Goal: Transaction & Acquisition: Purchase product/service

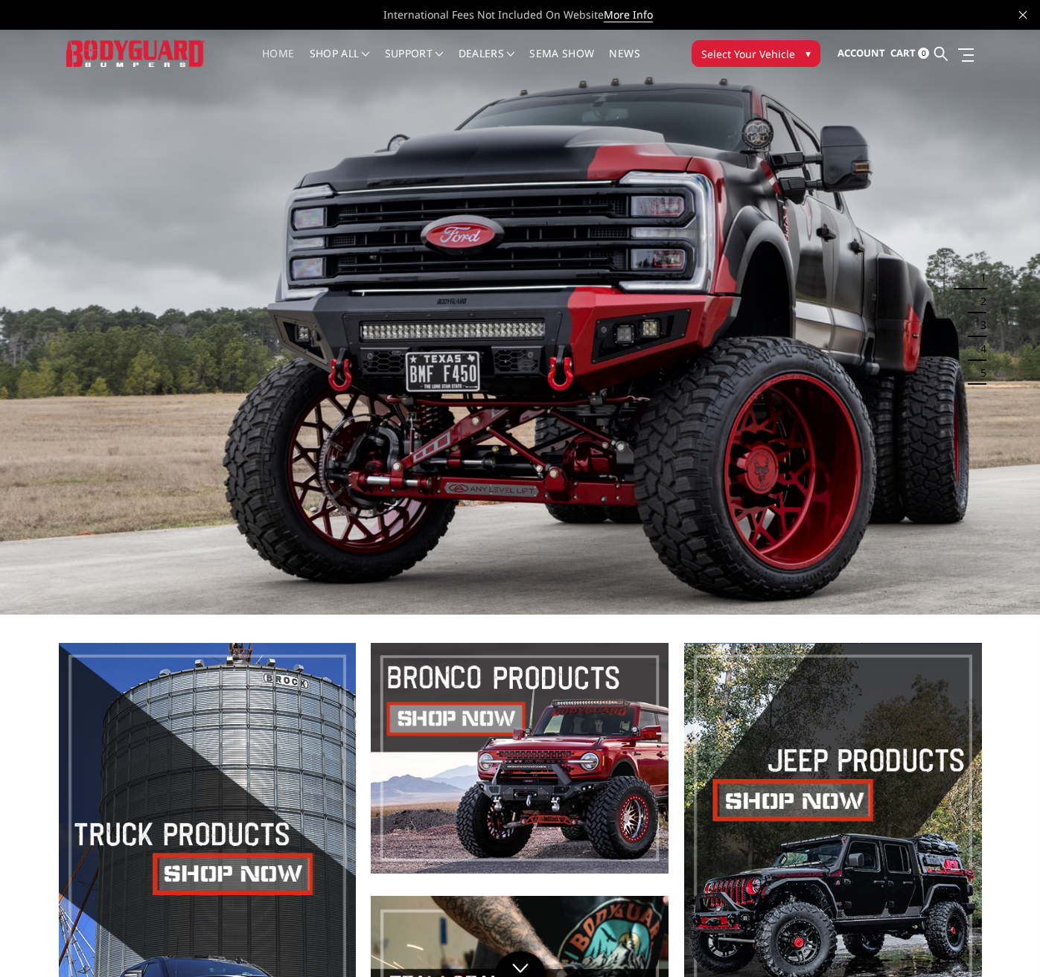
click at [784, 51] on span "Select Your Vehicle" at bounding box center [748, 54] width 94 height 16
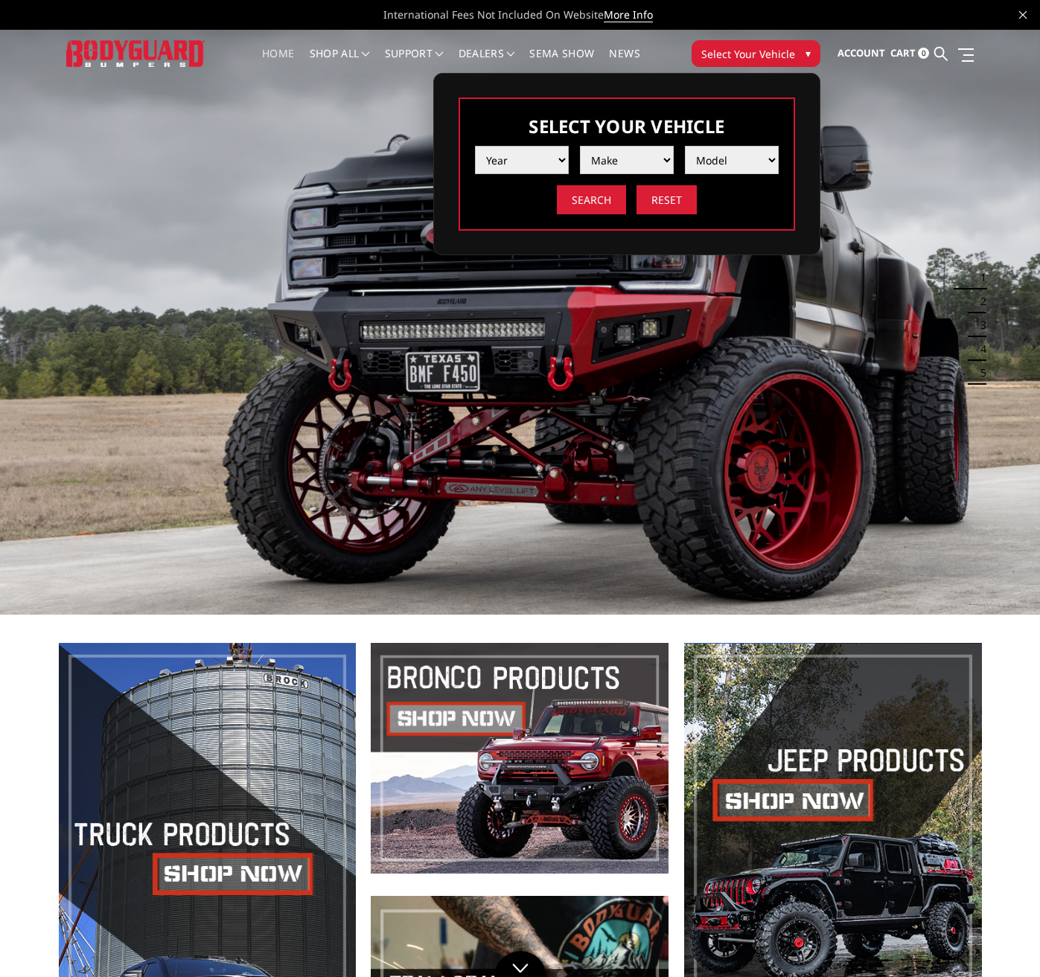
click at [548, 168] on select "Year 2025 2024 2023 2022 2021 2020 2019 2018 2017 2016 2015 2014 2013 2012 2011…" at bounding box center [522, 160] width 94 height 28
select select "yr_2025"
click at [475, 146] on select "Year 2025 2024 2023 2022 2021 2020 2019 2018 2017 2016 2015 2014 2013 2012 2011…" at bounding box center [522, 160] width 94 height 28
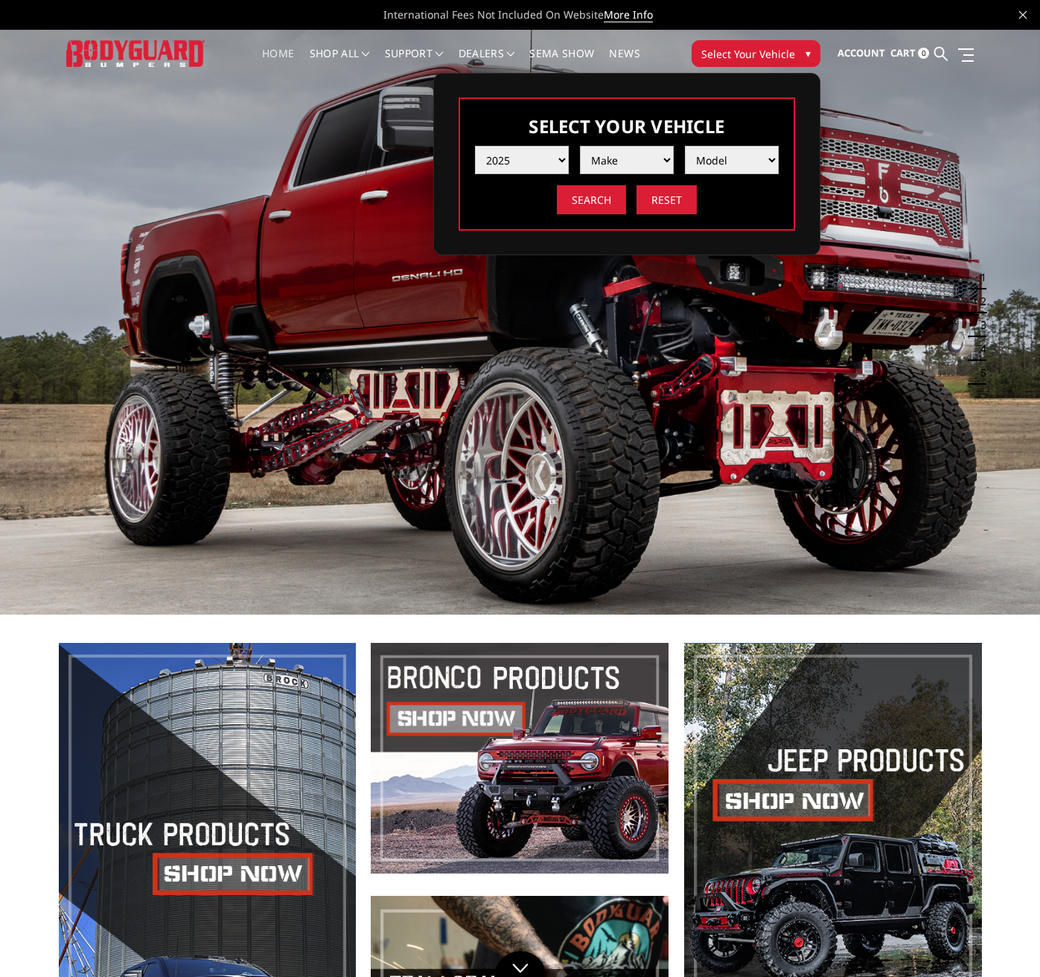
drag, startPoint x: 625, startPoint y: 160, endPoint x: 618, endPoint y: 173, distance: 15.0
click at [625, 160] on select "Make Chevrolet Ford GMC Ram Toyota" at bounding box center [627, 160] width 94 height 28
select select "mk_ford"
click at [580, 146] on select "Make Chevrolet Ford GMC Ram Toyota" at bounding box center [627, 160] width 94 height 28
click at [717, 163] on select "Model F150 F150 Raptor F250 / F350 F450 F550" at bounding box center [732, 160] width 94 height 28
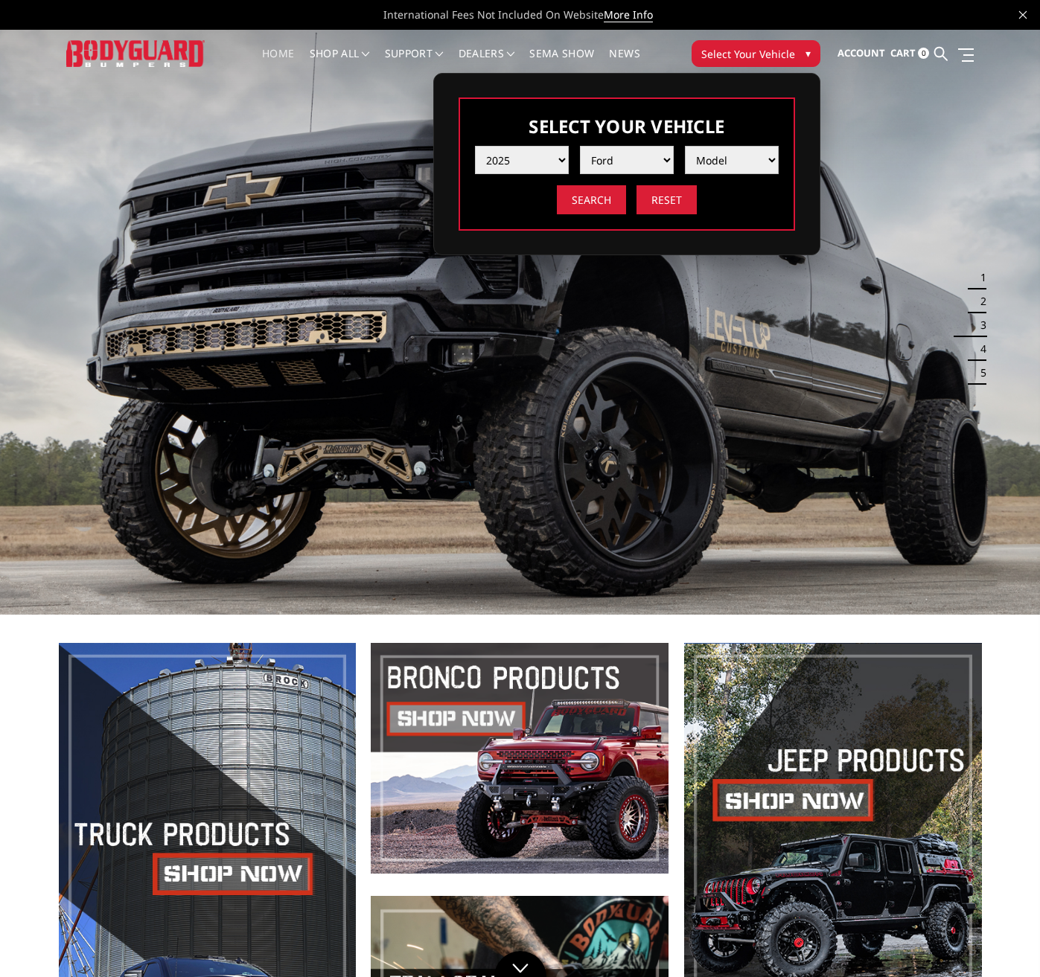
select select "md_f250-f350"
click at [685, 146] on select "Model F150 F150 Raptor F250 / F350 F450 F550" at bounding box center [732, 160] width 94 height 28
click at [606, 197] on input "Search" at bounding box center [591, 199] width 69 height 29
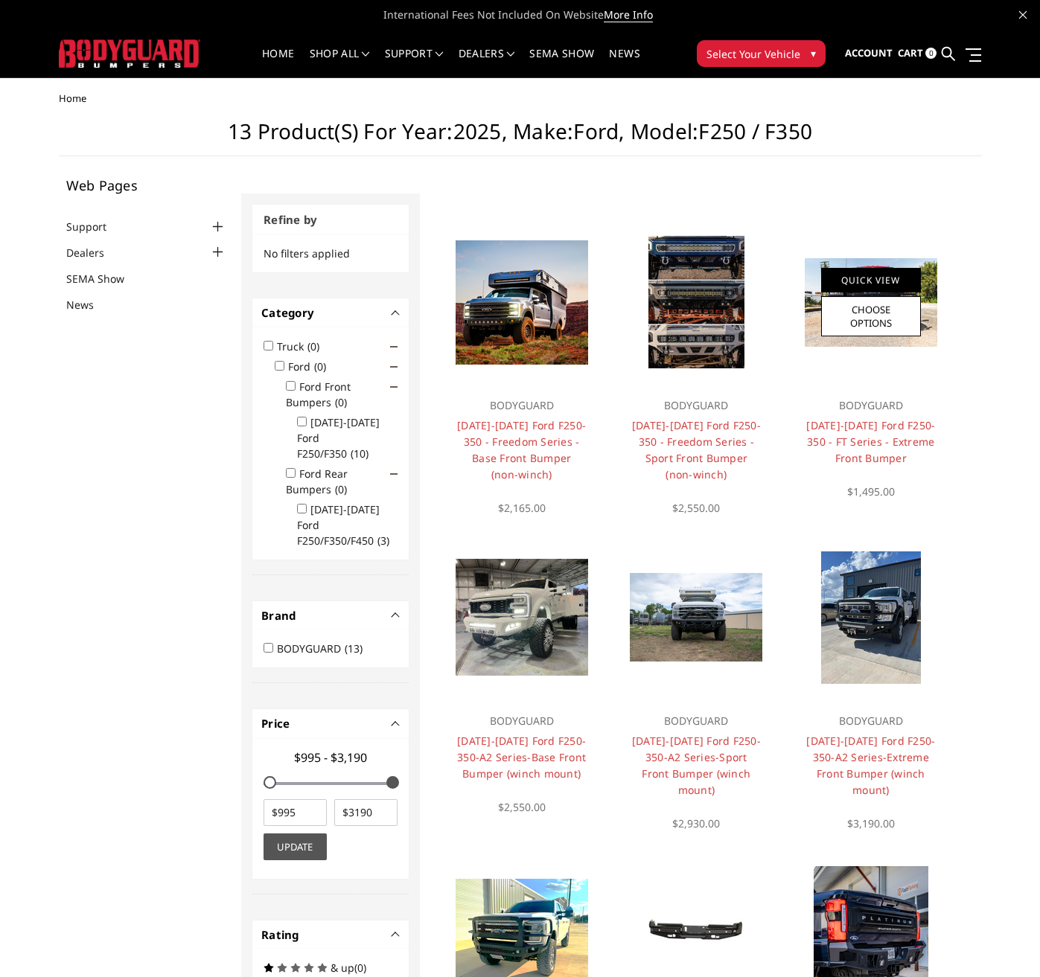
click at [892, 276] on link "Quick View" at bounding box center [871, 280] width 100 height 25
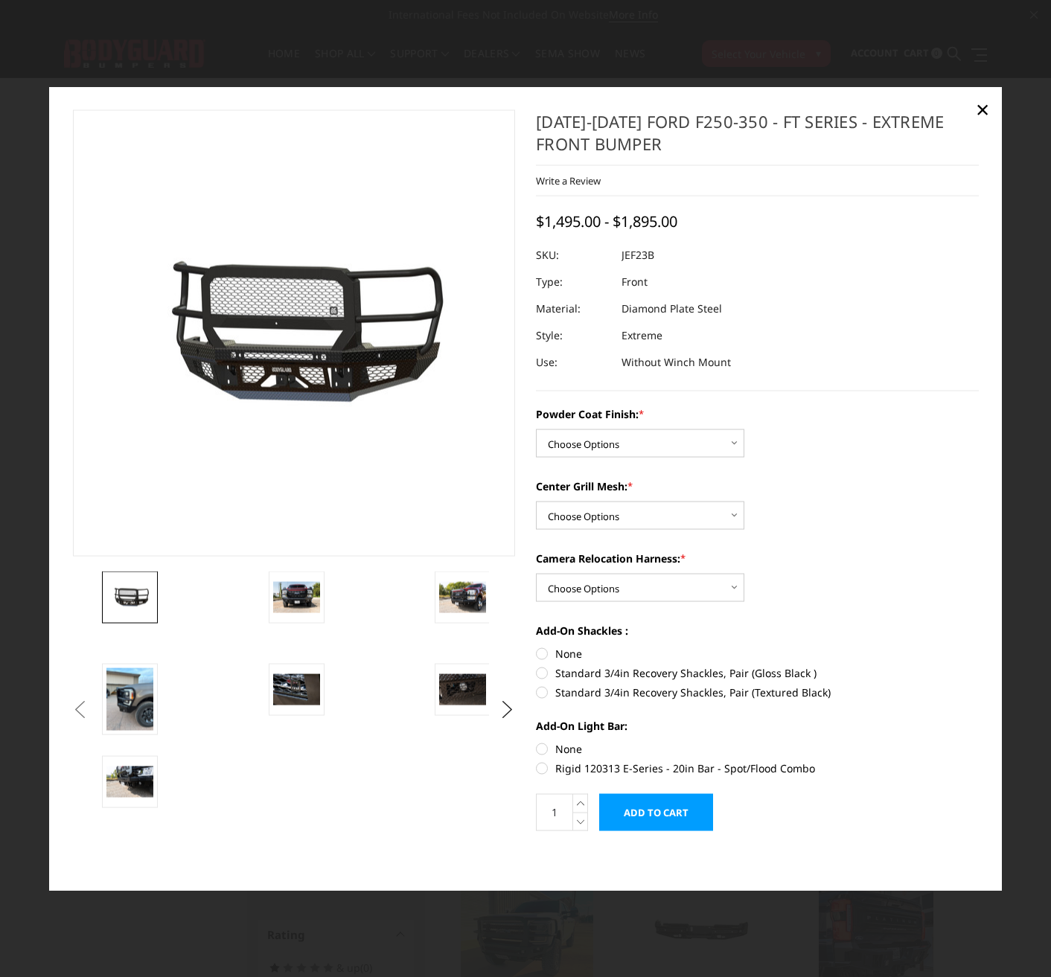
click at [263, 587] on li at bounding box center [182, 618] width 166 height 92
click at [278, 590] on img at bounding box center [296, 597] width 47 height 31
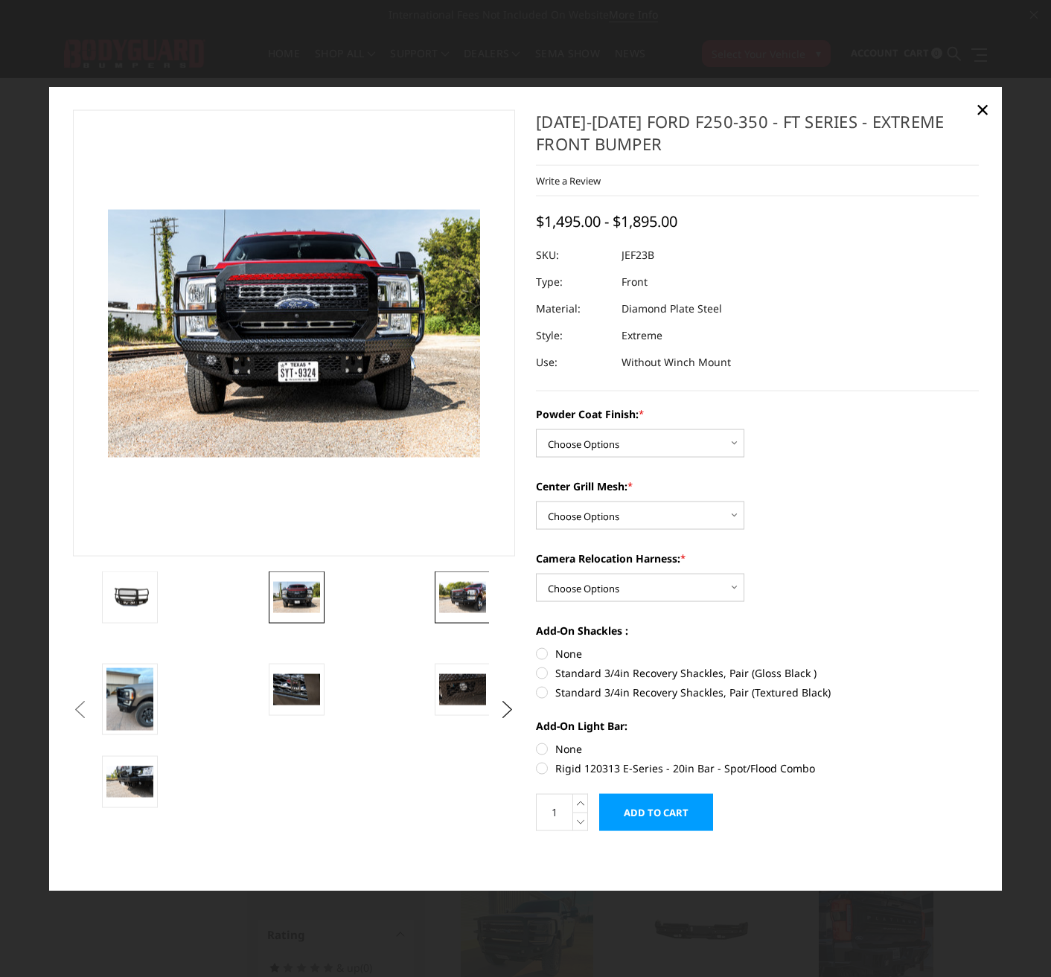
click at [467, 595] on img at bounding box center [462, 597] width 47 height 31
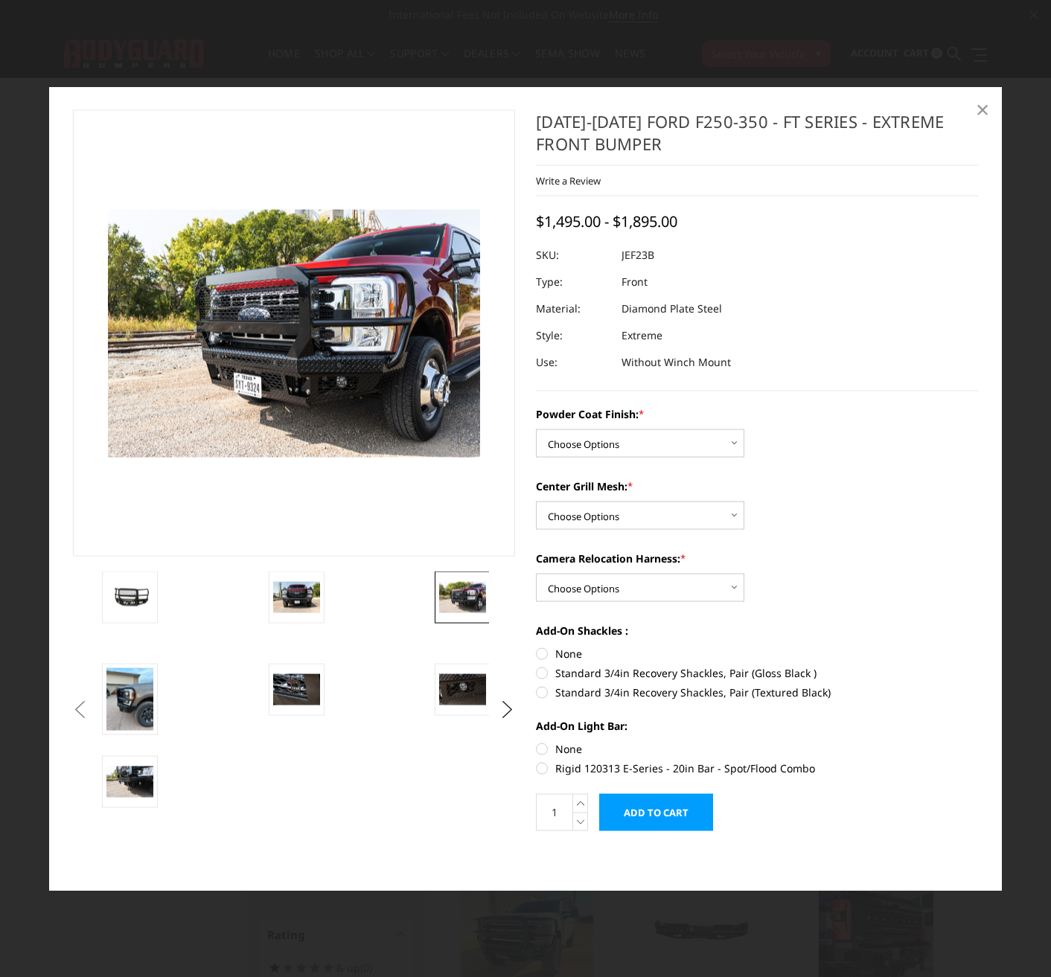
click at [981, 106] on span "×" at bounding box center [982, 109] width 13 height 32
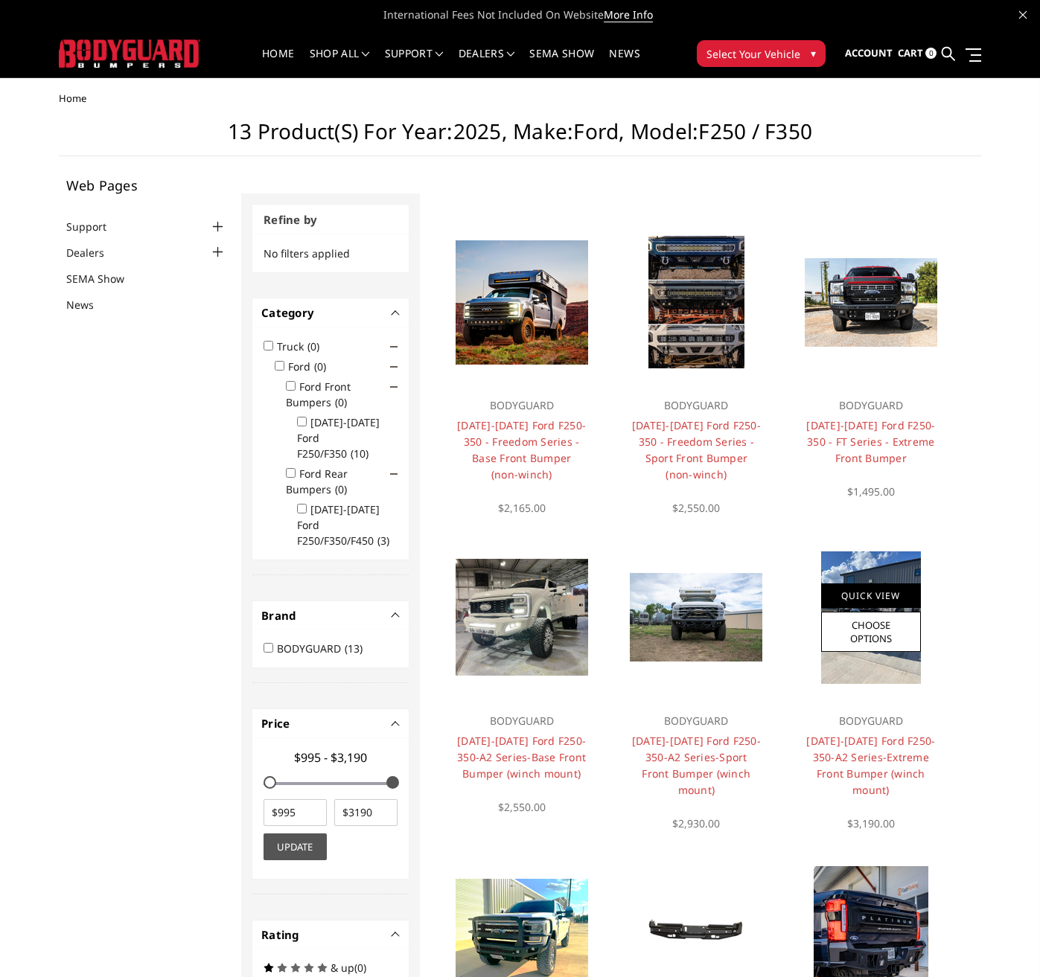
click at [859, 592] on link "Quick View" at bounding box center [871, 595] width 100 height 25
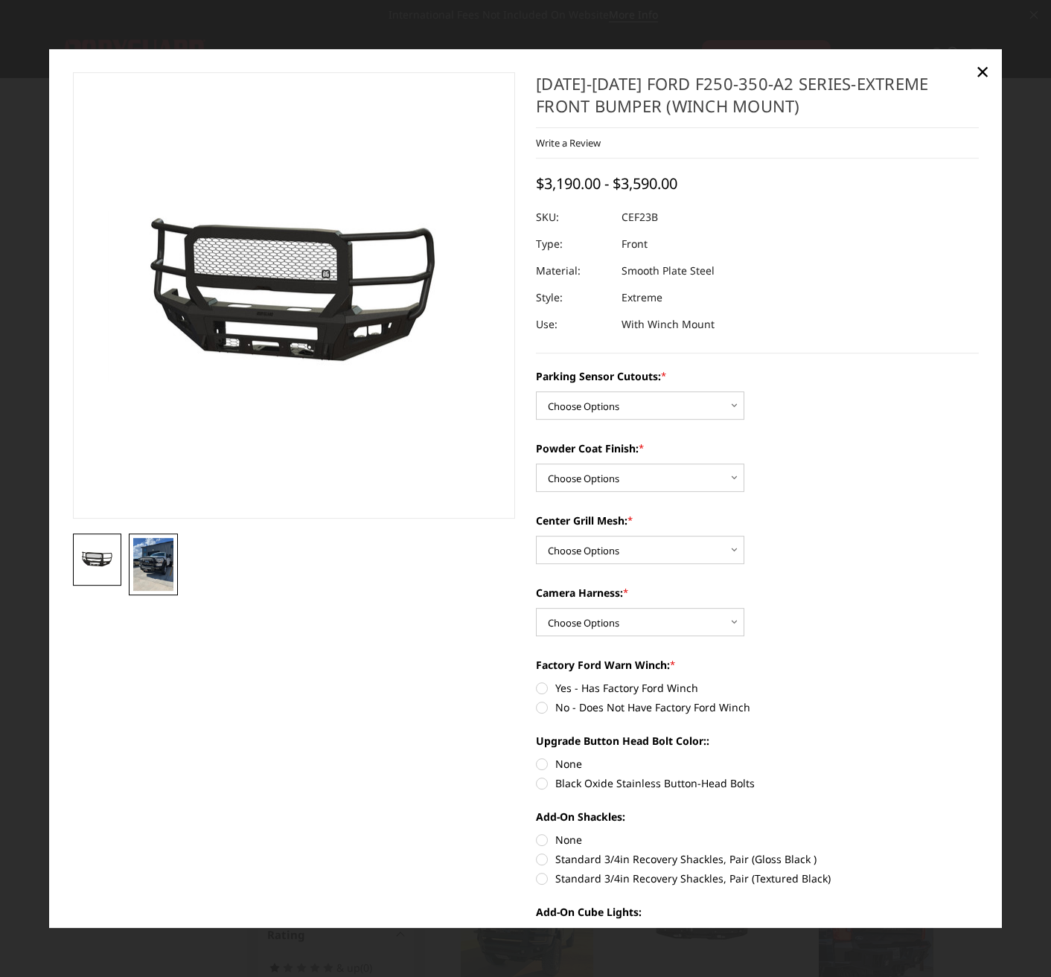
click at [154, 569] on img at bounding box center [153, 564] width 40 height 53
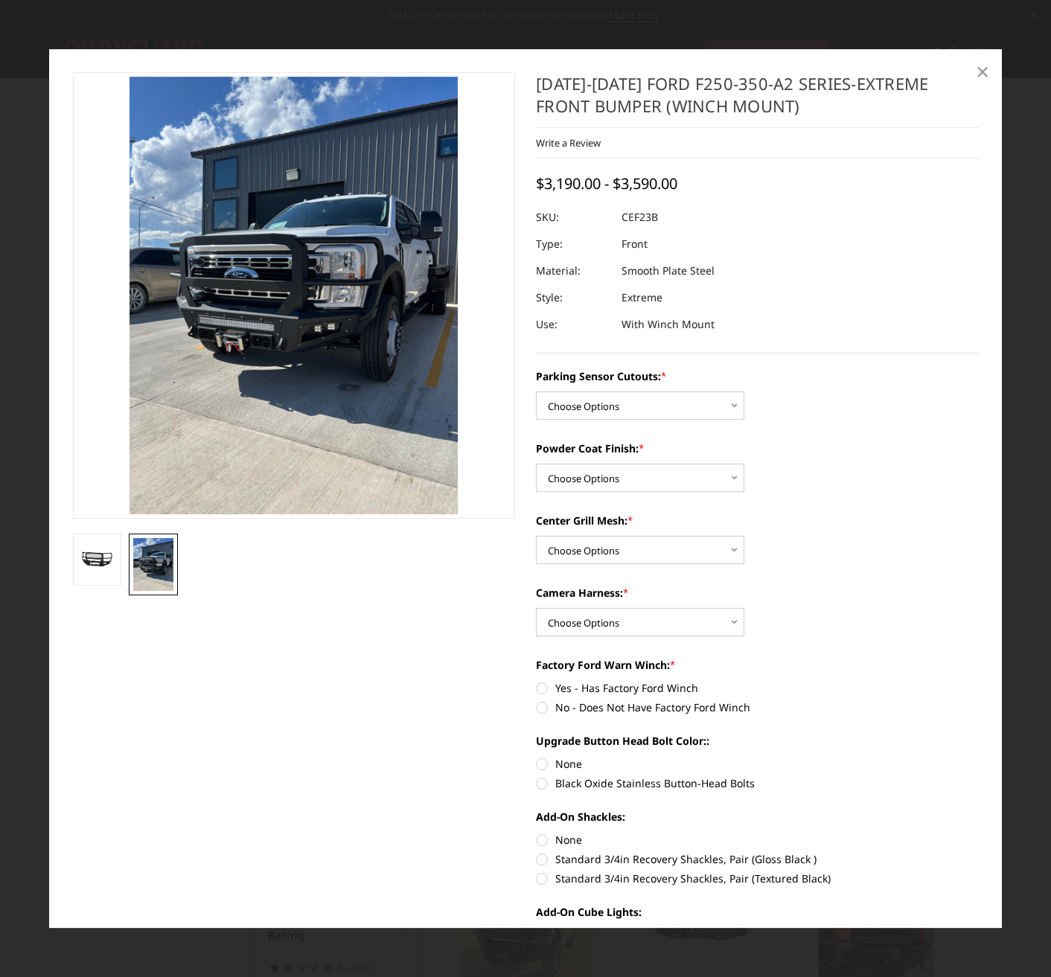
click at [980, 74] on span "×" at bounding box center [982, 71] width 13 height 32
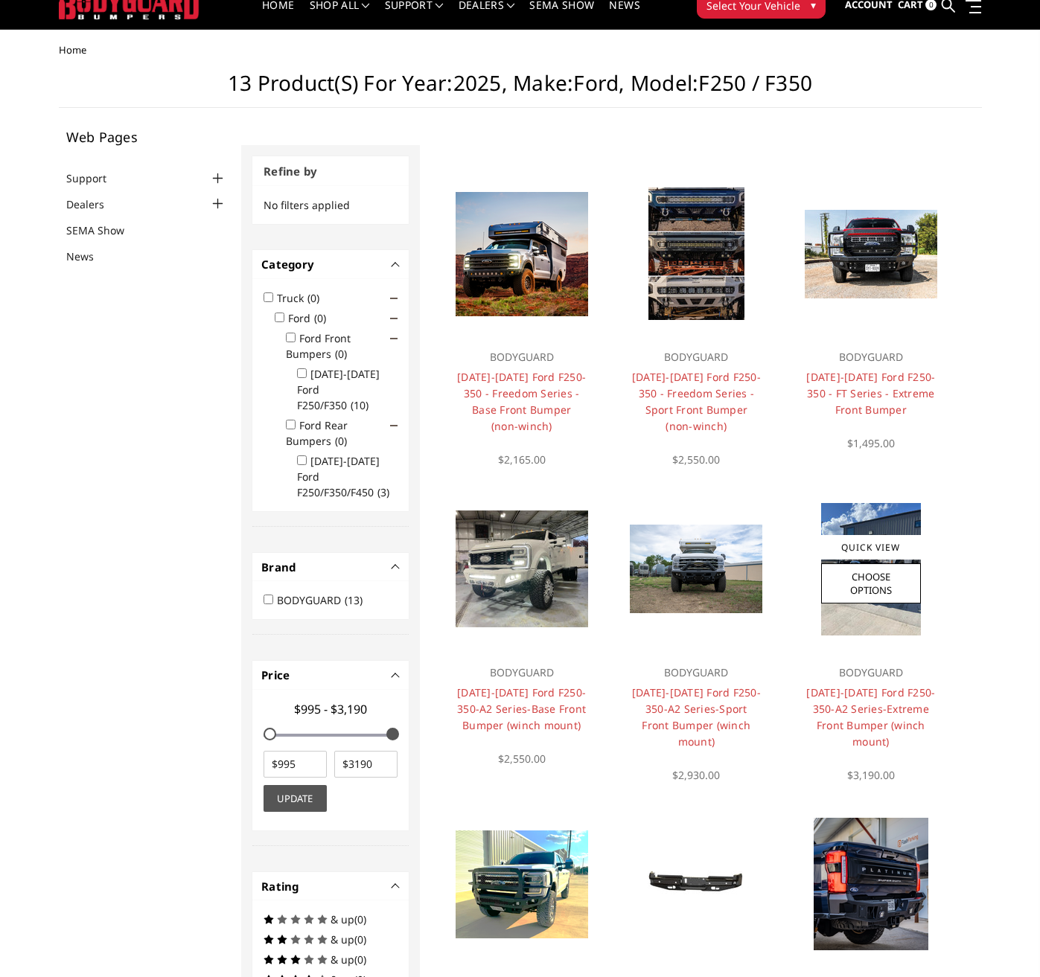
scroll to position [223, 0]
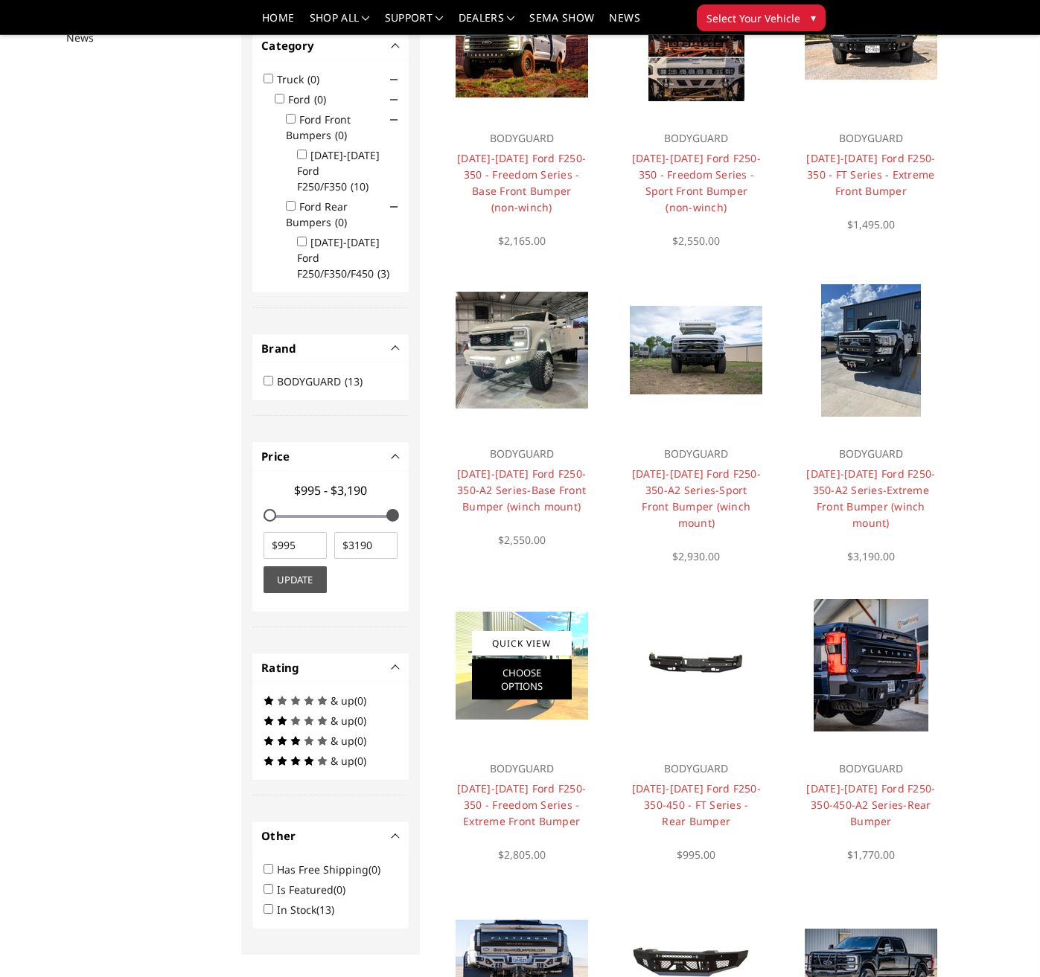
click at [559, 662] on link "Choose Options" at bounding box center [522, 679] width 100 height 40
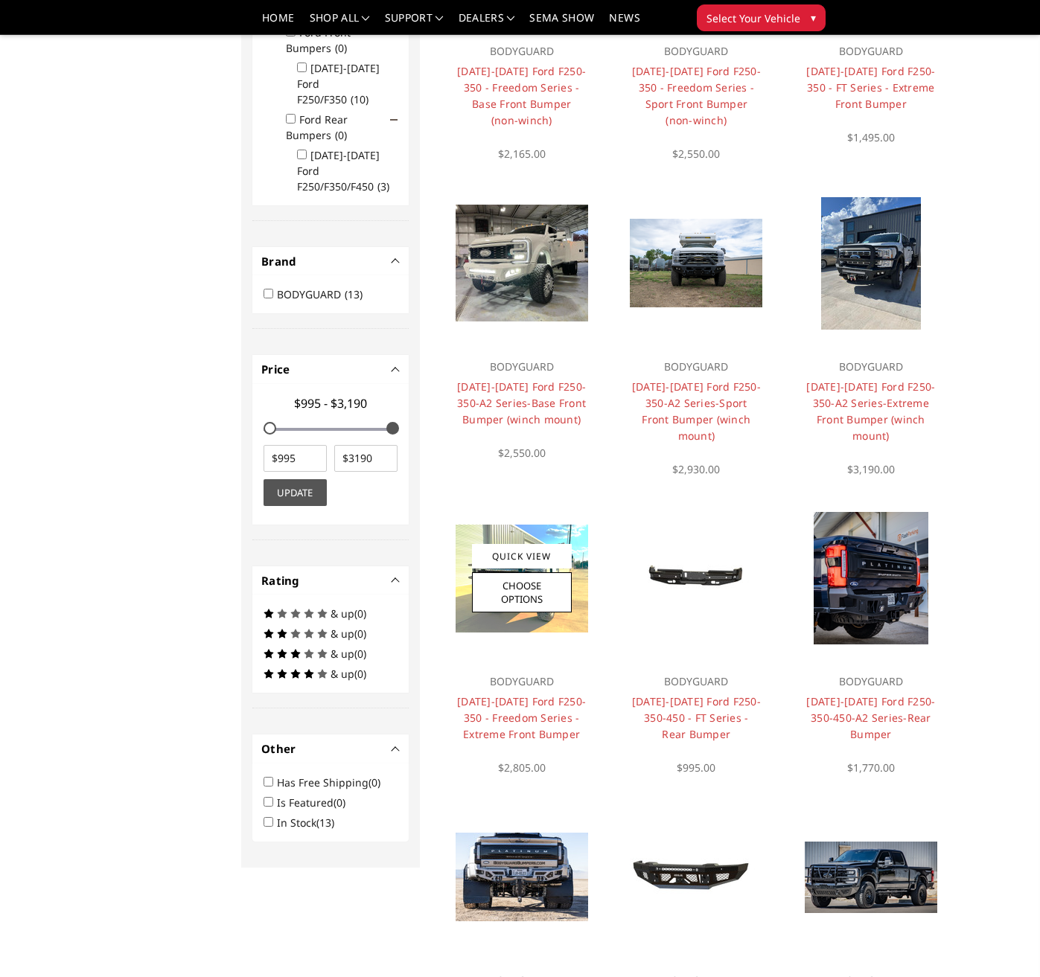
scroll to position [342, 0]
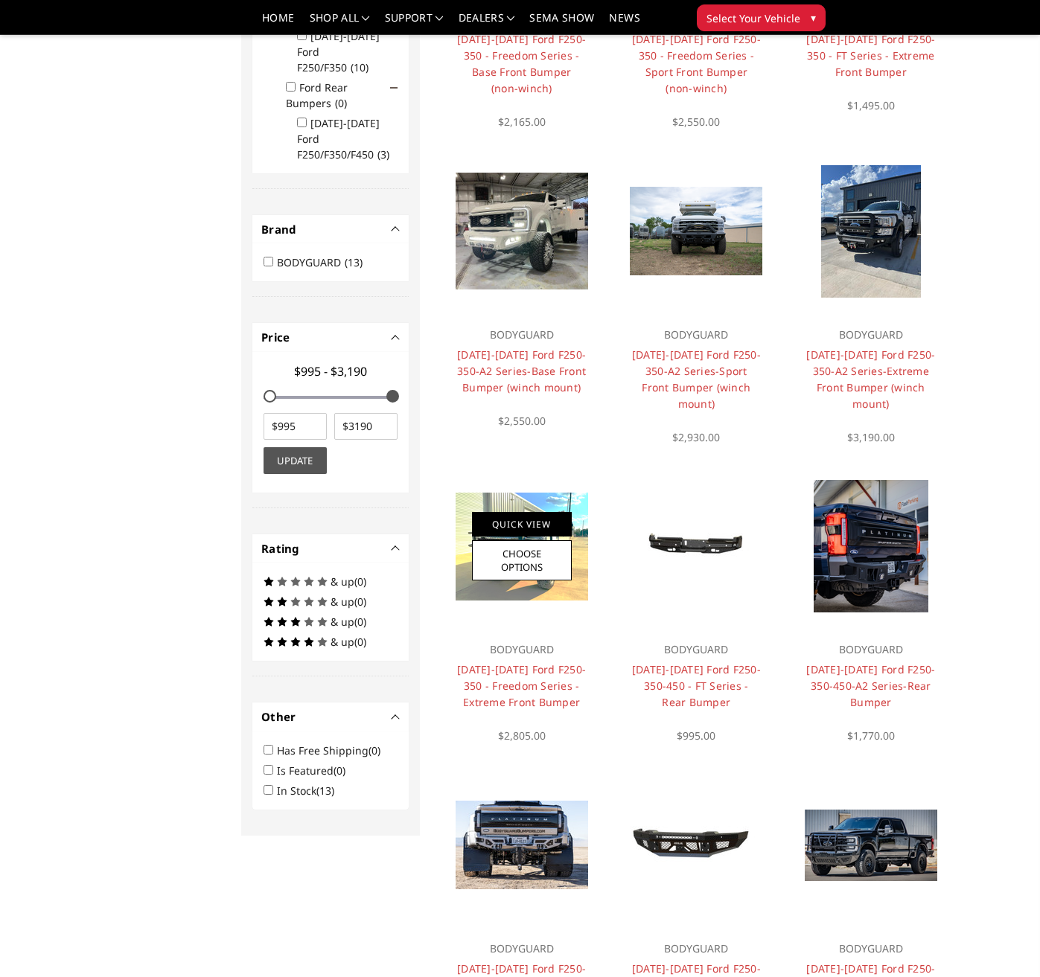
click at [517, 528] on link "Quick View" at bounding box center [522, 524] width 100 height 25
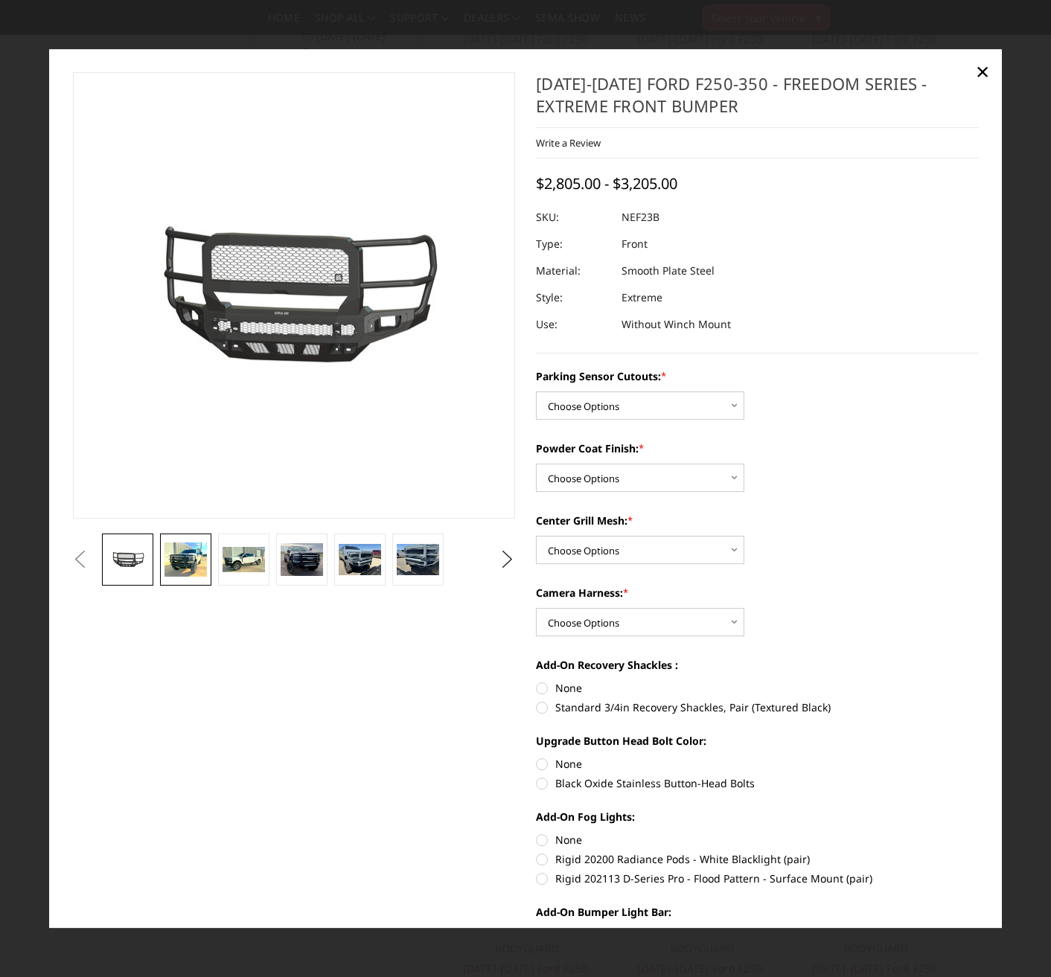
click at [181, 553] on img at bounding box center [185, 560] width 42 height 34
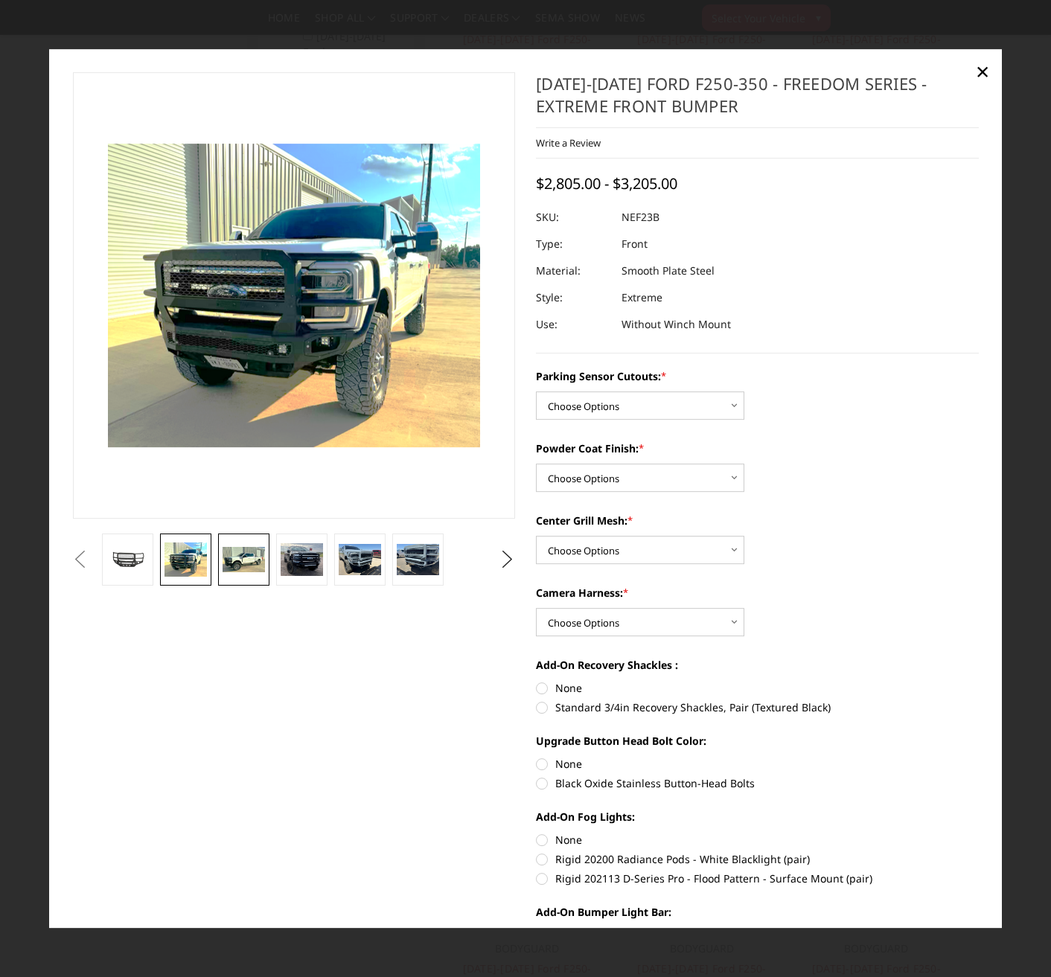
click at [255, 560] on img at bounding box center [244, 559] width 42 height 25
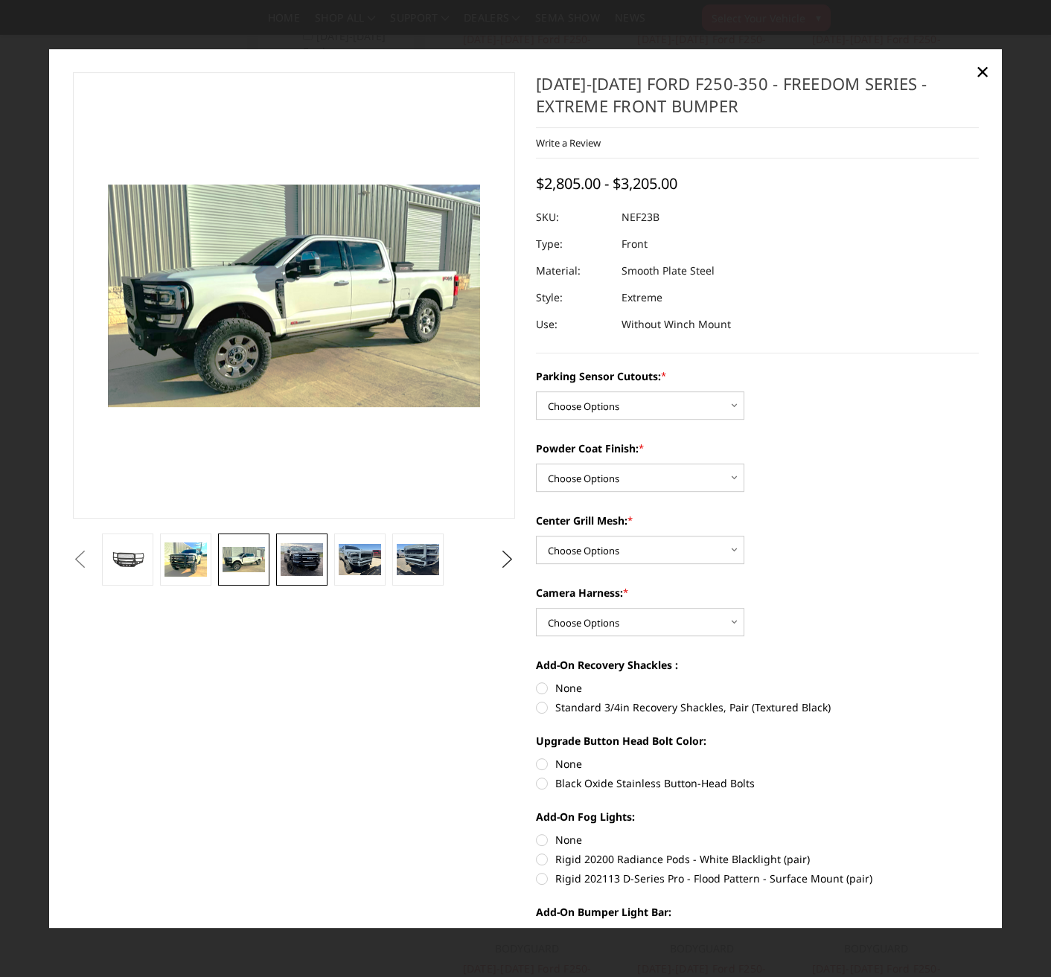
click at [298, 554] on img at bounding box center [302, 559] width 42 height 33
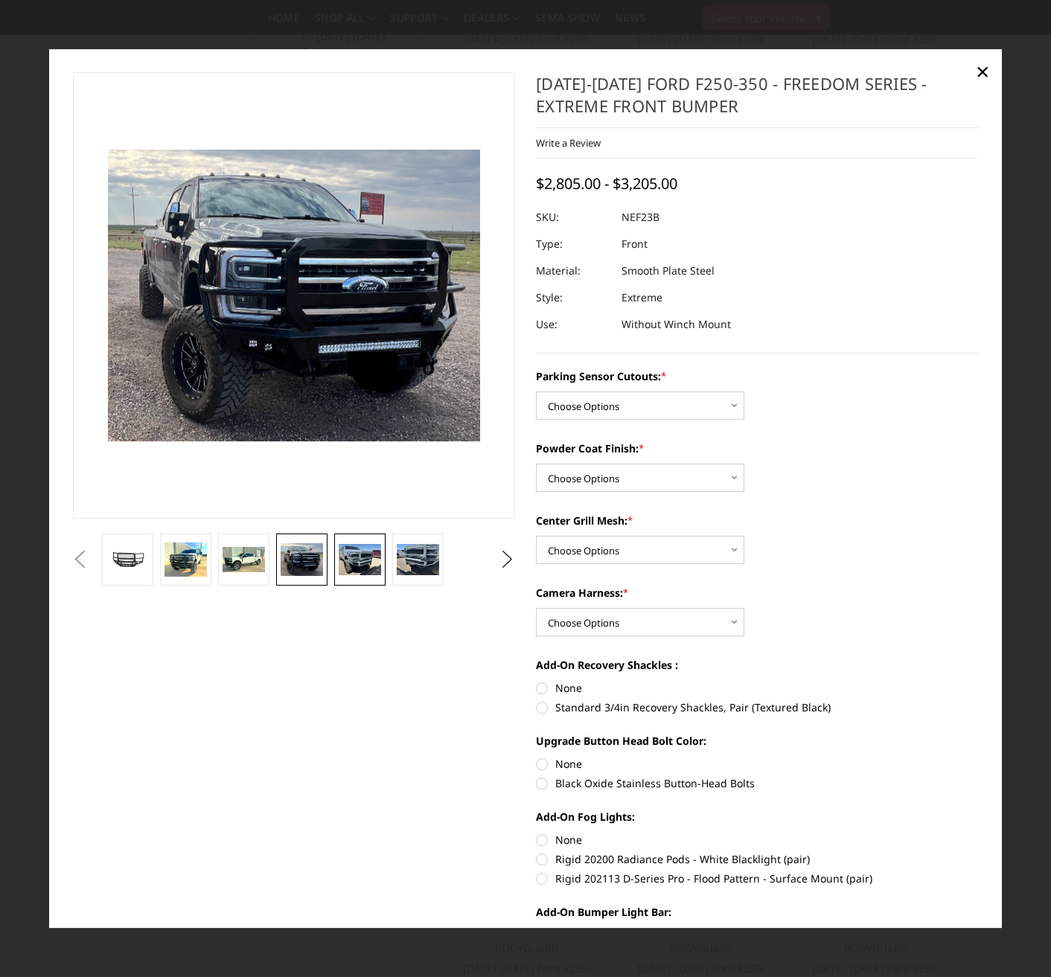
click at [351, 560] on img at bounding box center [360, 559] width 42 height 31
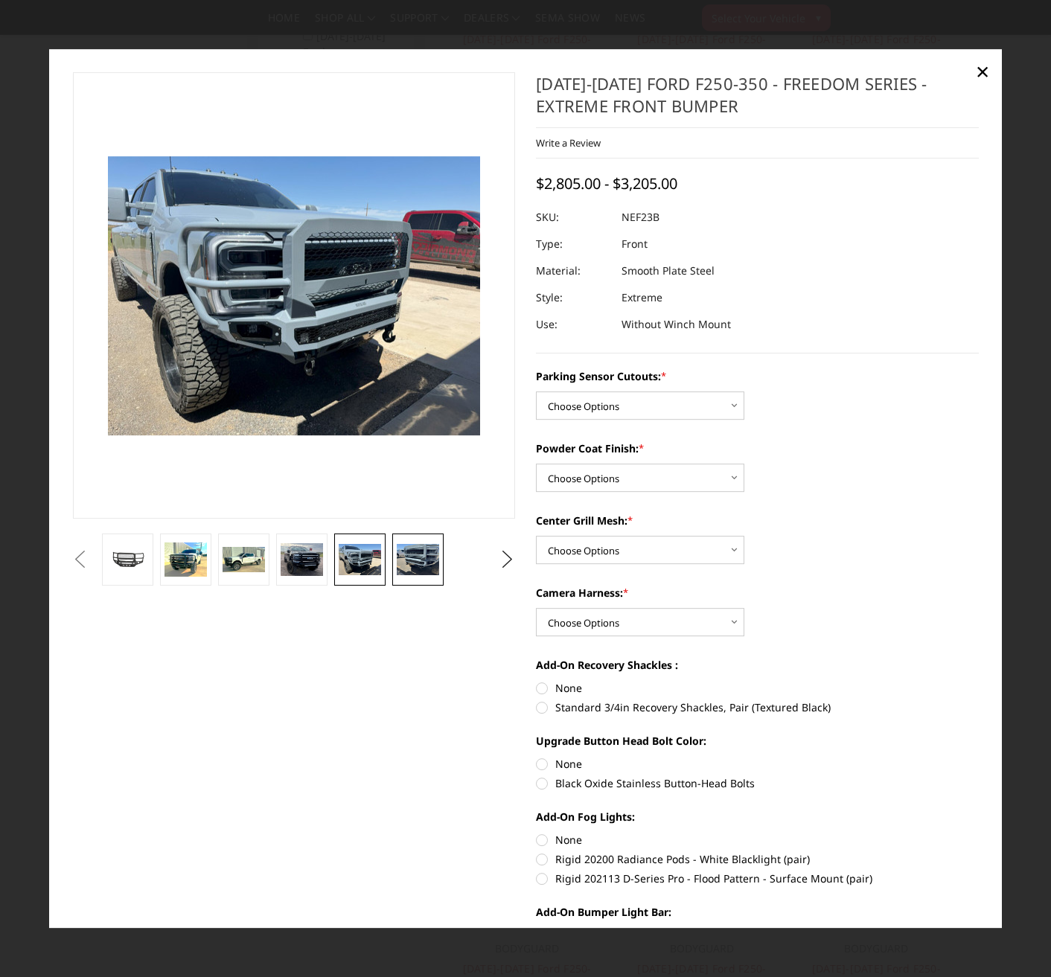
click at [406, 560] on img at bounding box center [418, 559] width 42 height 31
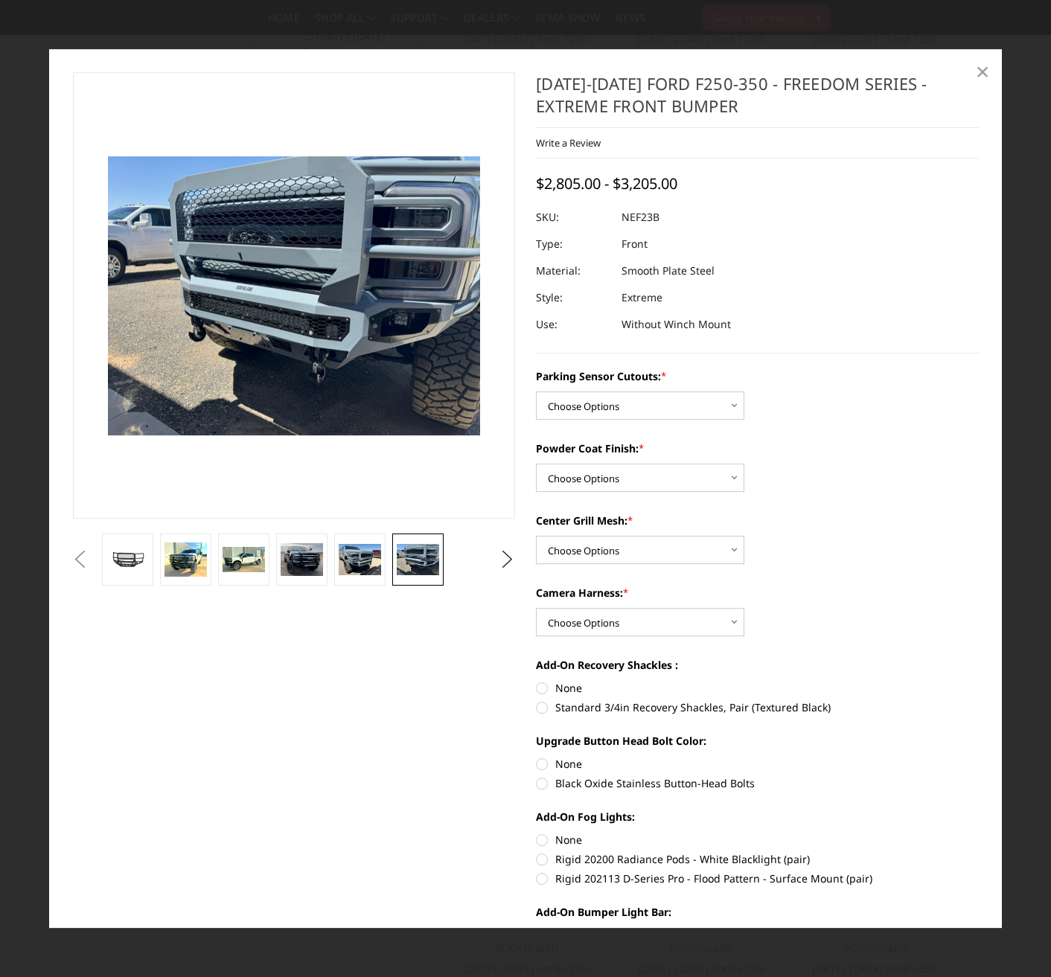
click at [978, 73] on span "×" at bounding box center [982, 71] width 13 height 32
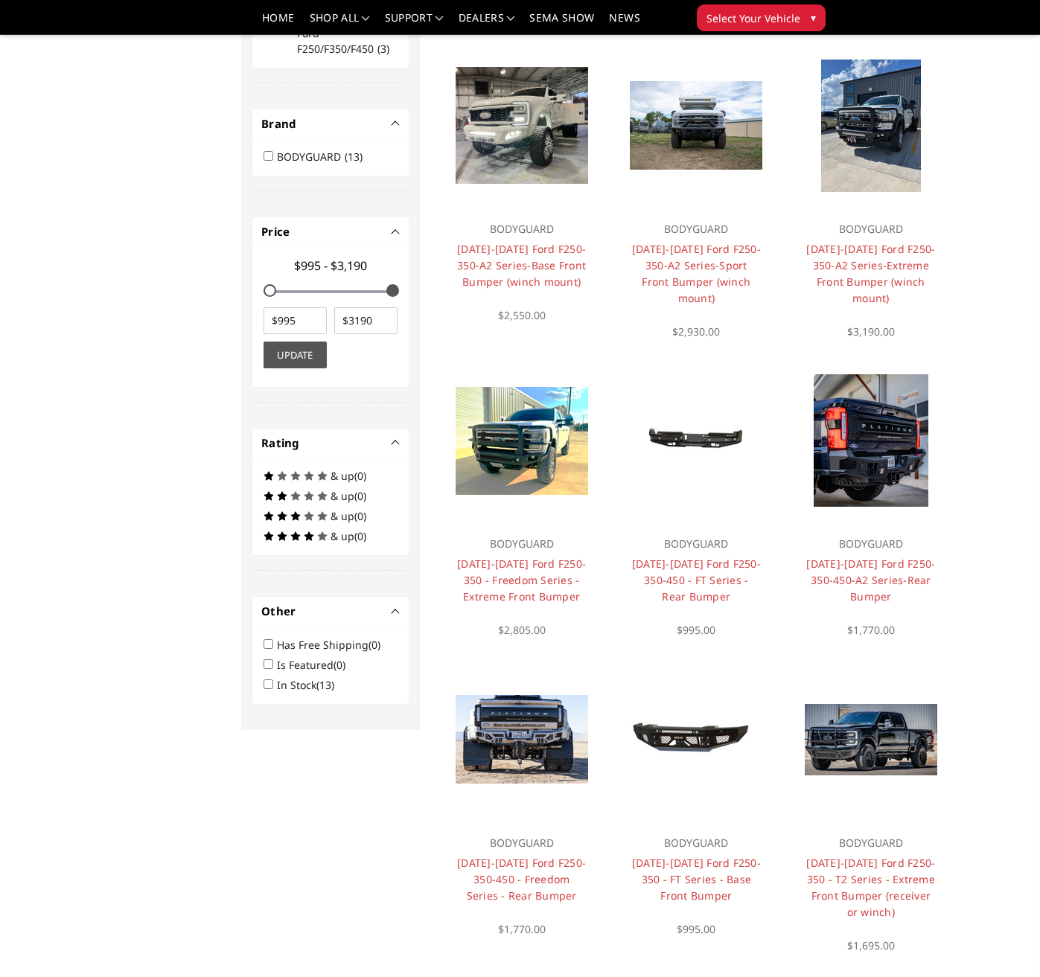
scroll to position [566, 0]
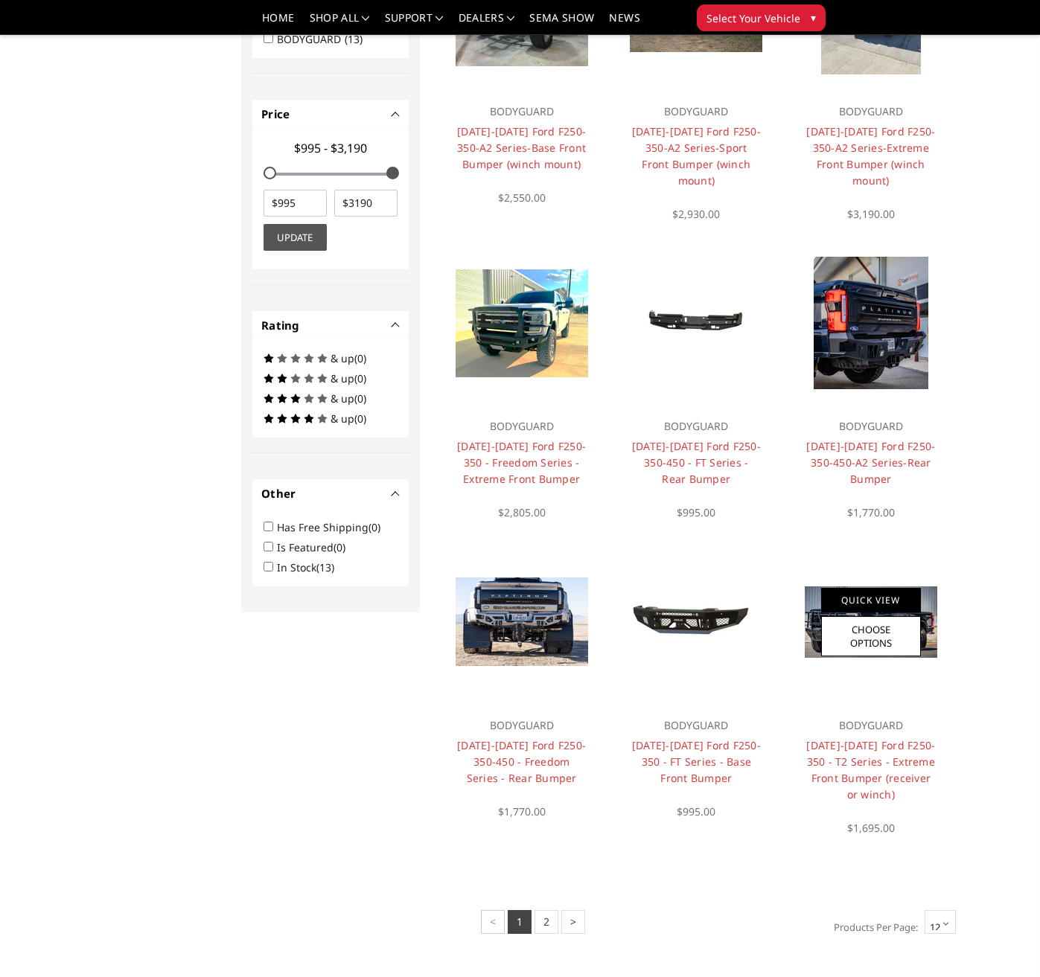
click at [880, 603] on link "Quick View" at bounding box center [871, 600] width 100 height 25
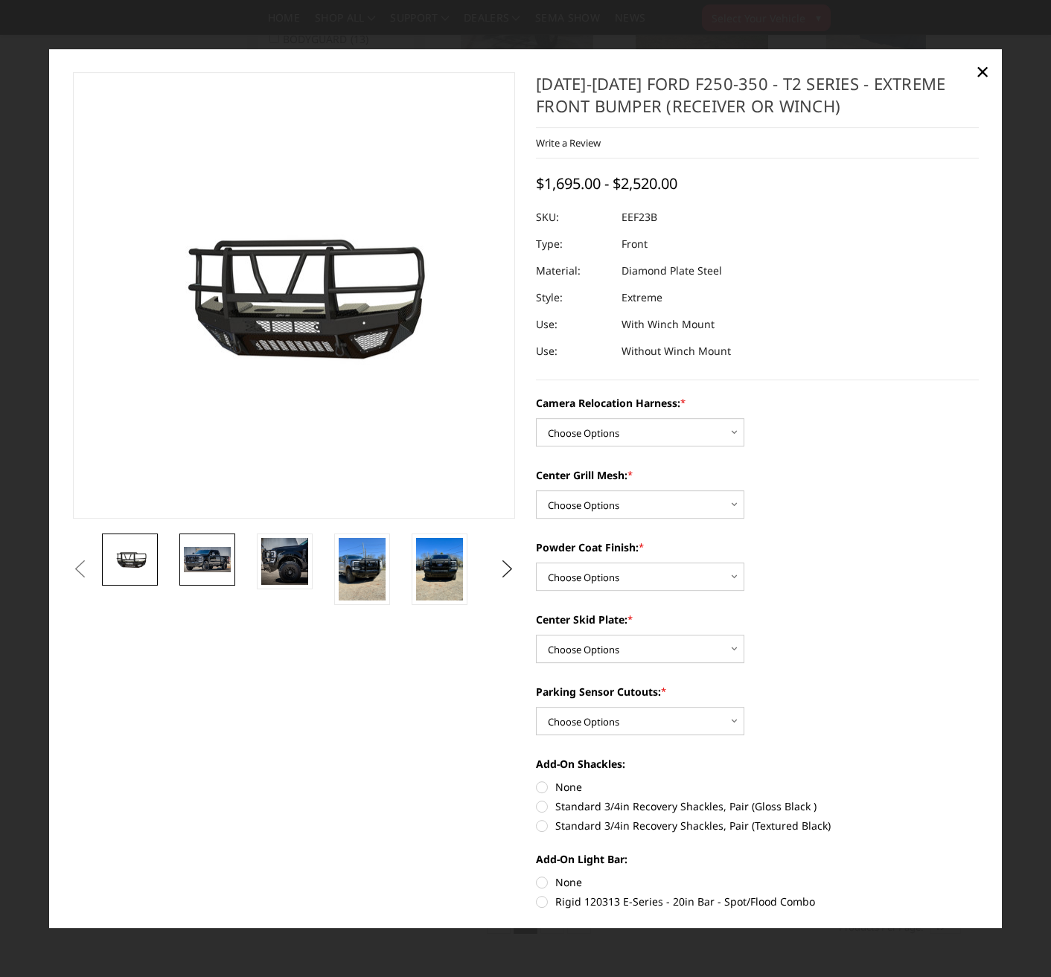
click at [223, 561] on img at bounding box center [207, 559] width 47 height 25
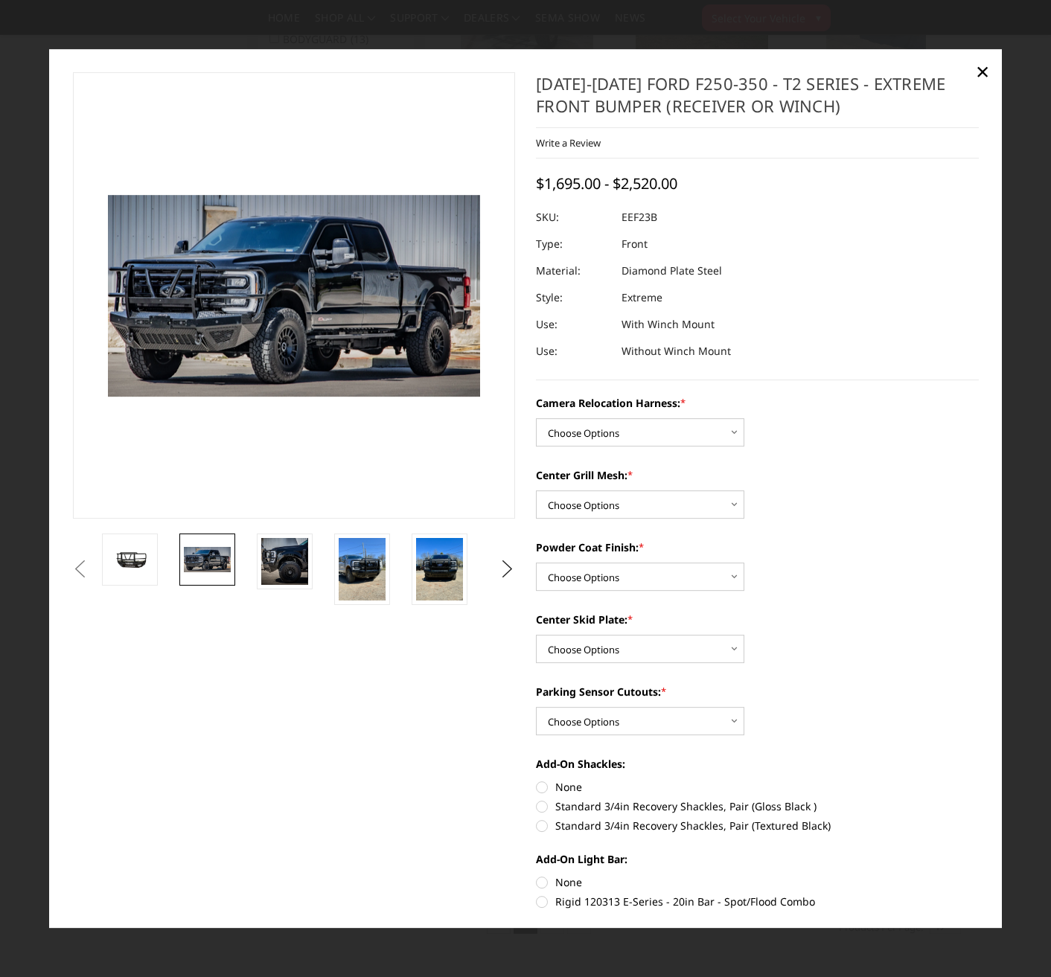
click at [92, 560] on button "Previous" at bounding box center [80, 569] width 22 height 22
click at [92, 564] on button "Previous" at bounding box center [80, 569] width 22 height 22
click at [140, 564] on img at bounding box center [129, 560] width 47 height 26
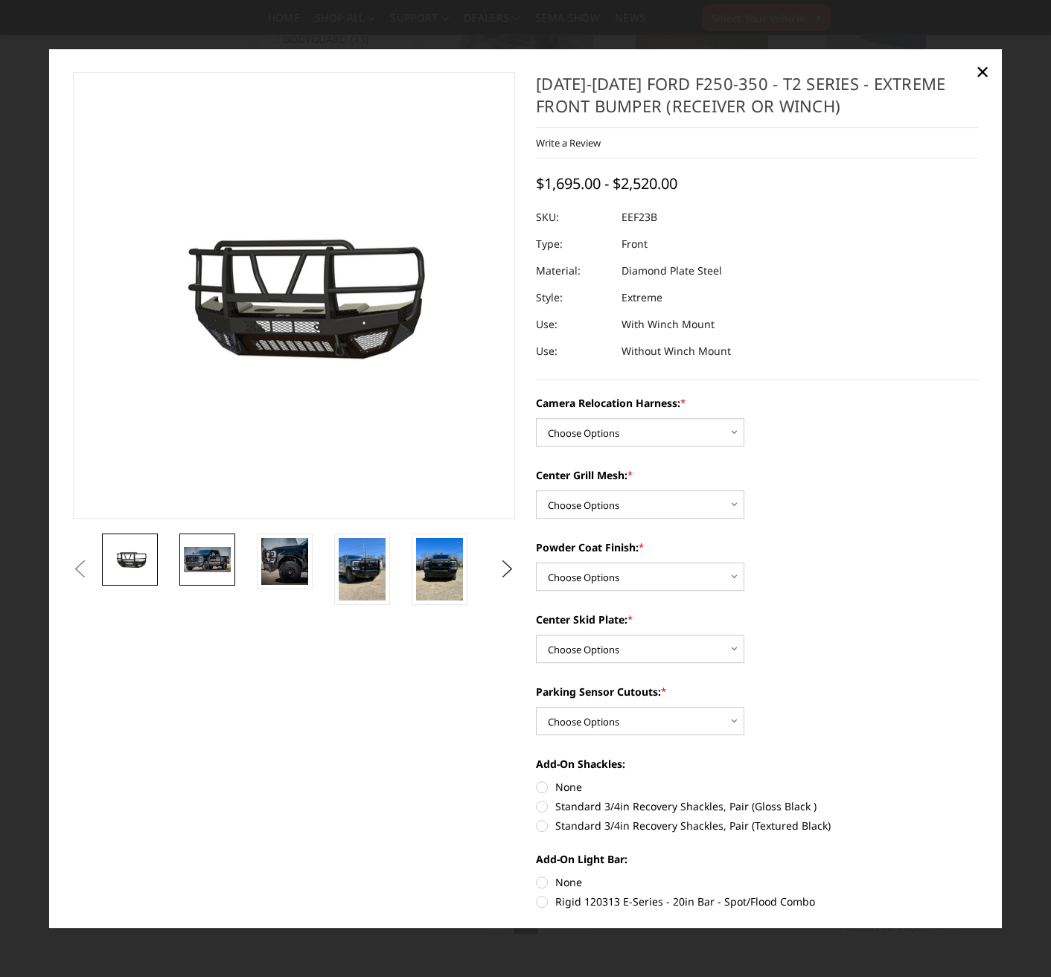
click at [220, 565] on img at bounding box center [207, 559] width 47 height 25
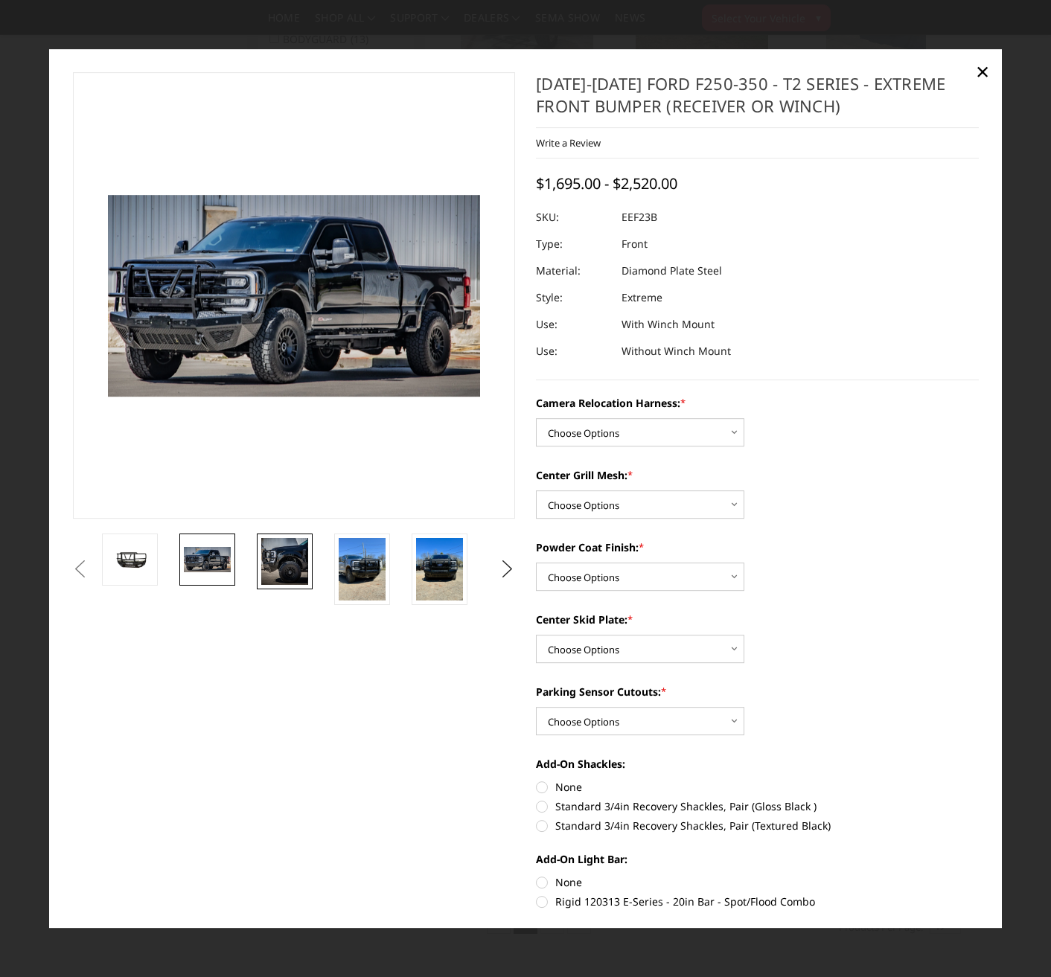
click at [287, 554] on img at bounding box center [284, 561] width 47 height 47
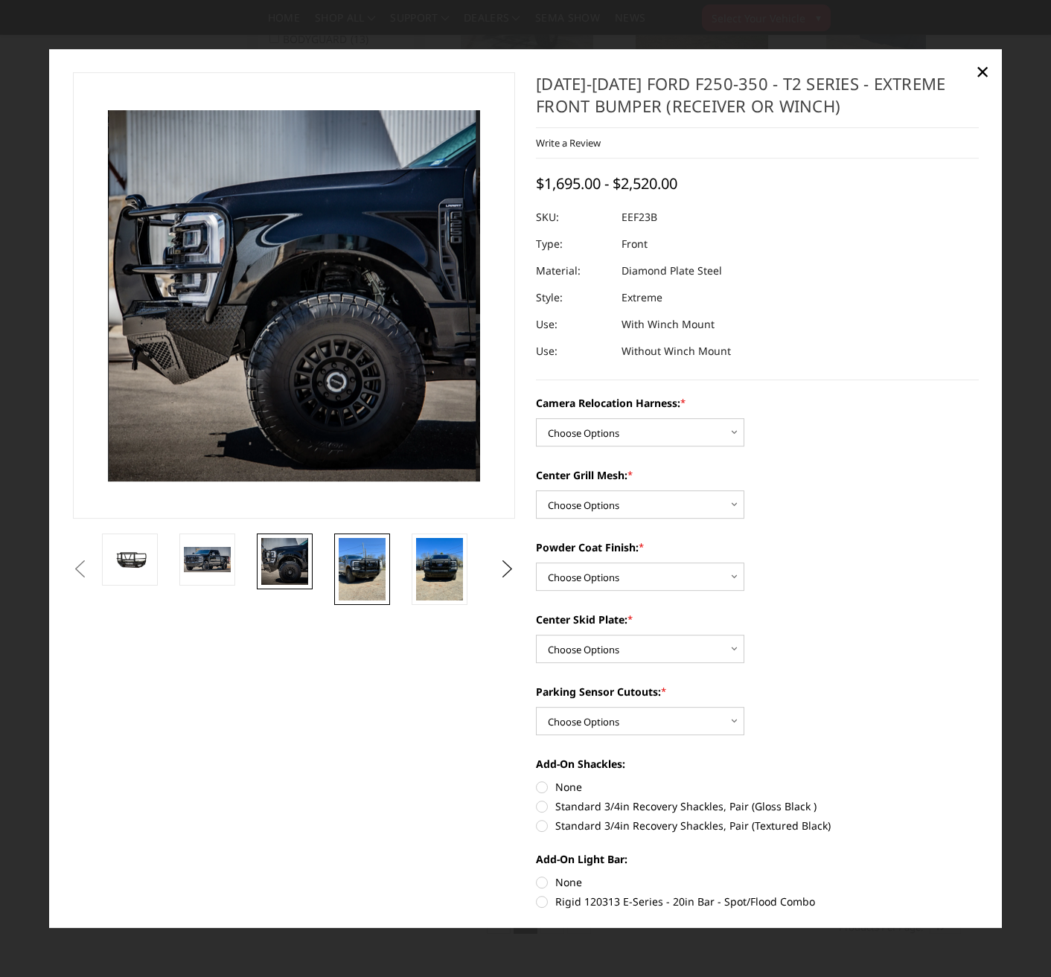
click at [361, 563] on img at bounding box center [362, 569] width 47 height 63
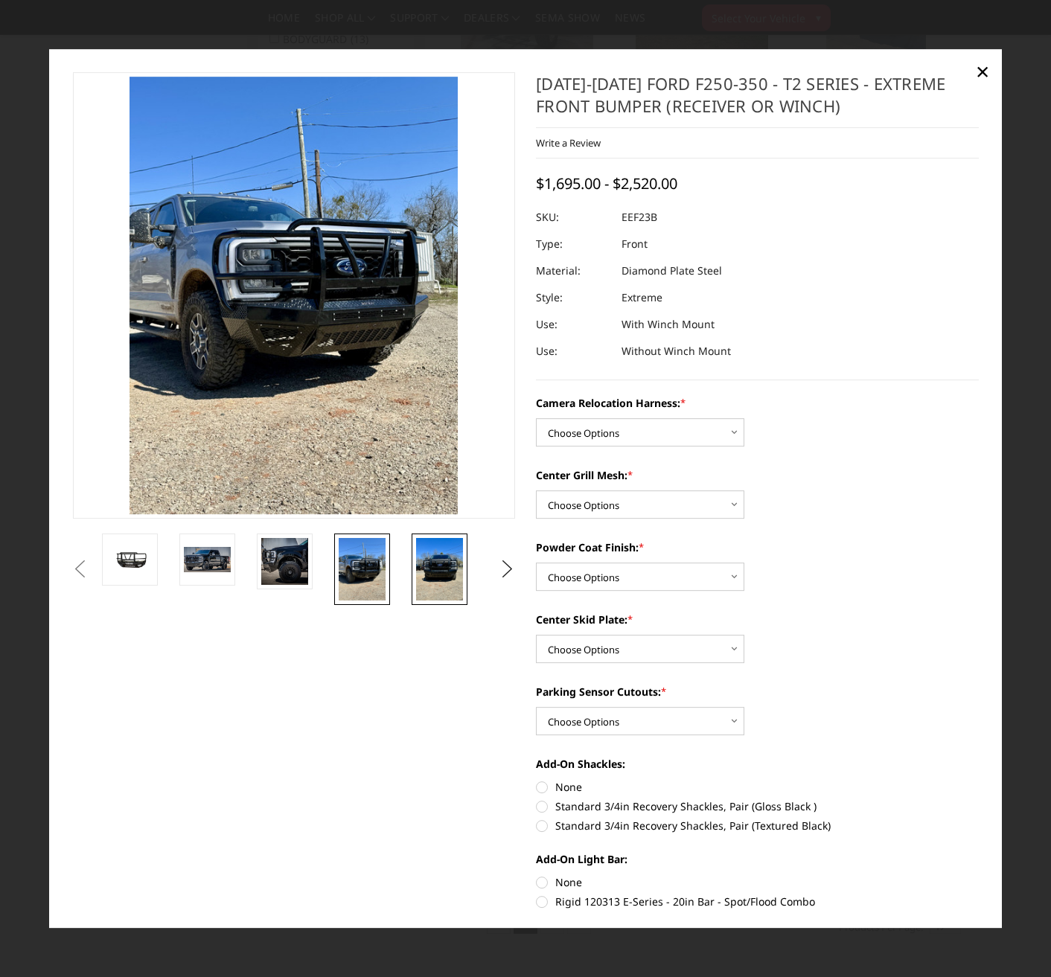
click at [441, 568] on img at bounding box center [439, 569] width 47 height 63
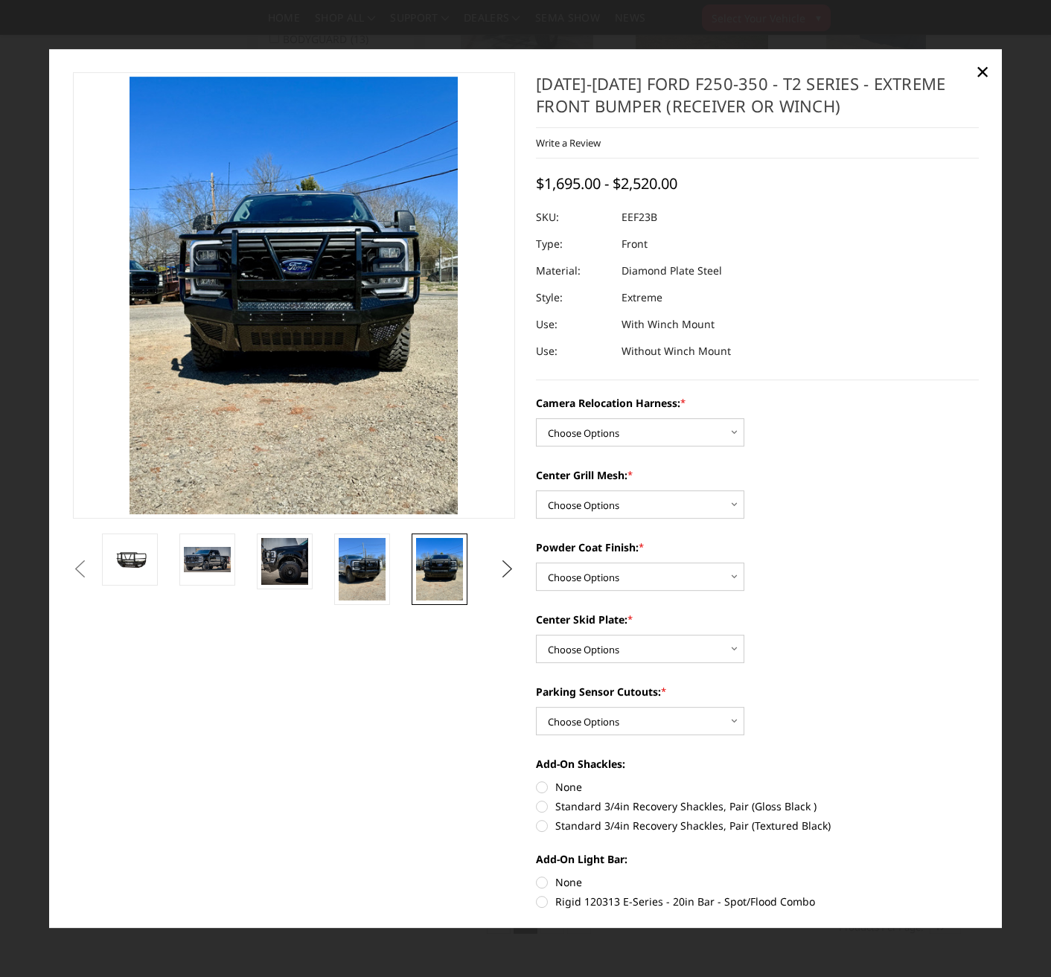
click at [501, 569] on button "Next" at bounding box center [507, 569] width 22 height 22
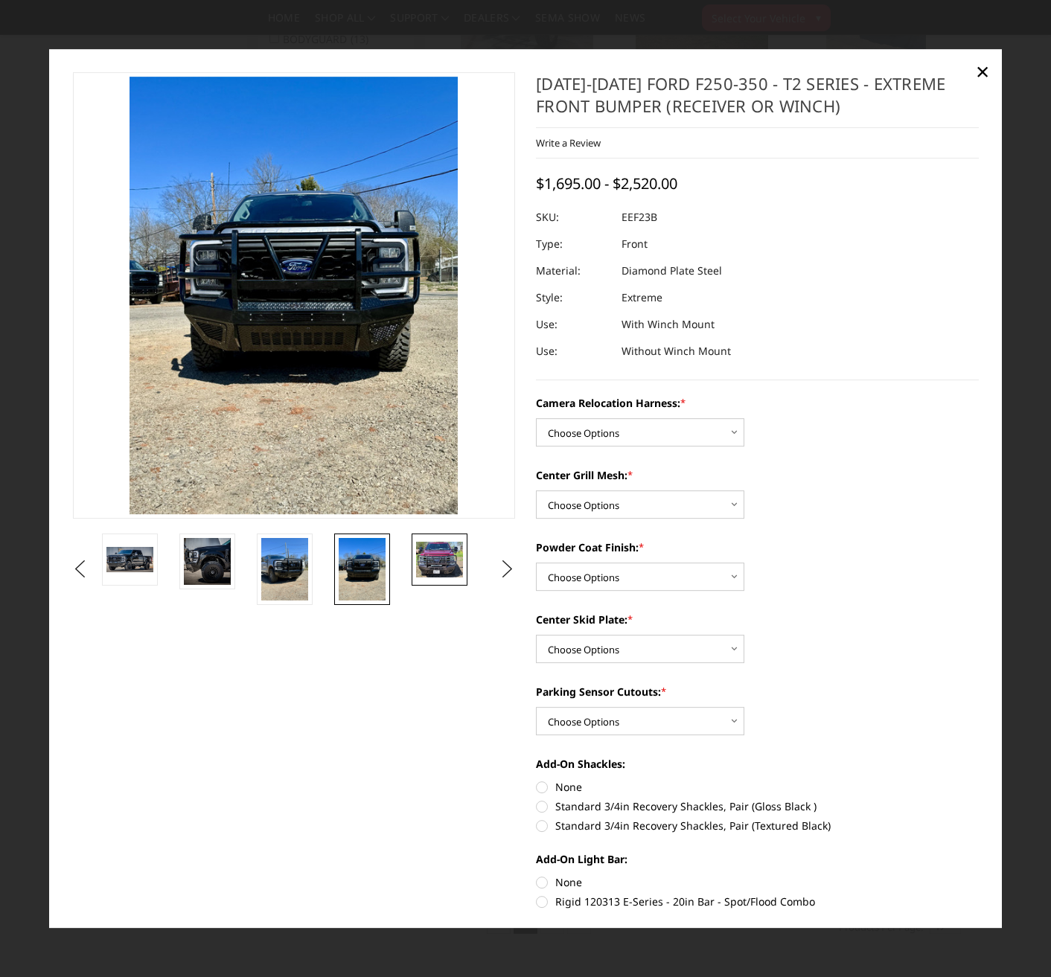
click at [430, 561] on img at bounding box center [439, 560] width 47 height 35
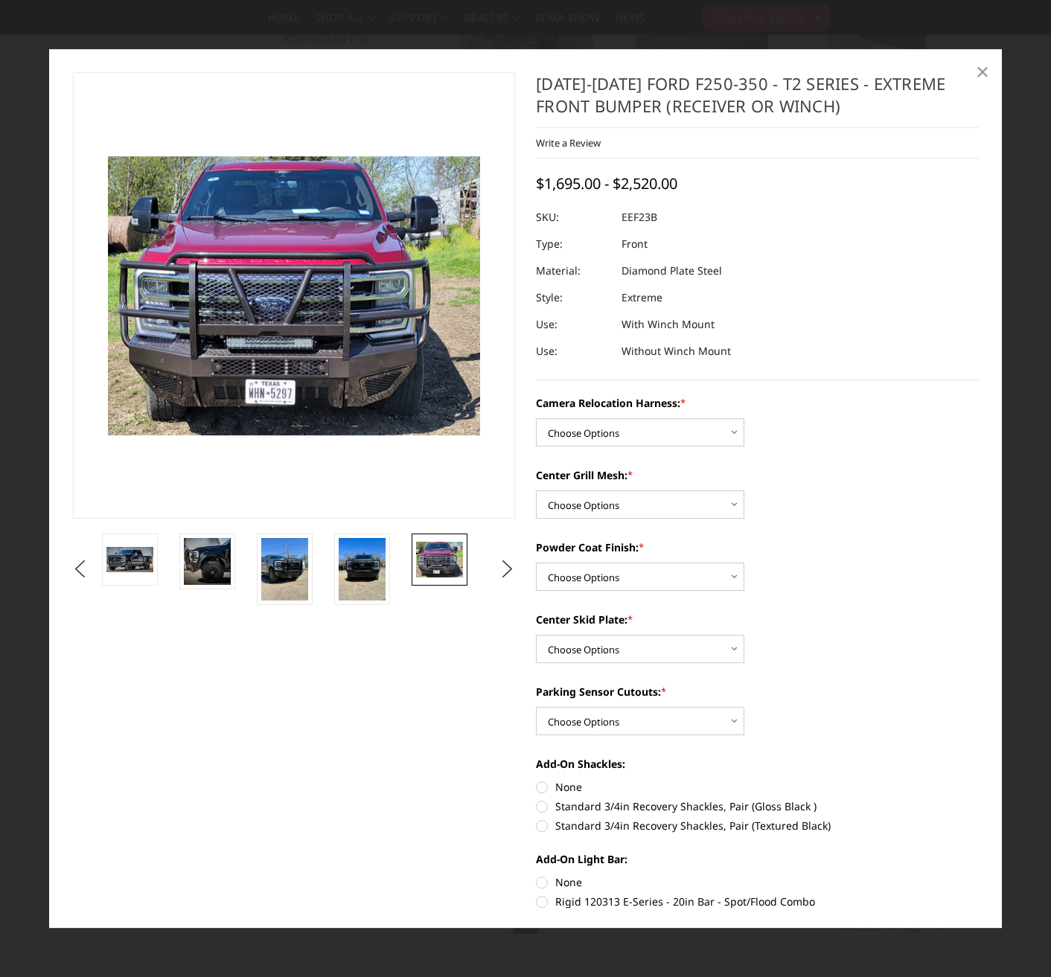
click at [981, 71] on span "×" at bounding box center [982, 71] width 13 height 32
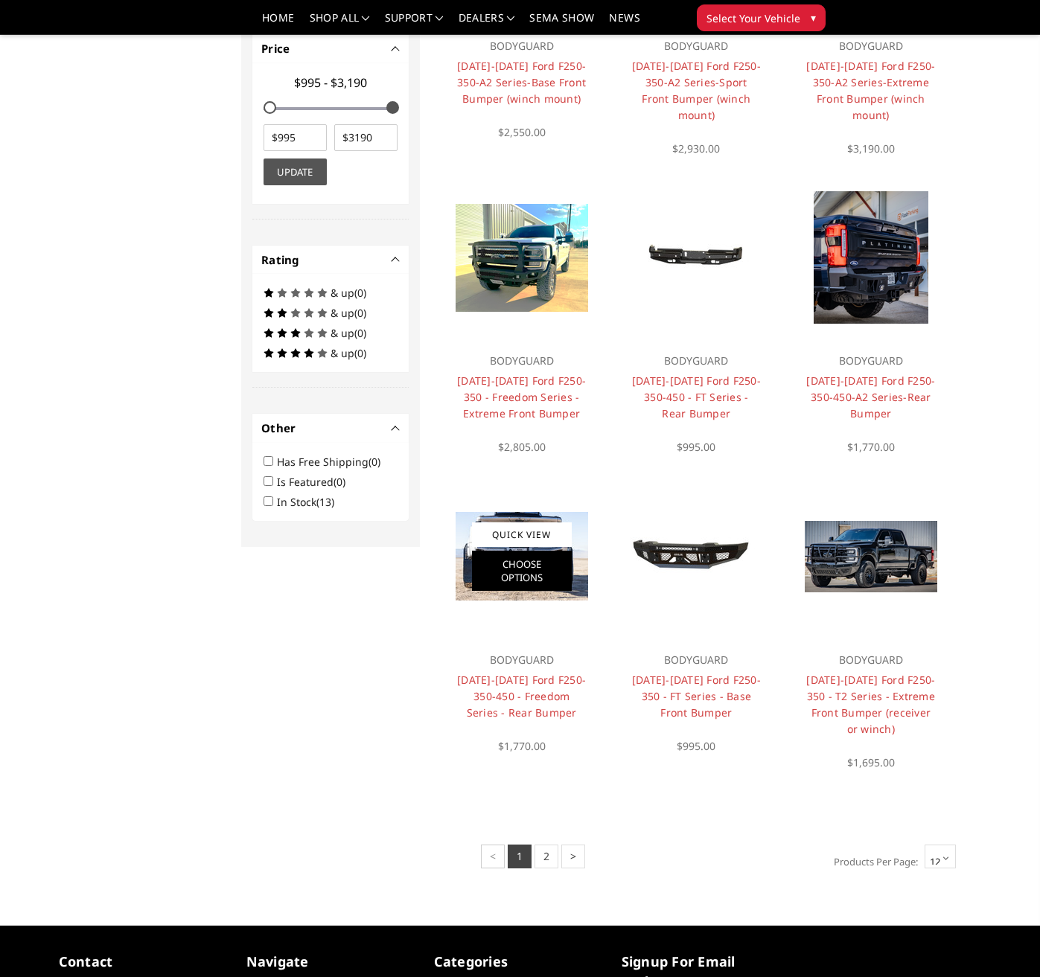
scroll to position [640, 0]
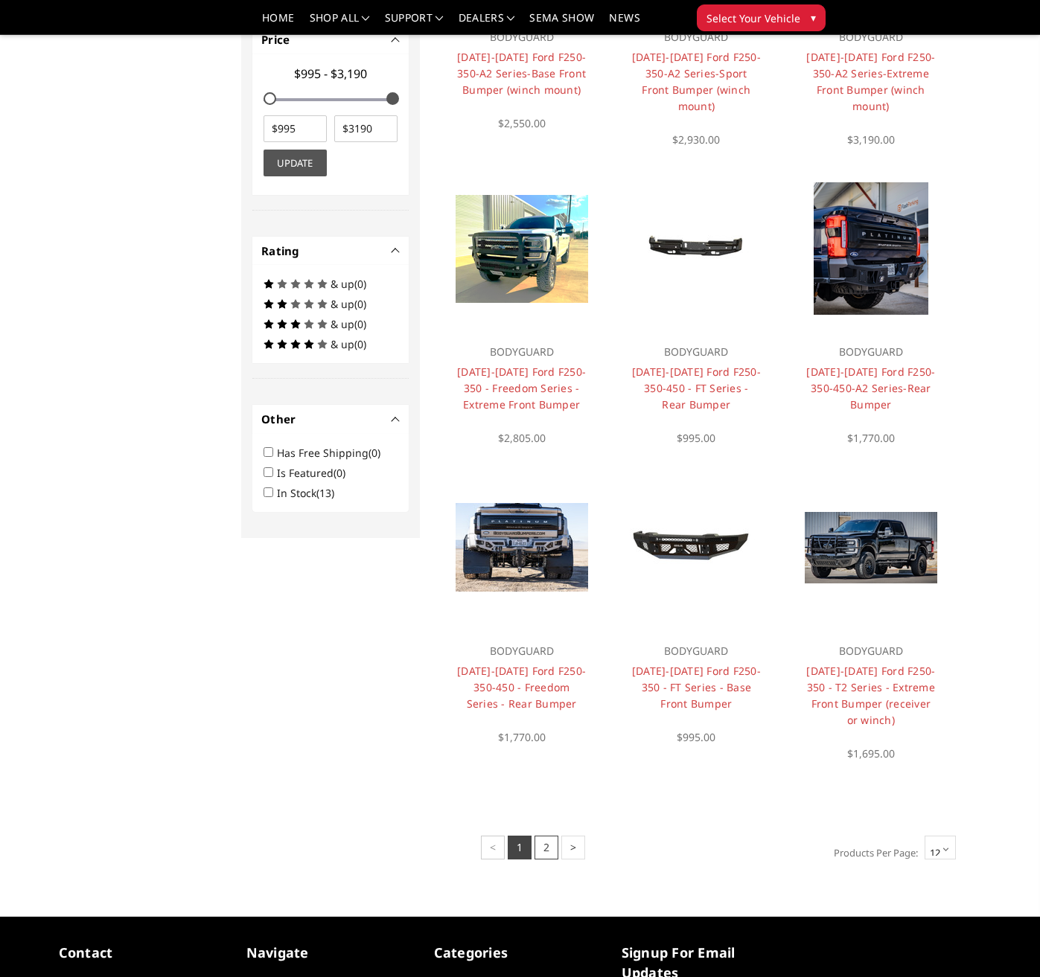
click at [546, 851] on link "2" at bounding box center [546, 848] width 24 height 24
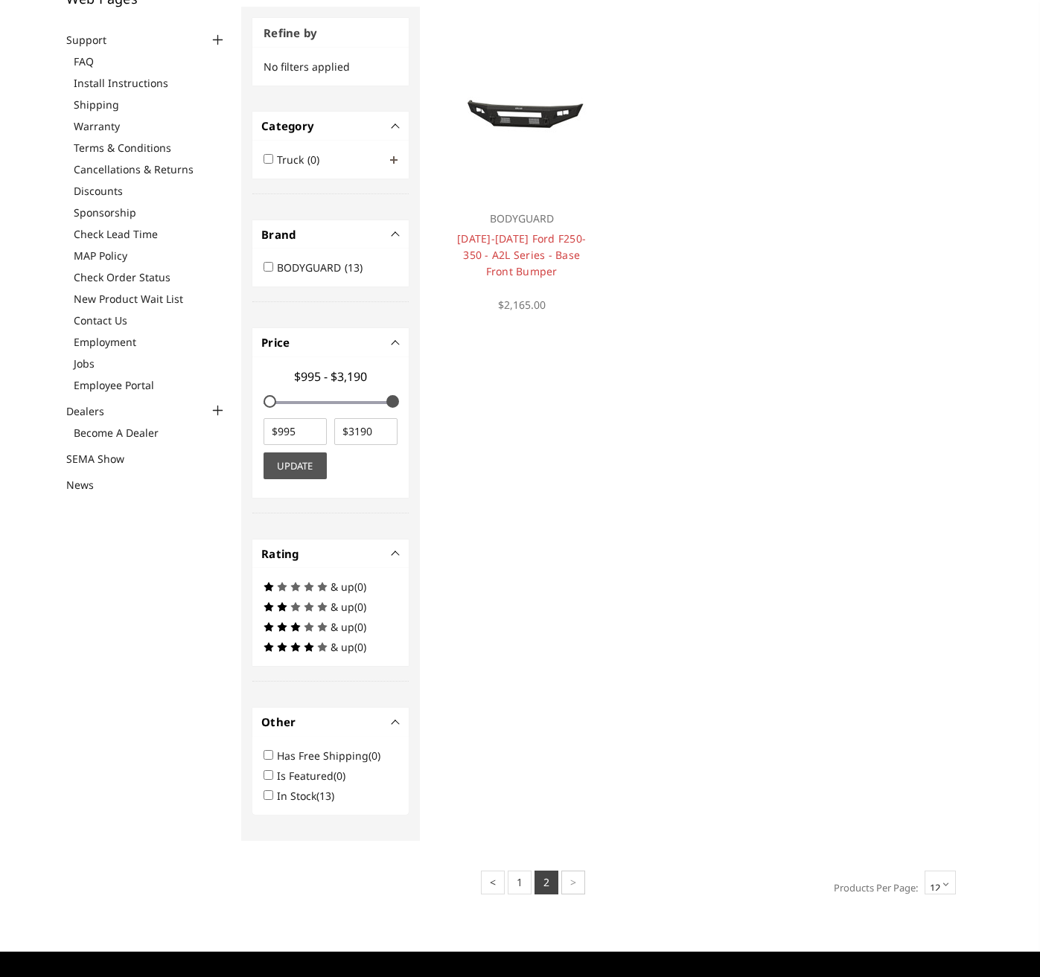
scroll to position [224, 0]
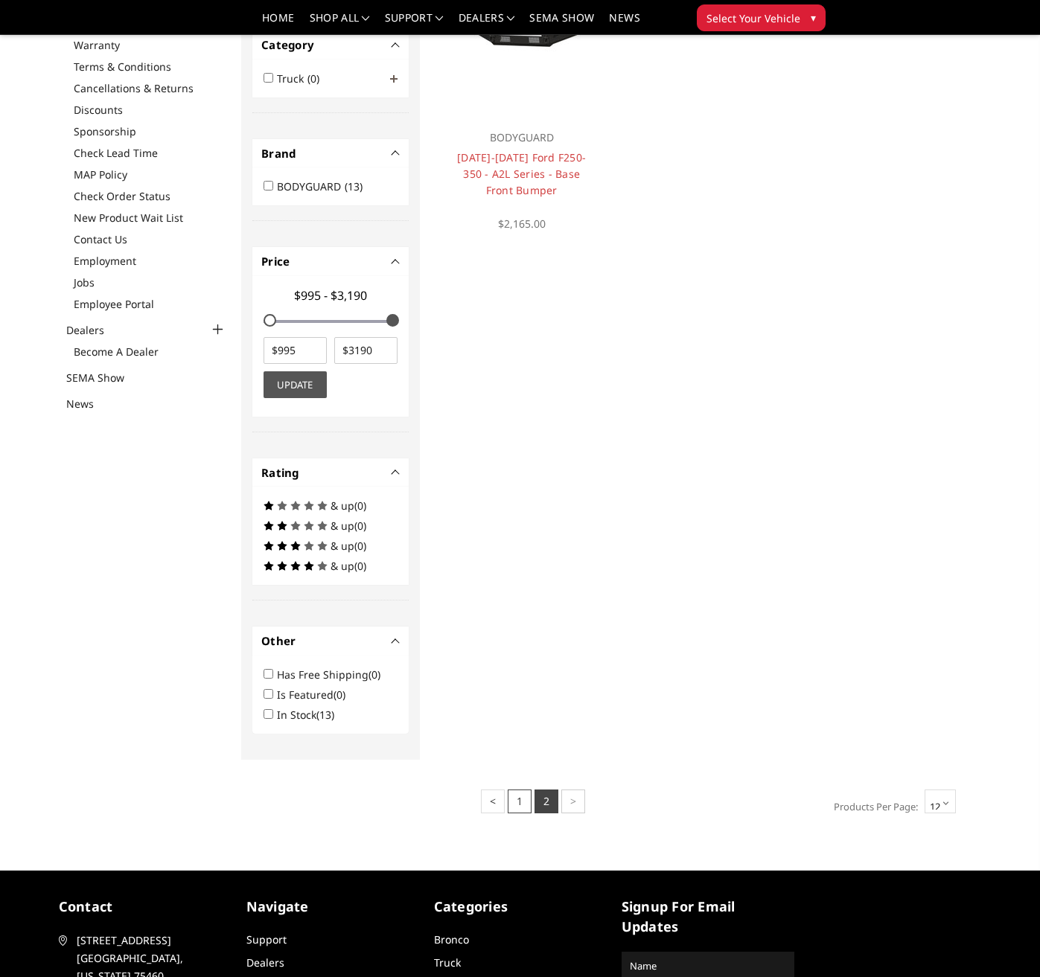
click at [519, 791] on link "1" at bounding box center [520, 802] width 24 height 24
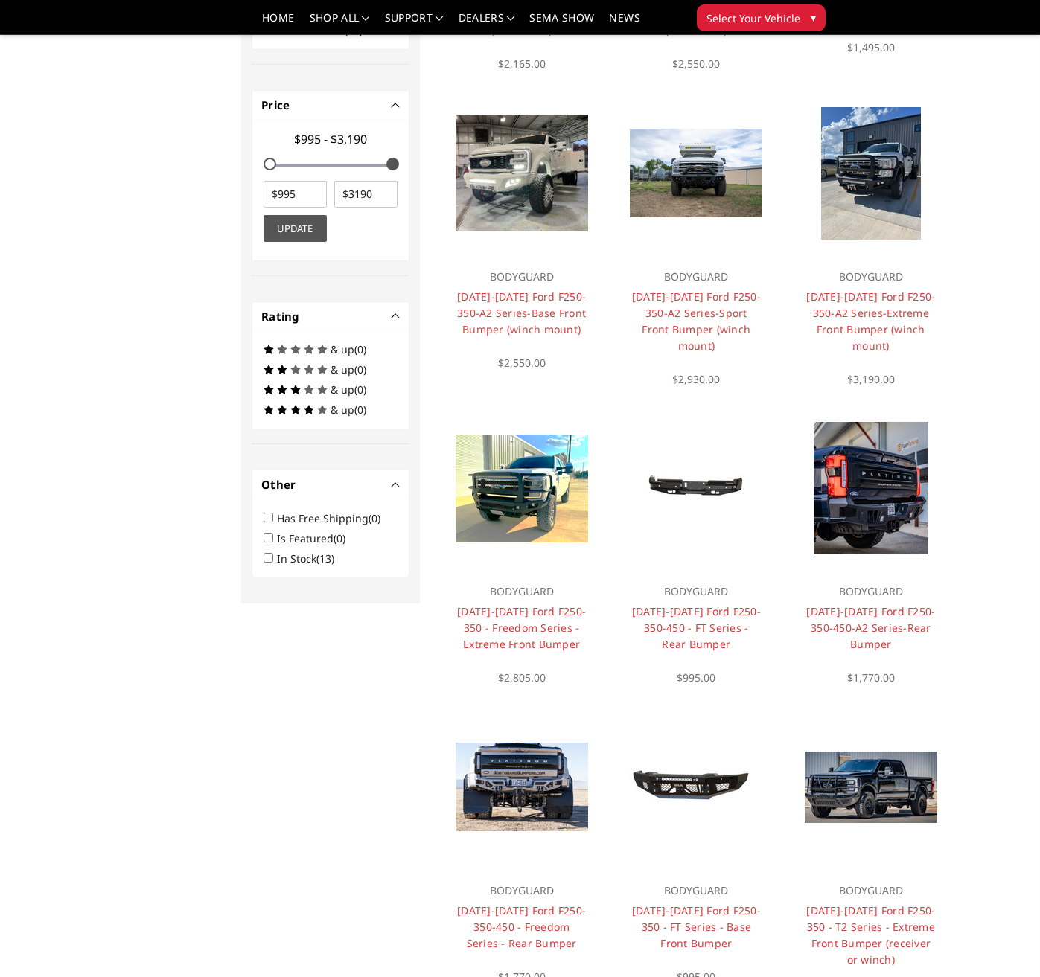
scroll to position [447, 0]
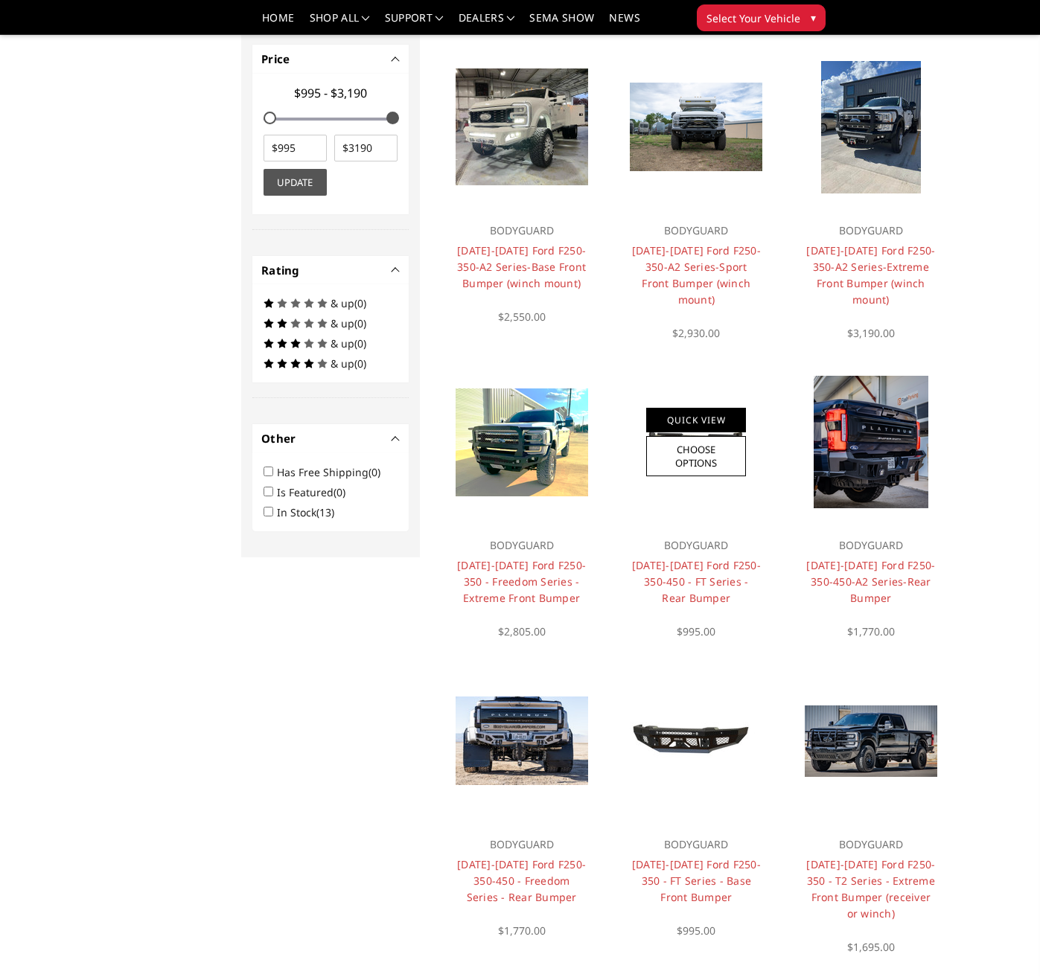
click at [688, 417] on link "Quick View" at bounding box center [696, 420] width 100 height 25
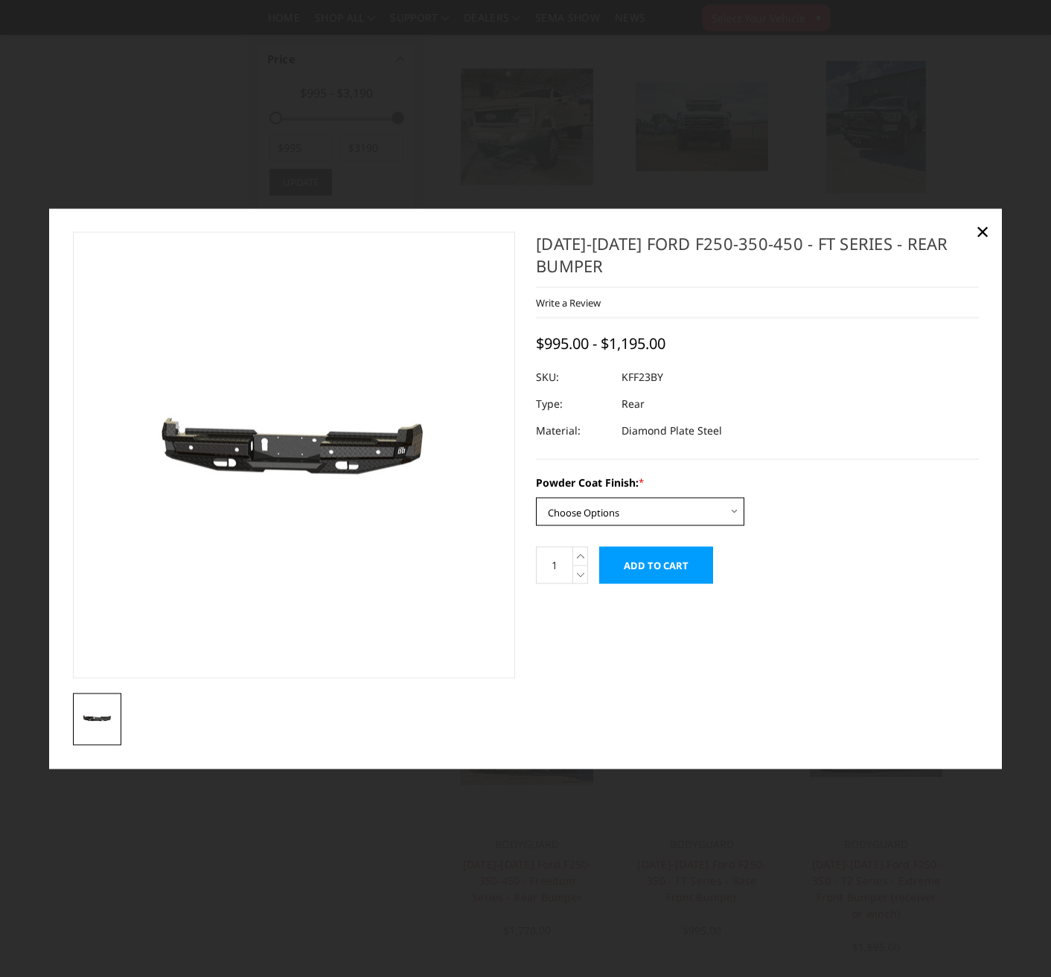
click at [581, 522] on select "Choose Options Bare Metal Gloss Black Powder Coat Textured Black Powder Coat" at bounding box center [640, 511] width 208 height 28
click at [536, 497] on select "Choose Options Bare Metal Gloss Black Powder Coat Textured Black Powder Coat" at bounding box center [640, 511] width 208 height 28
click at [612, 517] on select "Choose Options Bare Metal Gloss Black Powder Coat Textured Black Powder Coat" at bounding box center [640, 511] width 208 height 28
click at [536, 497] on select "Choose Options Bare Metal Gloss Black Powder Coat Textured Black Powder Coat" at bounding box center [640, 511] width 208 height 28
click at [626, 516] on select "Choose Options Bare Metal Gloss Black Powder Coat Textured Black Powder Coat" at bounding box center [640, 511] width 208 height 28
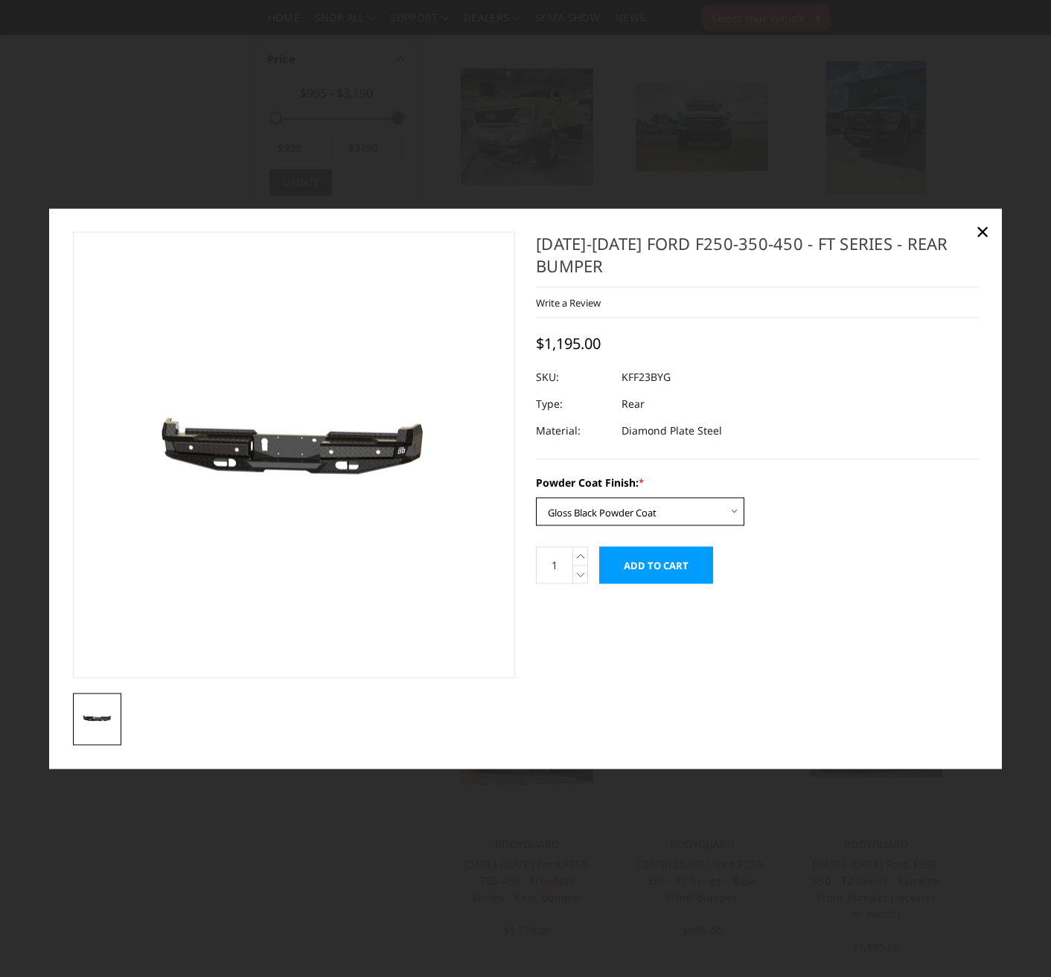
select select "3422"
click at [536, 497] on select "Choose Options Bare Metal Gloss Black Powder Coat Textured Black Powder Coat" at bounding box center [640, 511] width 208 height 28
click at [622, 514] on select "Choose Options Bare Metal Gloss Black Powder Coat Textured Black Powder Coat" at bounding box center [640, 511] width 208 height 28
click at [594, 647] on div "2023-2026 Ford F250-350-450 - FT Series - Rear Bumper Write a Review Write a Re…" at bounding box center [526, 489] width 927 height 514
click at [984, 234] on span "×" at bounding box center [982, 231] width 13 height 32
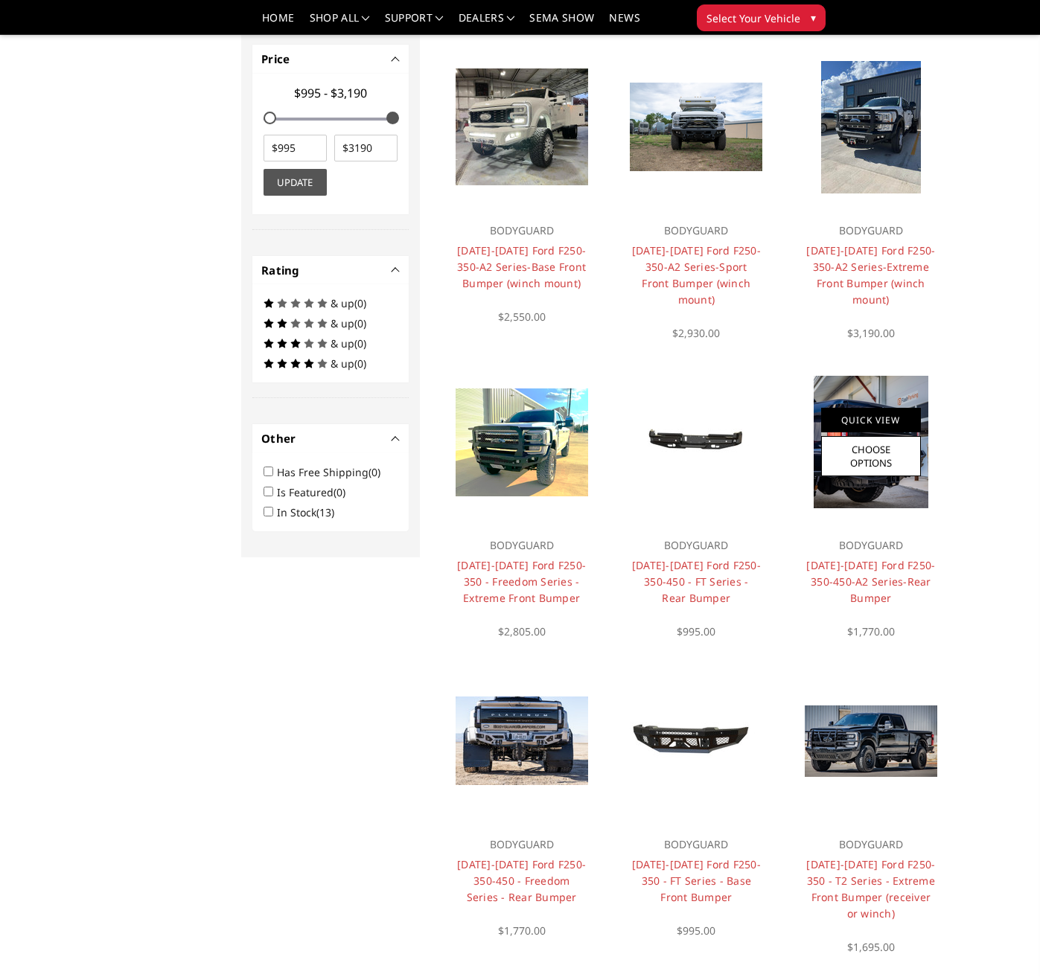
click at [864, 421] on link "Quick View" at bounding box center [871, 420] width 100 height 25
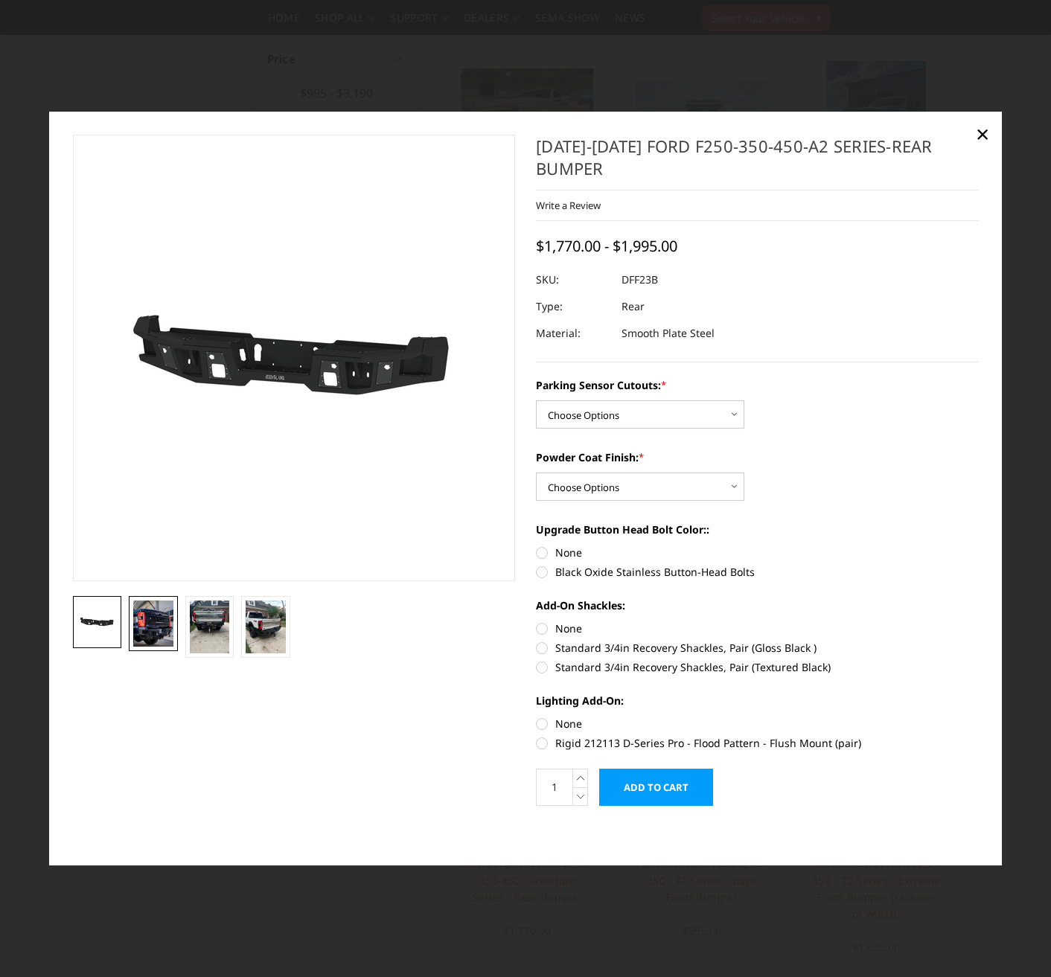
click at [149, 633] on img at bounding box center [153, 624] width 40 height 46
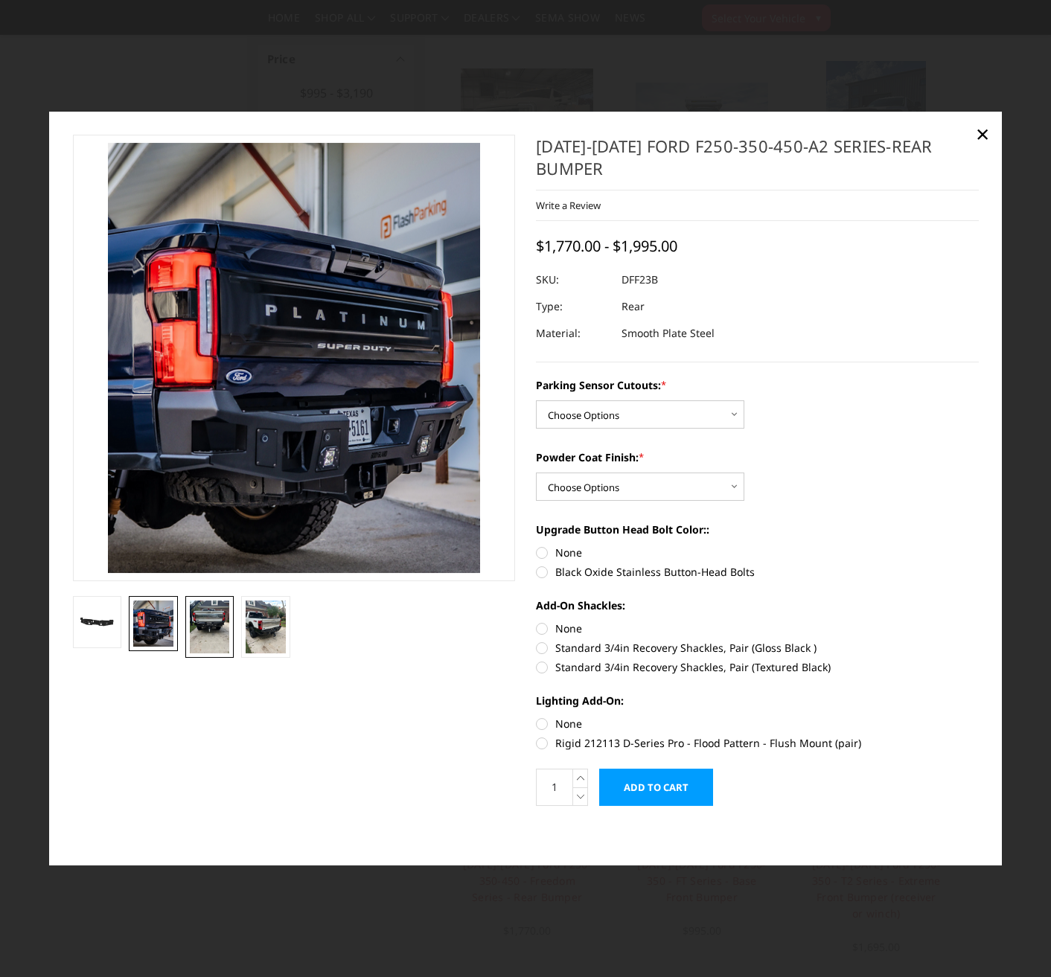
click at [215, 634] on img at bounding box center [210, 627] width 40 height 53
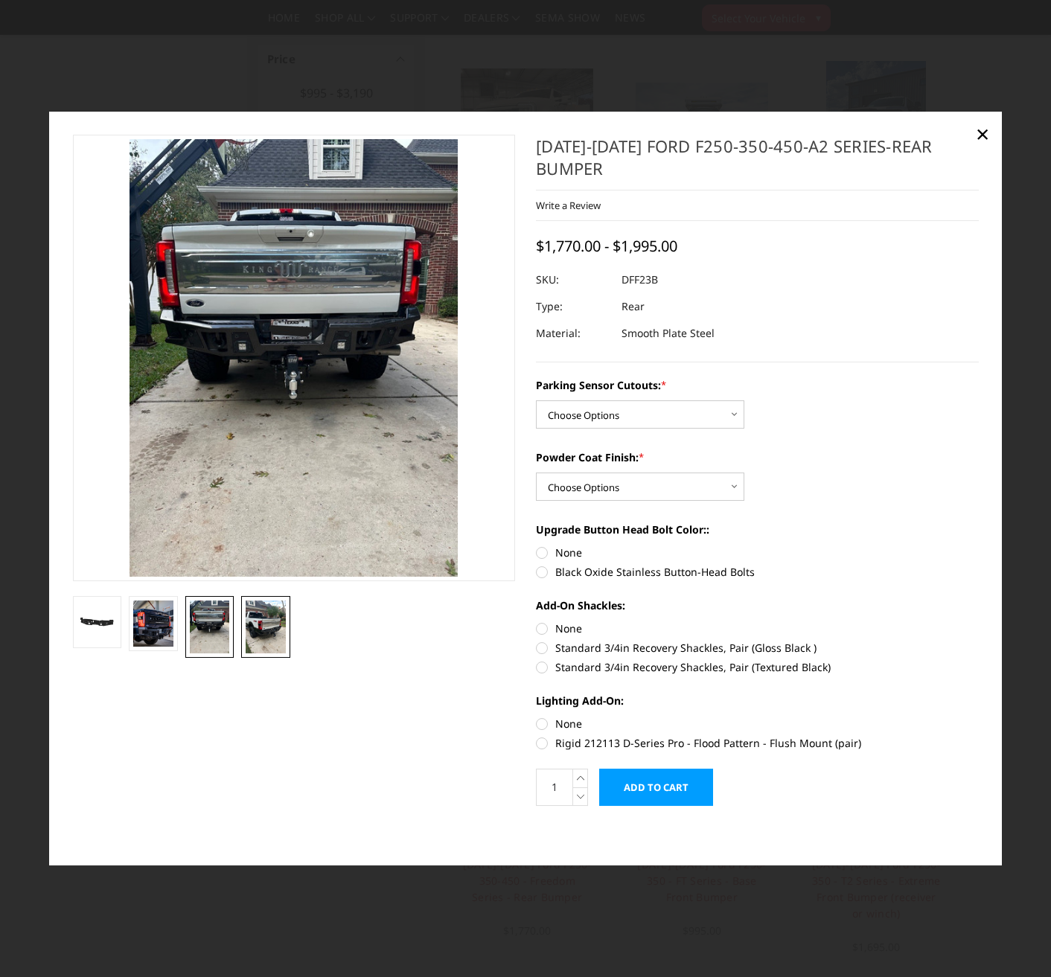
click at [263, 637] on img at bounding box center [266, 627] width 40 height 53
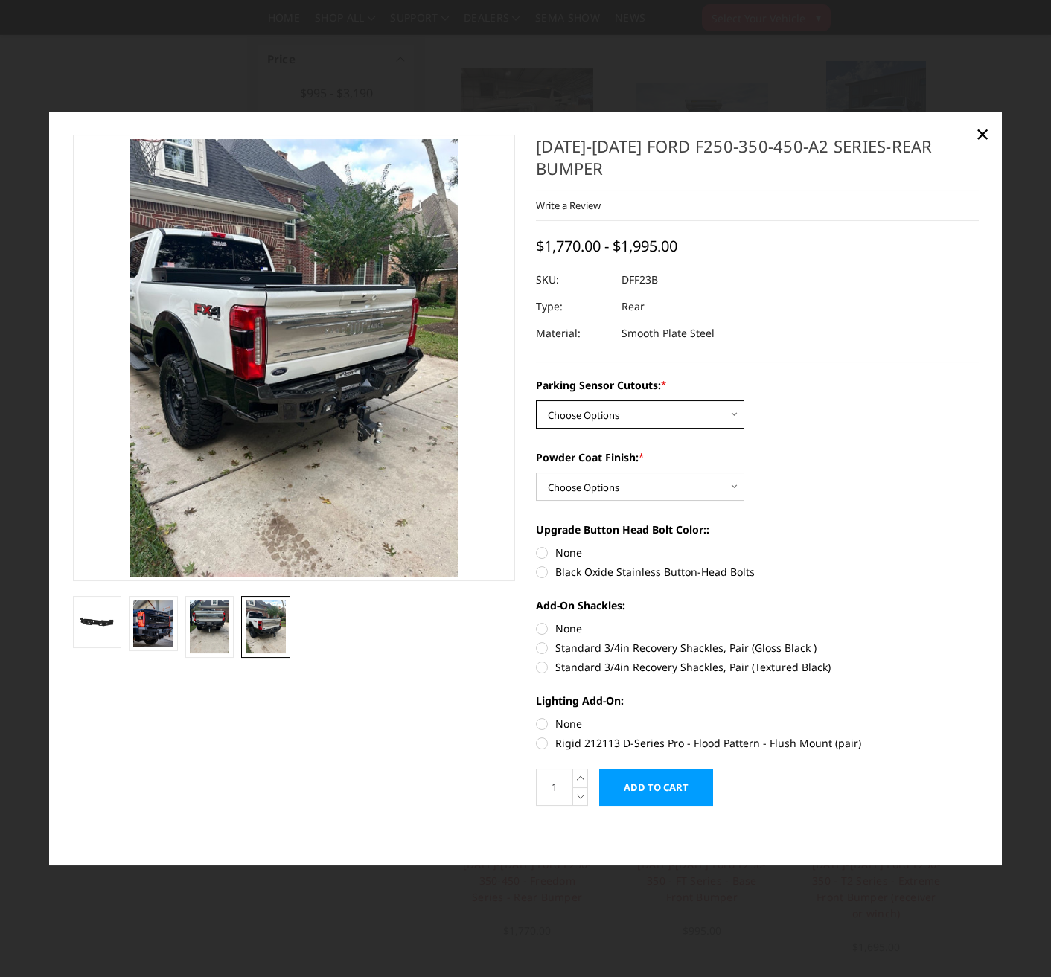
click at [589, 401] on select "Choose Options Yes-With Parking Sensor Cutouts No-Without Parking Sensor Cutouts" at bounding box center [640, 414] width 208 height 28
click at [536, 400] on select "Choose Options Yes-With Parking Sensor Cutouts No-Without Parking Sensor Cutouts" at bounding box center [640, 414] width 208 height 28
click at [592, 409] on select "Choose Options Yes-With Parking Sensor Cutouts No-Without Parking Sensor Cutouts" at bounding box center [640, 414] width 208 height 28
click at [536, 400] on select "Choose Options Yes-With Parking Sensor Cutouts No-Without Parking Sensor Cutouts" at bounding box center [640, 414] width 208 height 28
click at [602, 407] on select "Choose Options Yes-With Parking Sensor Cutouts No-Without Parking Sensor Cutouts" at bounding box center [640, 414] width 208 height 28
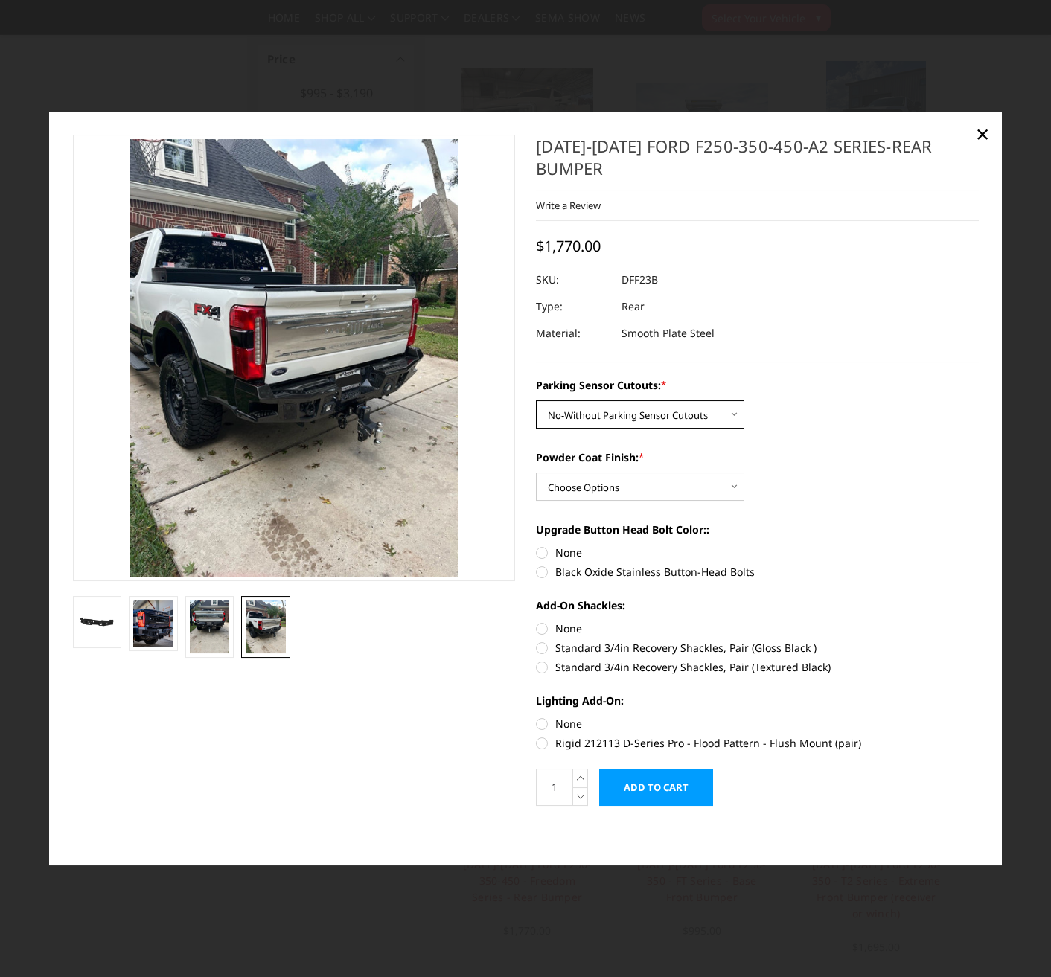
select select "2436"
click at [536, 400] on select "Choose Options Yes-With Parking Sensor Cutouts No-Without Parking Sensor Cutouts" at bounding box center [640, 414] width 208 height 28
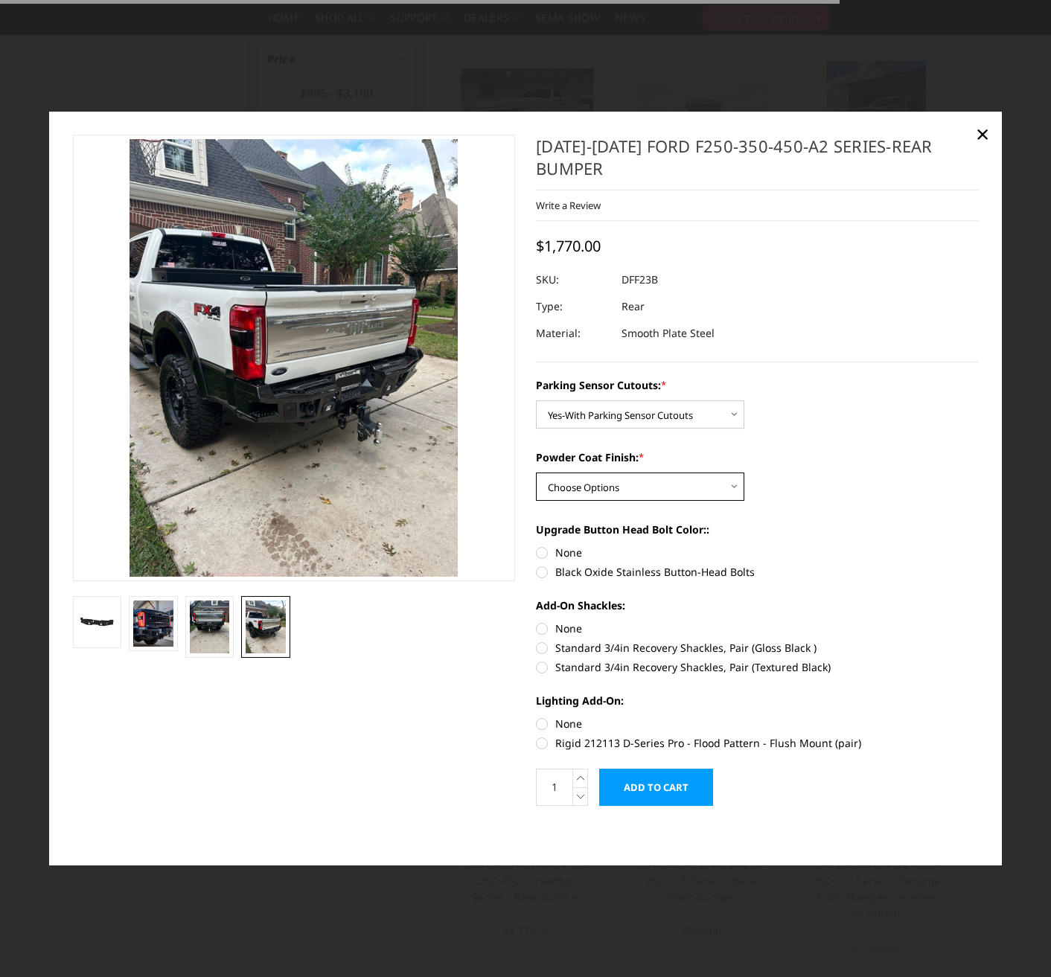
click at [601, 473] on select "Choose Options Bare Metal Textured Black Powder Coat" at bounding box center [640, 487] width 208 height 28
drag, startPoint x: 483, startPoint y: 641, endPoint x: 496, endPoint y: 636, distance: 13.7
click at [484, 641] on ul at bounding box center [294, 627] width 450 height 62
click at [540, 735] on label "Rigid 212113 D-Series Pro - Flood Pattern - Flush Mount (pair)" at bounding box center [757, 743] width 443 height 16
click at [979, 717] on input "Rigid 212113 D-Series Pro - Flood Pattern - Flush Mount (pair)" at bounding box center [979, 716] width 1 height 1
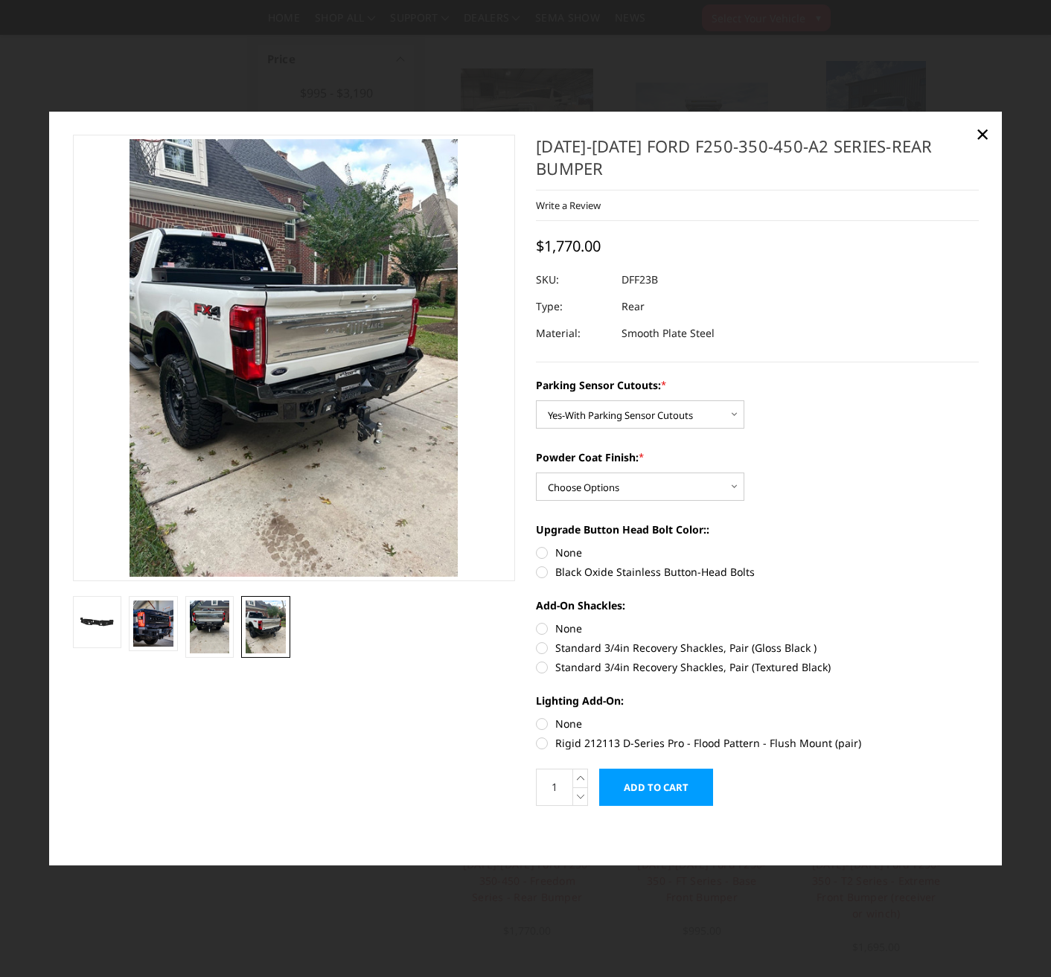
radio input "true"
click at [976, 141] on span "×" at bounding box center [982, 134] width 13 height 32
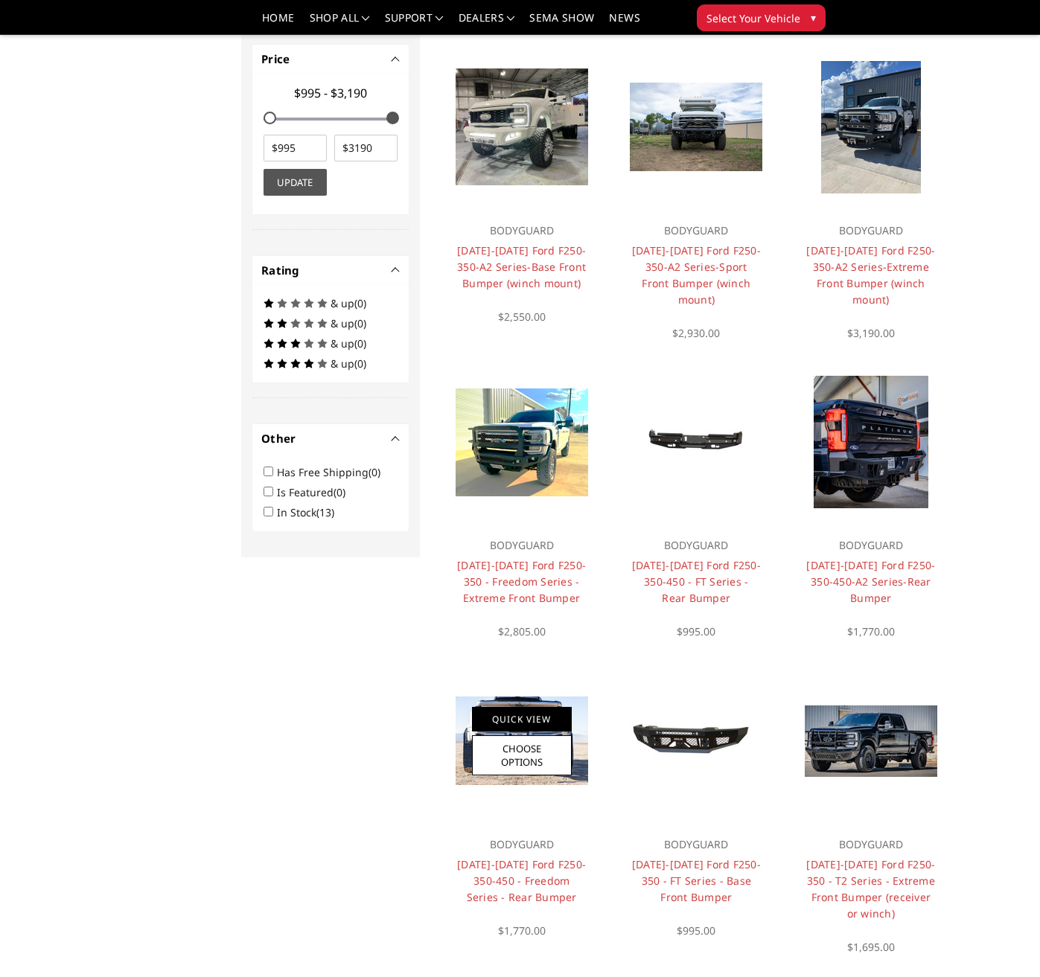
click at [532, 716] on link "Quick View" at bounding box center [522, 719] width 100 height 25
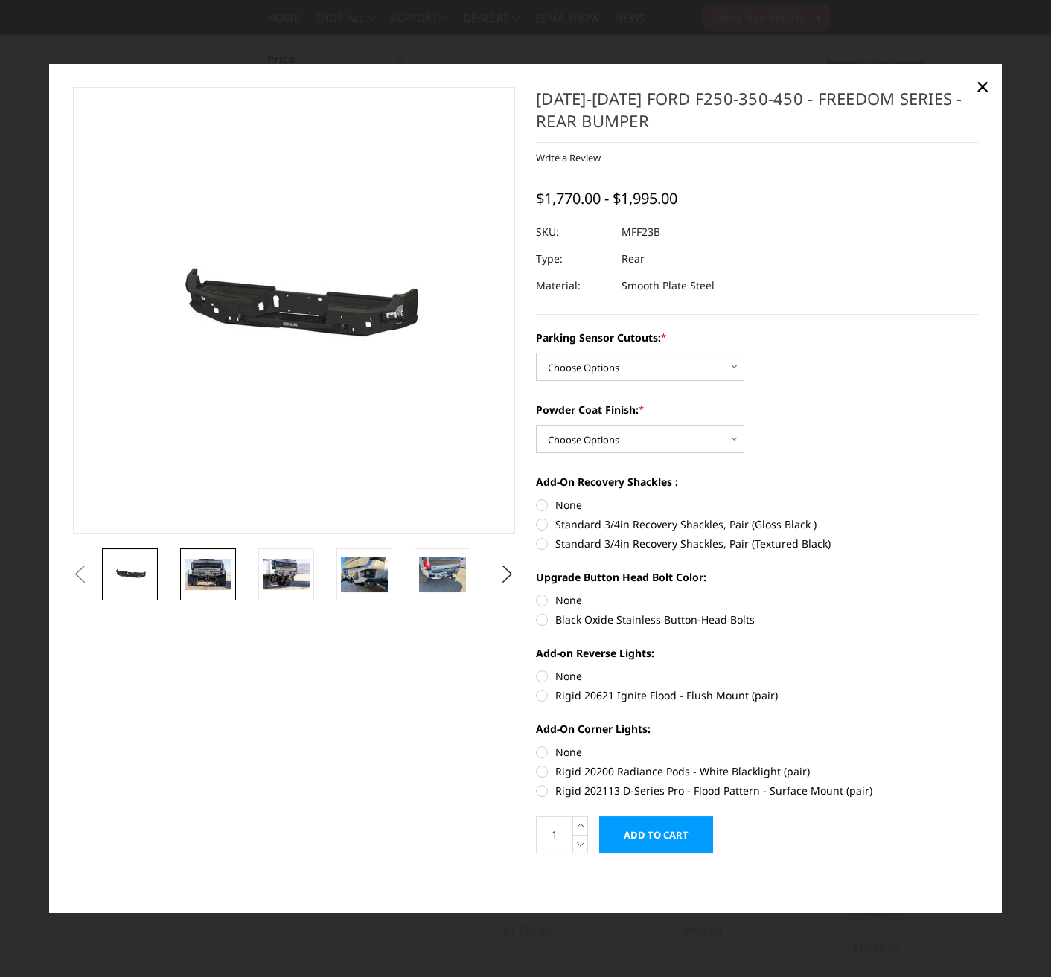
click at [201, 576] on img at bounding box center [208, 574] width 47 height 31
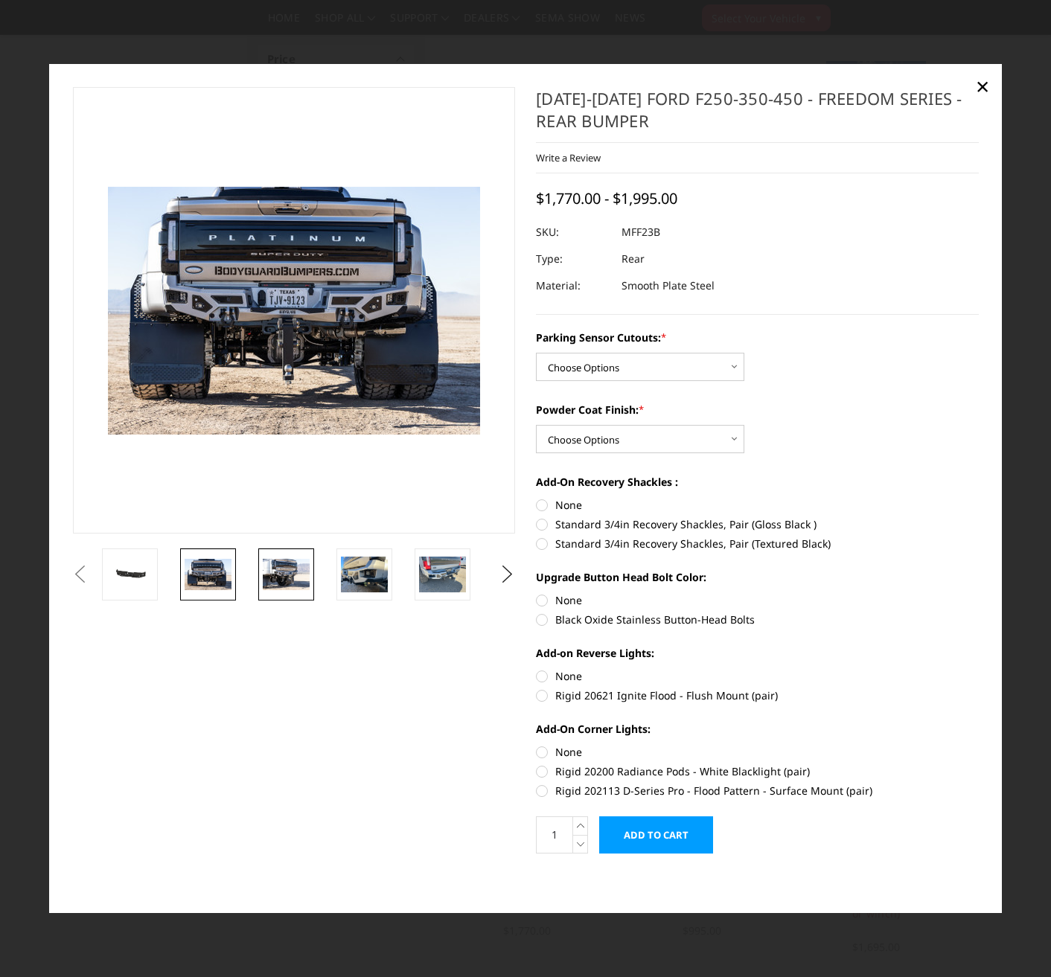
click at [275, 572] on img at bounding box center [286, 574] width 47 height 31
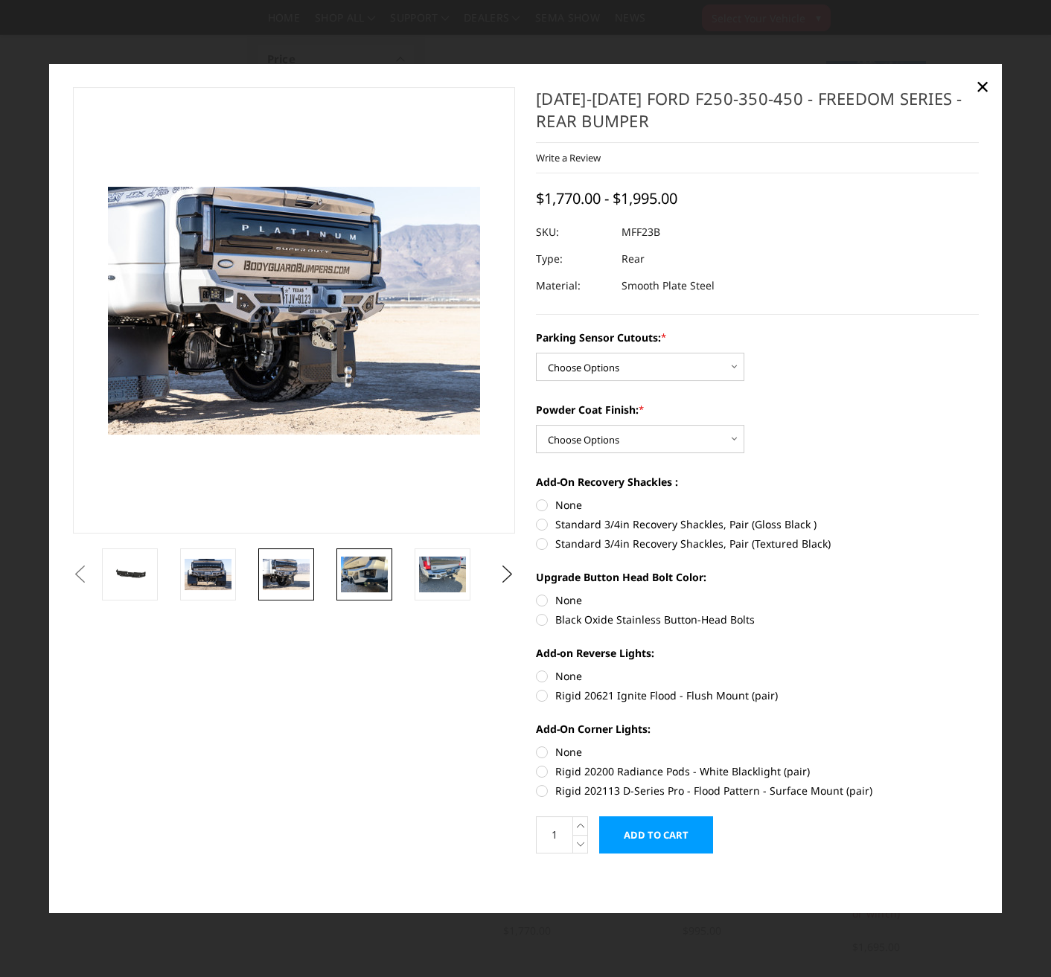
click at [358, 577] on img at bounding box center [364, 574] width 47 height 35
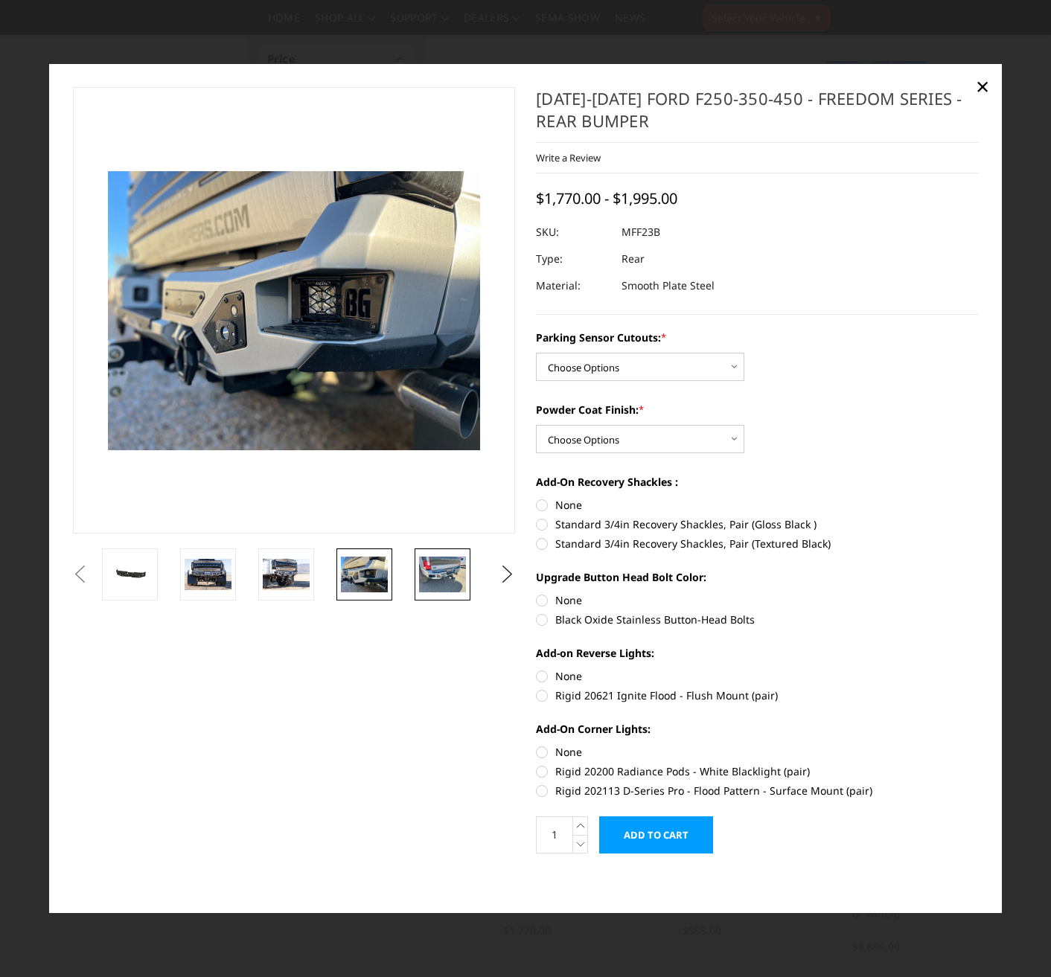
click at [441, 578] on img at bounding box center [442, 574] width 47 height 35
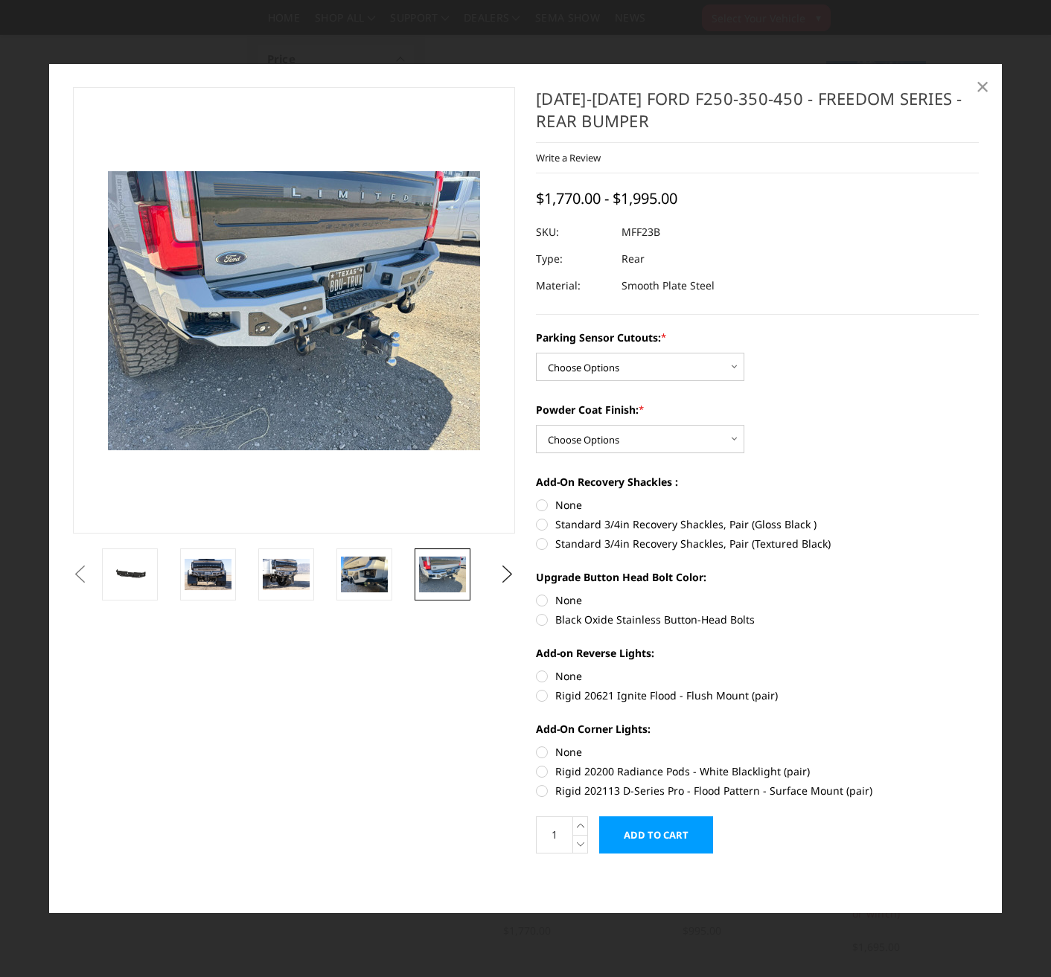
click at [982, 86] on span "×" at bounding box center [982, 86] width 13 height 32
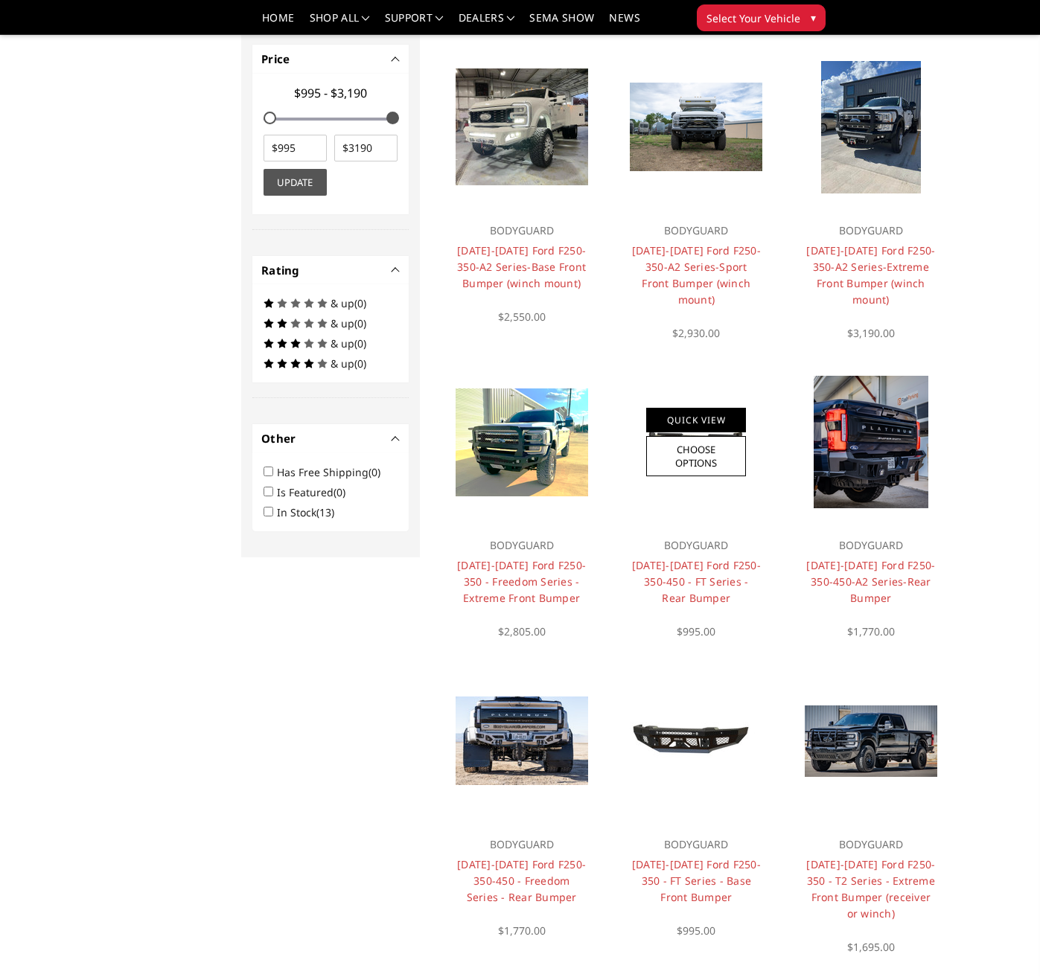
click at [714, 417] on link "Quick View" at bounding box center [696, 420] width 100 height 25
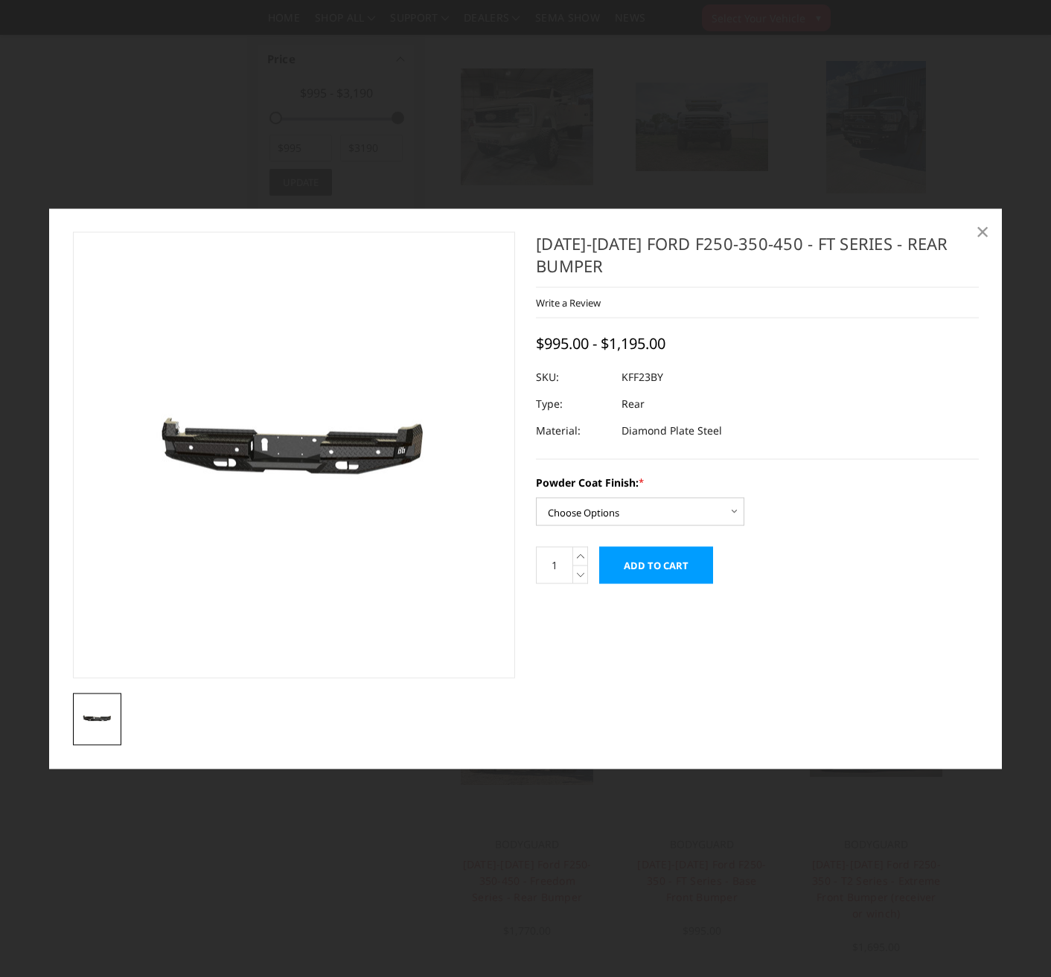
click at [986, 233] on span "×" at bounding box center [982, 231] width 13 height 32
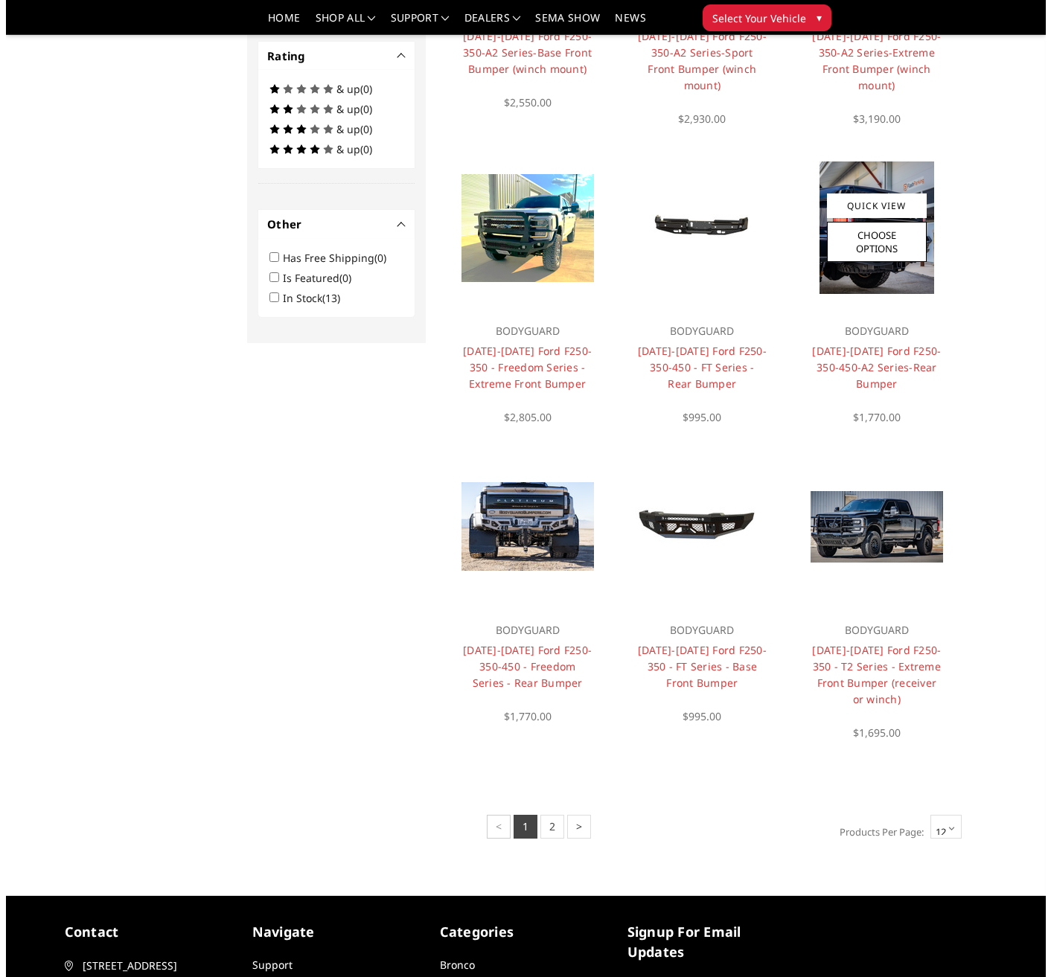
scroll to position [670, 0]
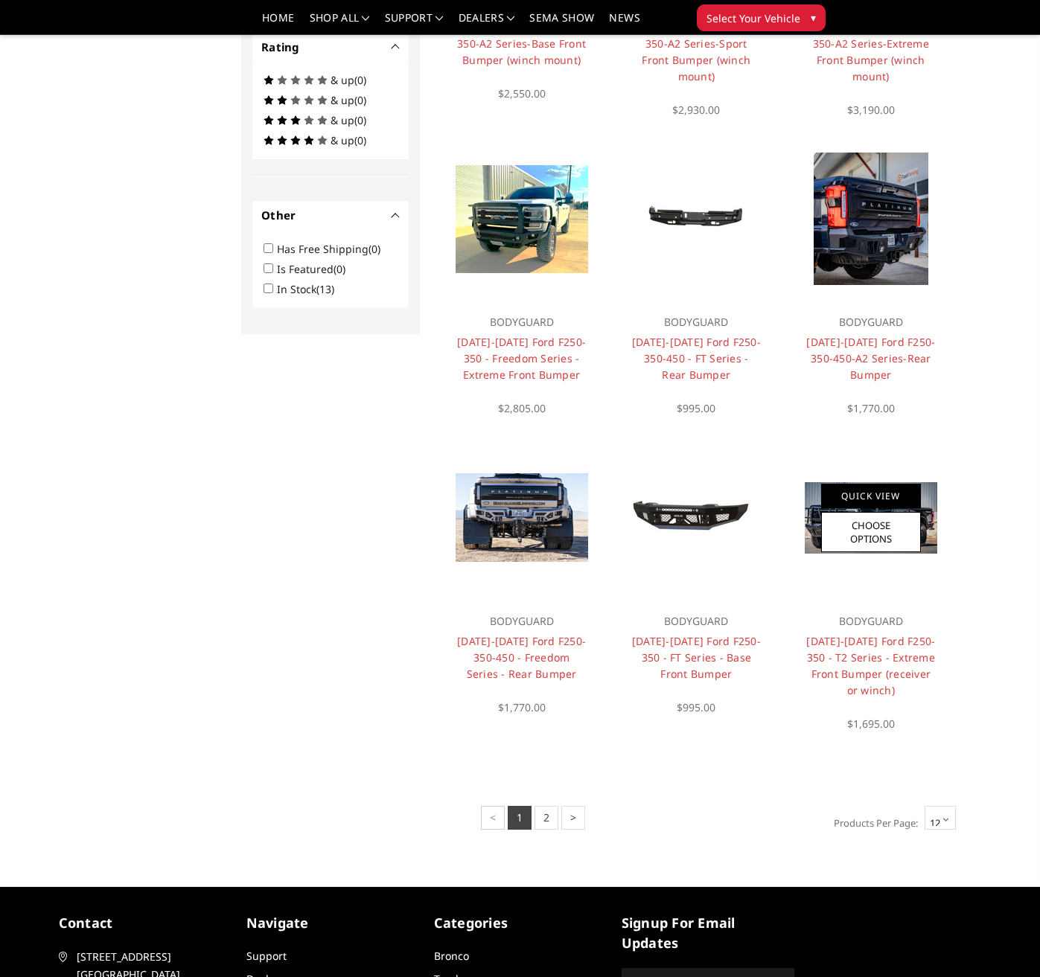
click at [891, 493] on link "Quick View" at bounding box center [871, 496] width 100 height 25
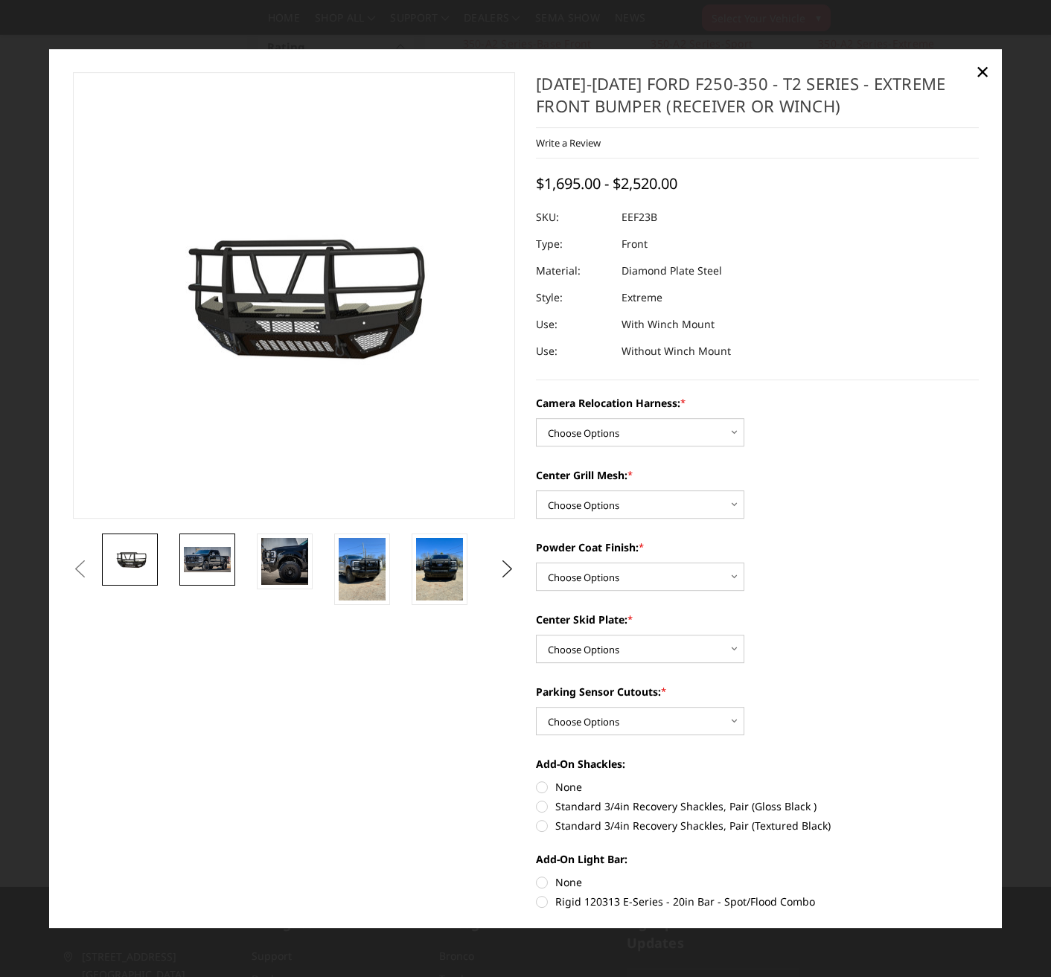
click at [221, 563] on img at bounding box center [207, 559] width 47 height 25
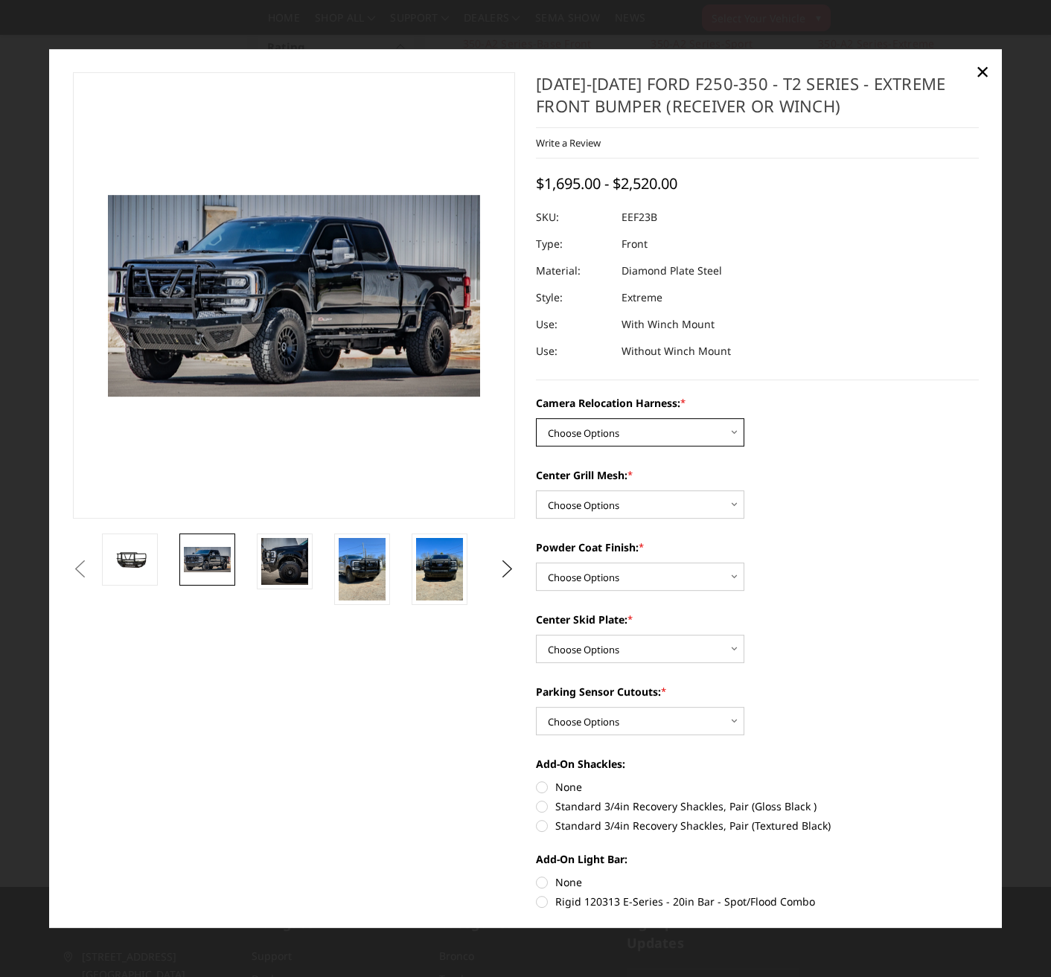
click at [648, 431] on select "Choose Options Without camera harness With camera harness" at bounding box center [640, 432] width 208 height 28
select select "3753"
click at [536, 418] on select "Choose Options Without camera harness With camera harness" at bounding box center [640, 432] width 208 height 28
click at [651, 504] on select "Choose Options Without expanded metal With expanded metal" at bounding box center [640, 504] width 208 height 28
select select "3751"
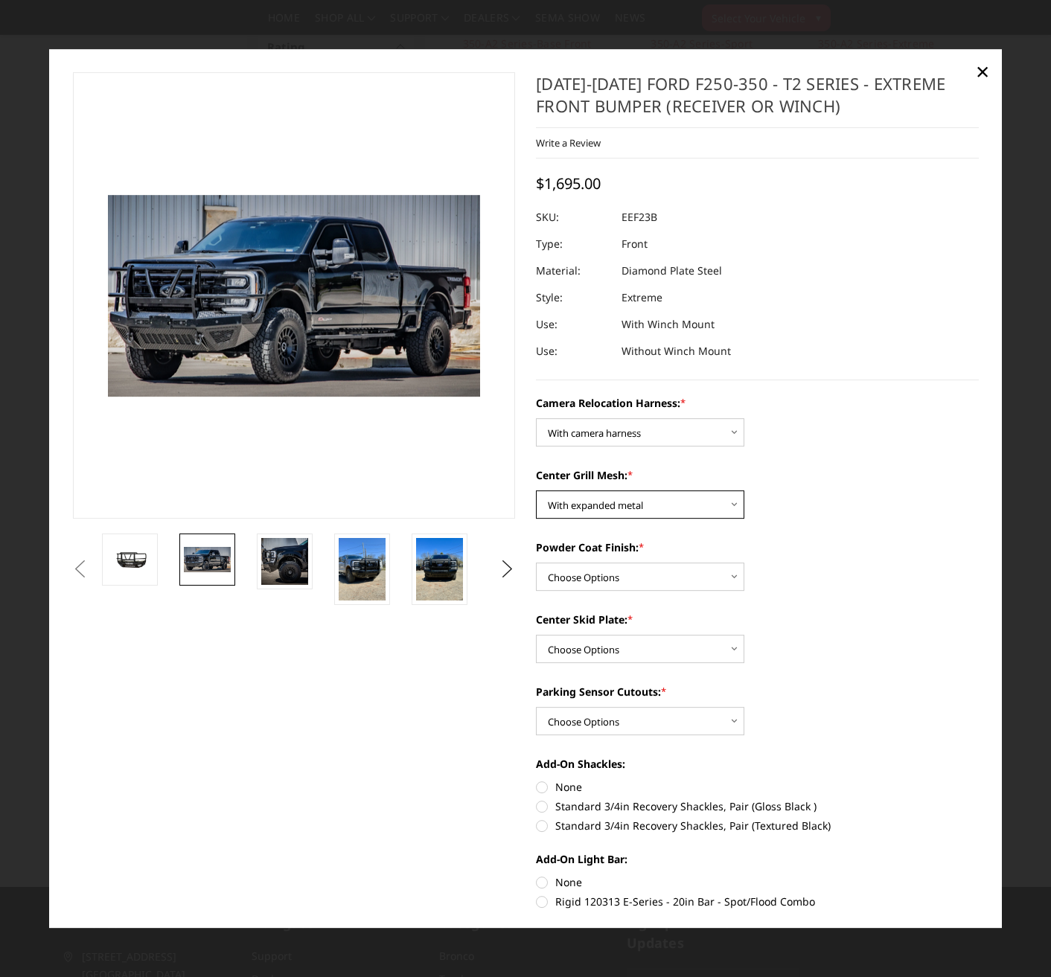
click at [536, 490] on select "Choose Options Without expanded metal With expanded metal" at bounding box center [640, 504] width 208 height 28
click at [292, 570] on img at bounding box center [284, 561] width 47 height 47
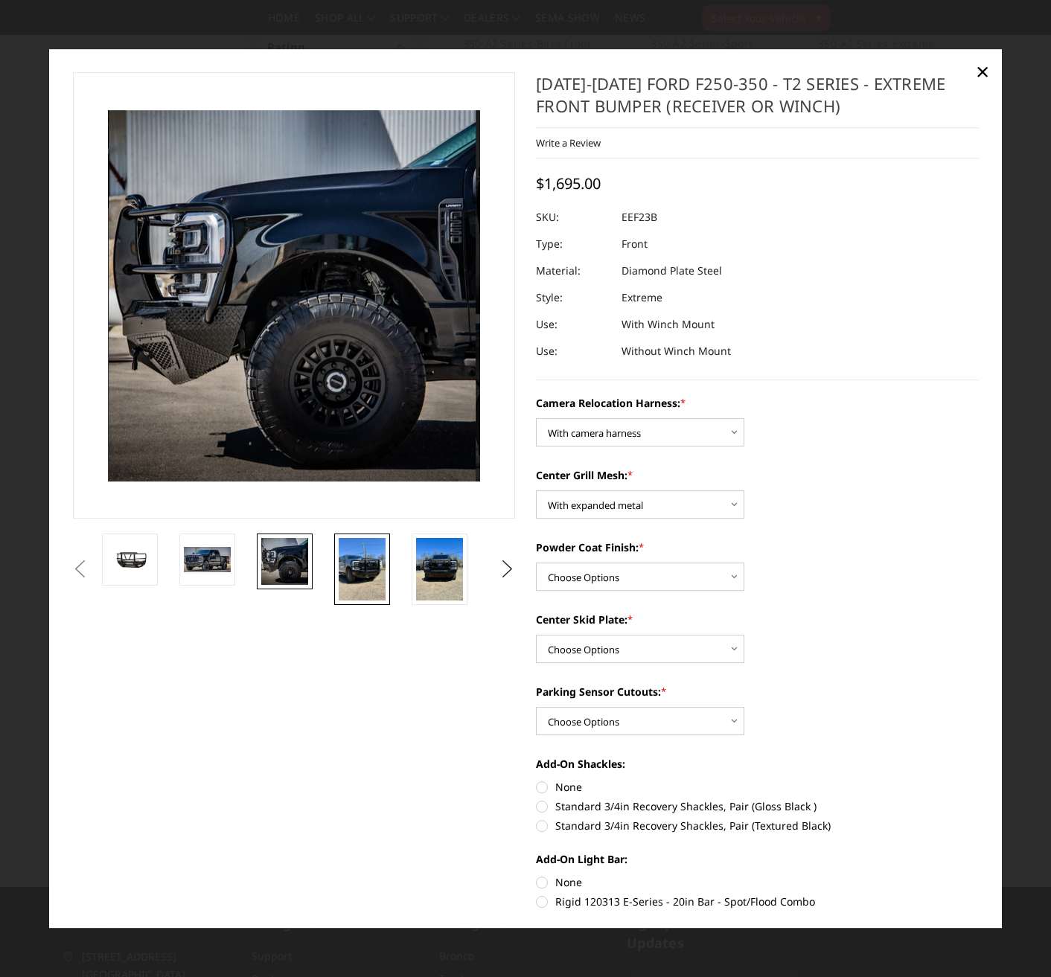
click at [364, 568] on img at bounding box center [362, 569] width 47 height 63
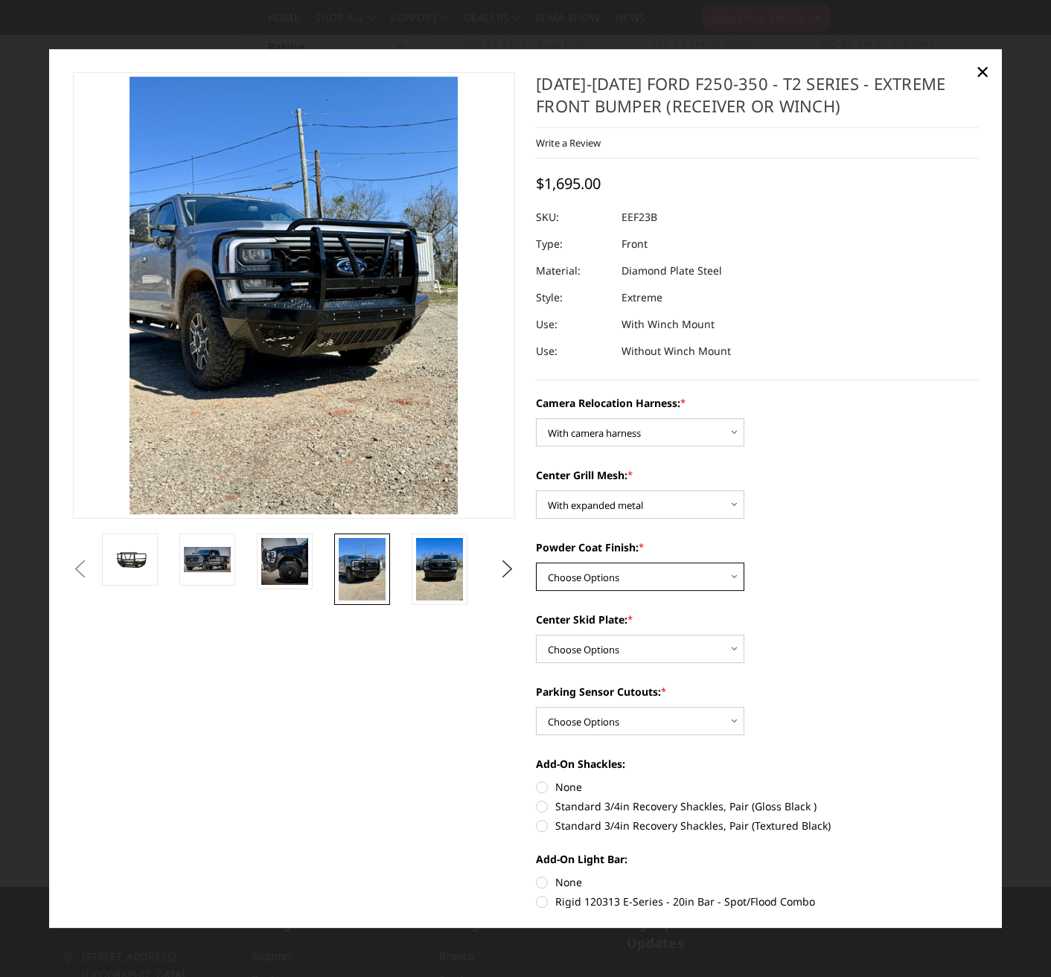
click at [650, 582] on select "Choose Options Textured Black Powder Coat Gloss Black Powder Coat Bare Metal" at bounding box center [640, 577] width 208 height 28
select select "3748"
click at [536, 563] on select "Choose Options Textured Black Powder Coat Gloss Black Powder Coat Bare Metal" at bounding box center [640, 577] width 208 height 28
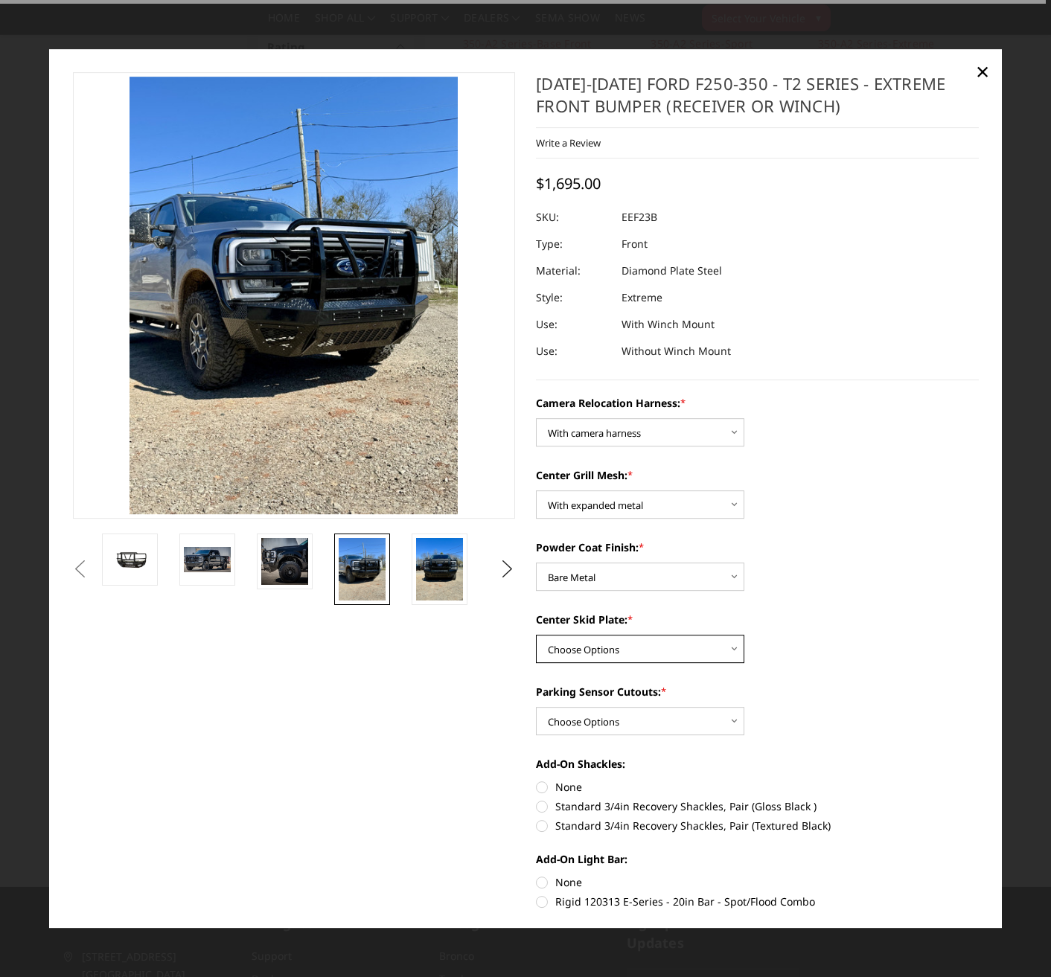
click at [657, 645] on select "Choose Options Winch Mount Skid Plate Standard Skid Plate (included) 2" Receive…" at bounding box center [640, 649] width 208 height 28
click at [536, 635] on select "Choose Options Winch Mount Skid Plate Standard Skid Plate (included) 2" Receive…" at bounding box center [640, 649] width 208 height 28
click at [700, 656] on select "Choose Options Winch Mount Skid Plate Standard Skid Plate (included) 2" Receive…" at bounding box center [640, 649] width 208 height 28
select select "3747"
click at [536, 635] on select "Choose Options Winch Mount Skid Plate Standard Skid Plate (included) 2" Receive…" at bounding box center [640, 649] width 208 height 28
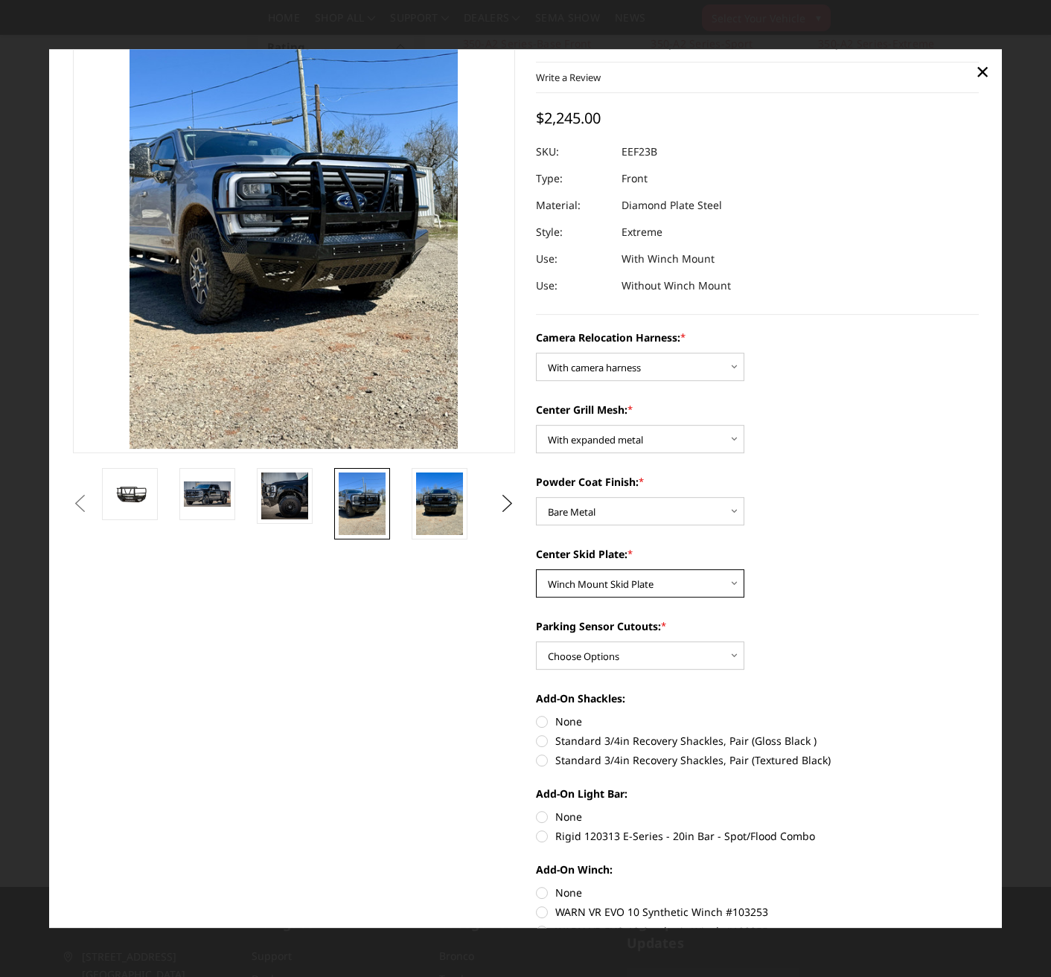
scroll to position [74, 0]
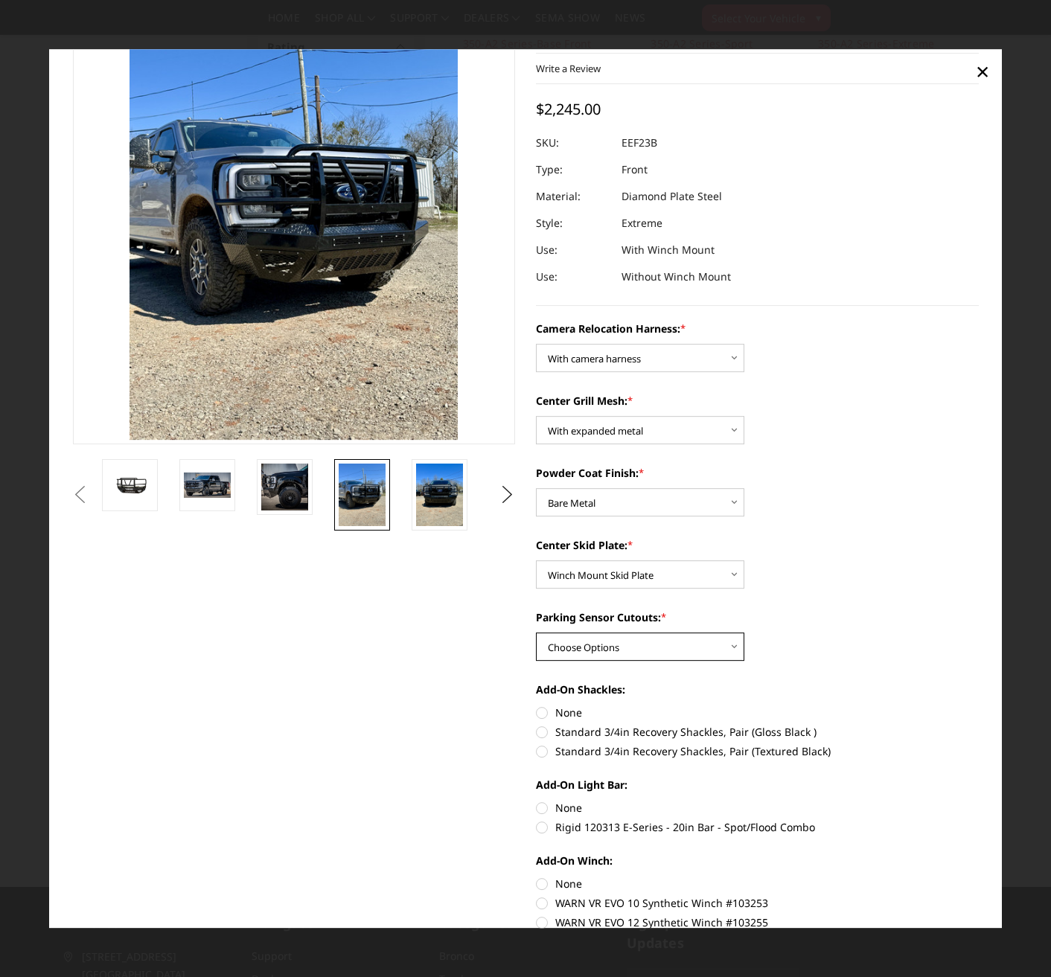
click at [720, 647] on select "Choose Options Yes - With Parking Sensor Cutouts" at bounding box center [640, 647] width 208 height 28
select select "3744"
click at [536, 633] on select "Choose Options Yes - With Parking Sensor Cutouts" at bounding box center [640, 647] width 208 height 28
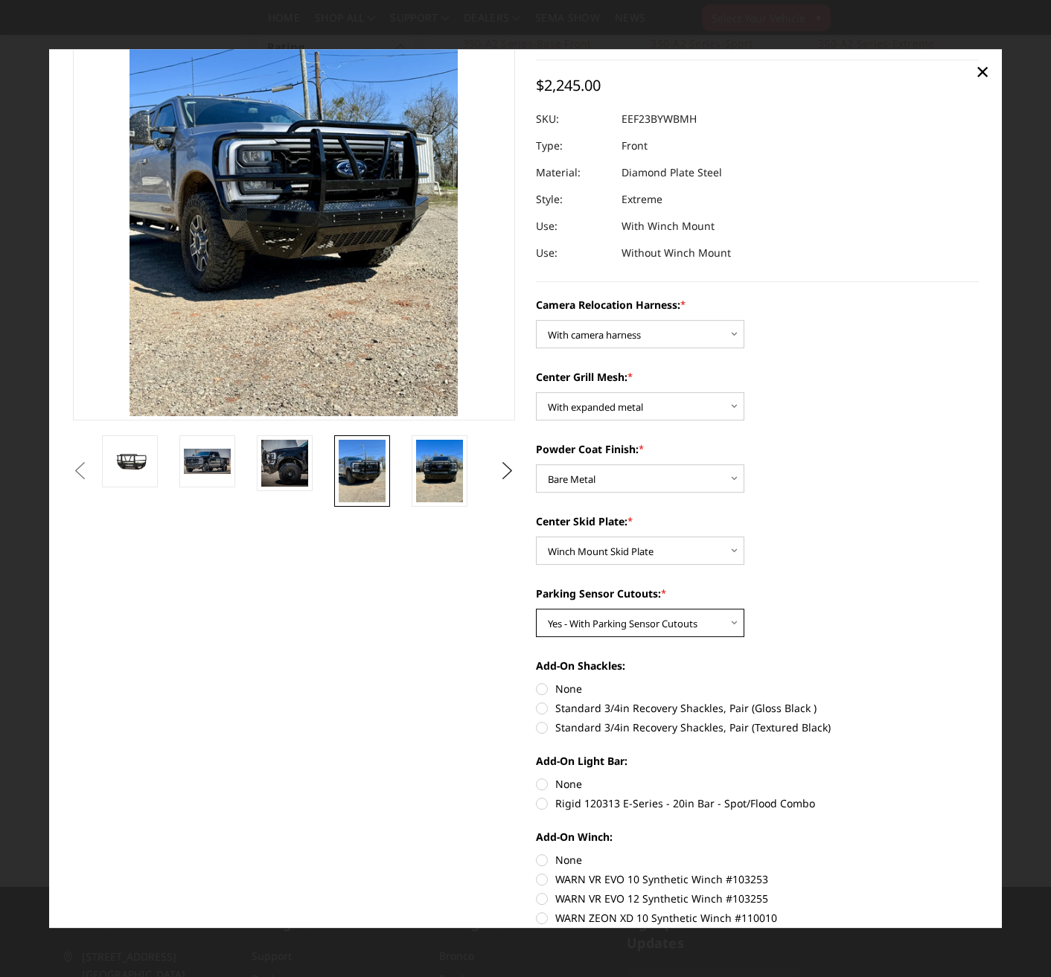
scroll to position [149, 0]
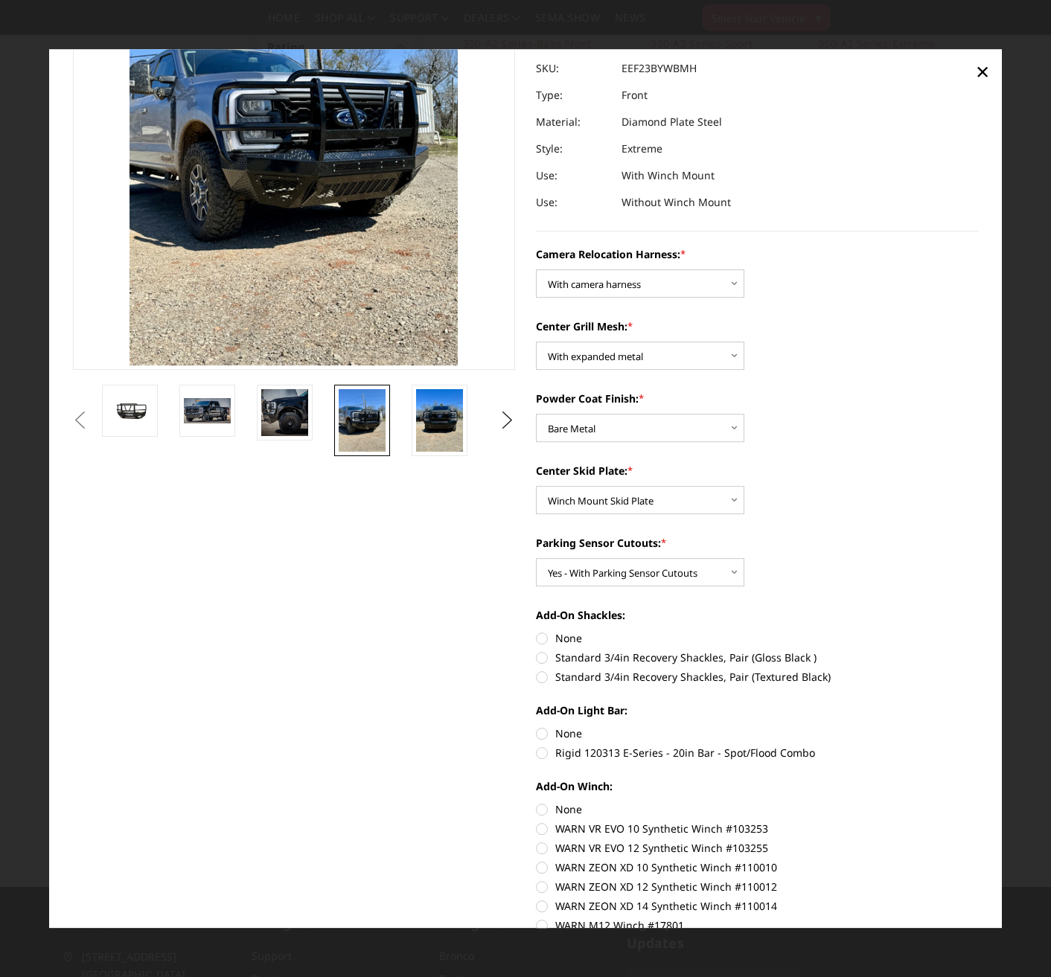
click at [539, 672] on label "Standard 3/4in Recovery Shackles, Pair (Textured Black)" at bounding box center [757, 677] width 443 height 16
click at [979, 650] on input "Standard 3/4in Recovery Shackles, Pair (Textured Black)" at bounding box center [979, 650] width 1 height 1
radio input "true"
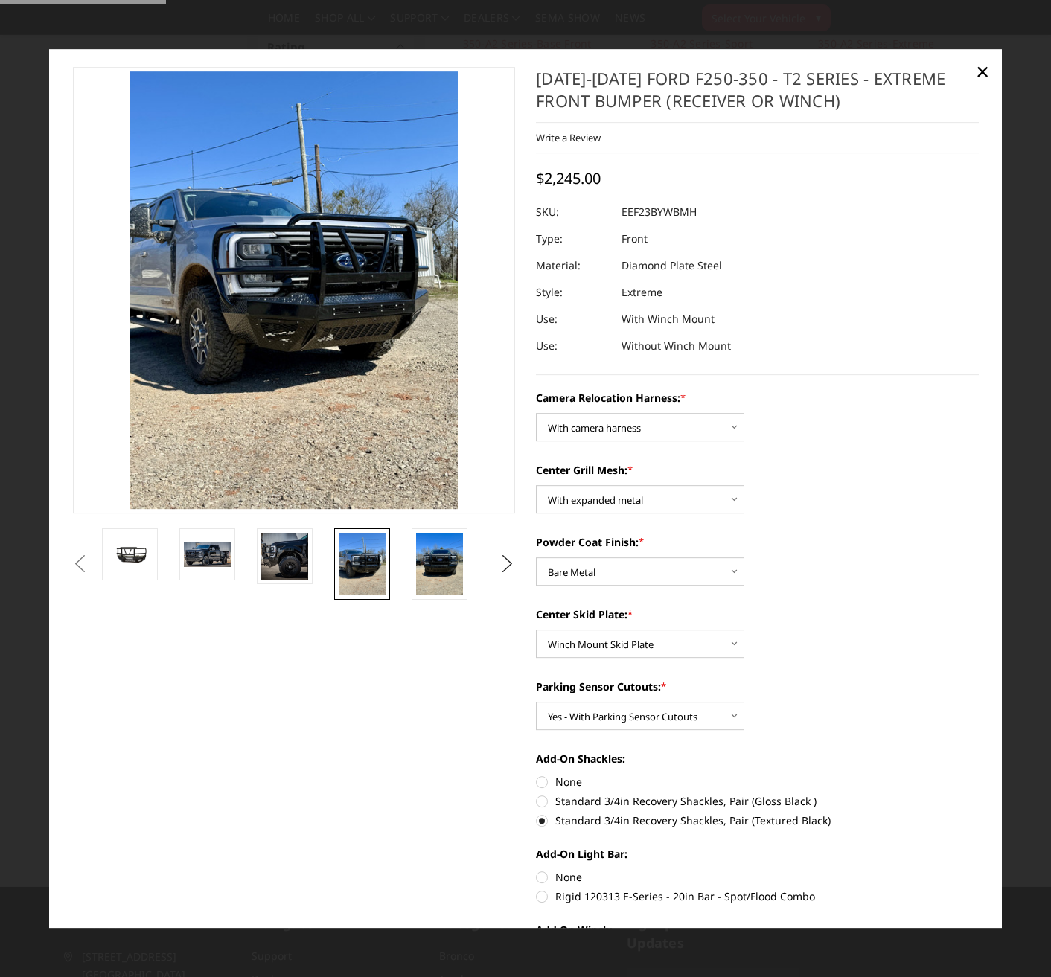
scroll to position [0, 0]
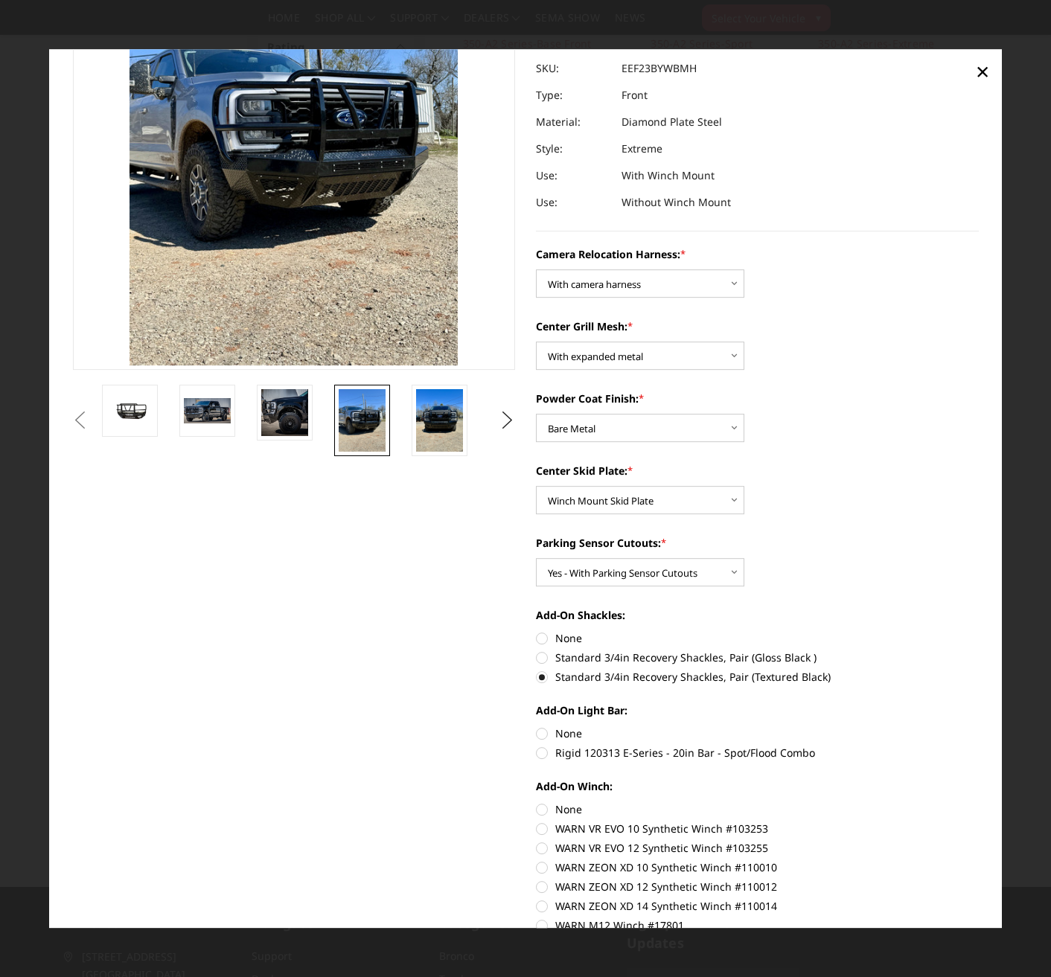
click at [540, 678] on label "Standard 3/4in Recovery Shackles, Pair (Textured Black)" at bounding box center [757, 677] width 443 height 16
click at [979, 650] on input "Standard 3/4in Recovery Shackles, Pair (Textured Black)" at bounding box center [979, 650] width 1 height 1
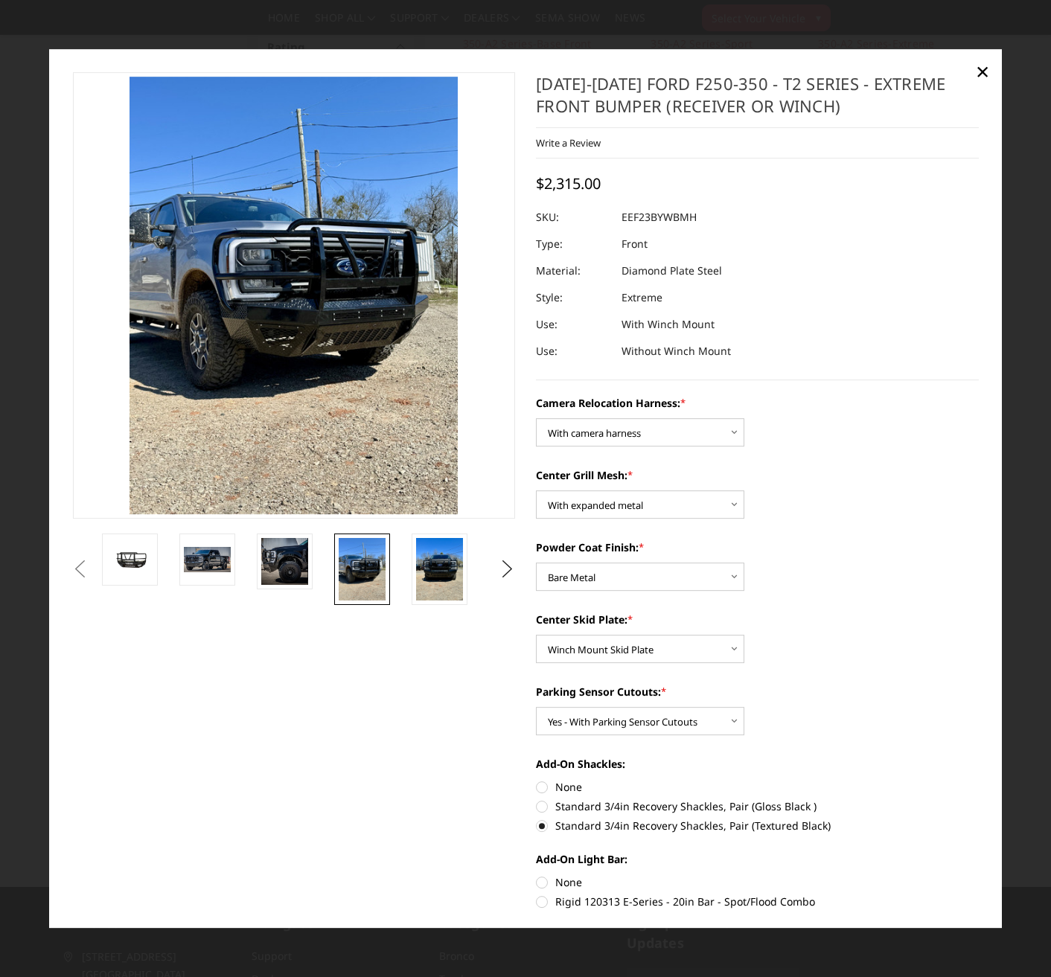
click at [537, 784] on label "None" at bounding box center [757, 787] width 443 height 16
click at [537, 780] on input "None" at bounding box center [536, 779] width 1 height 1
radio input "true"
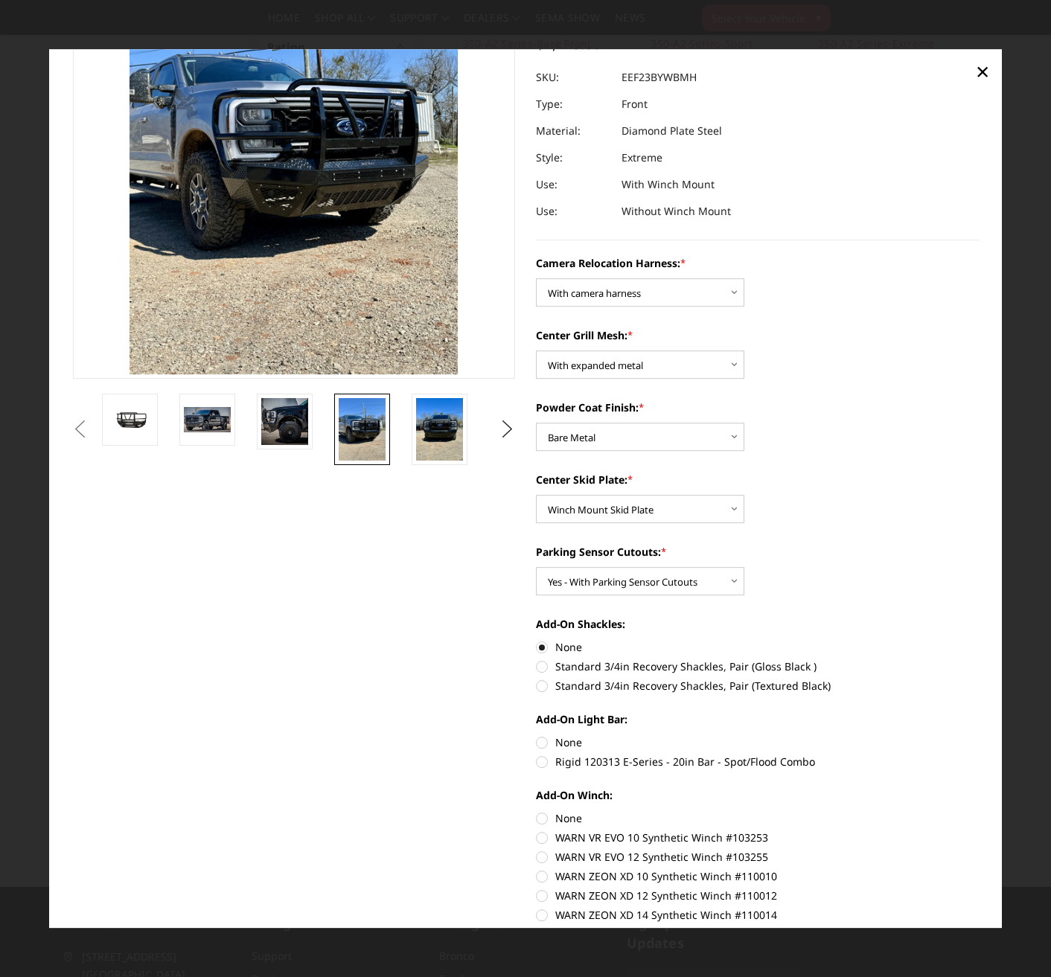
scroll to position [149, 0]
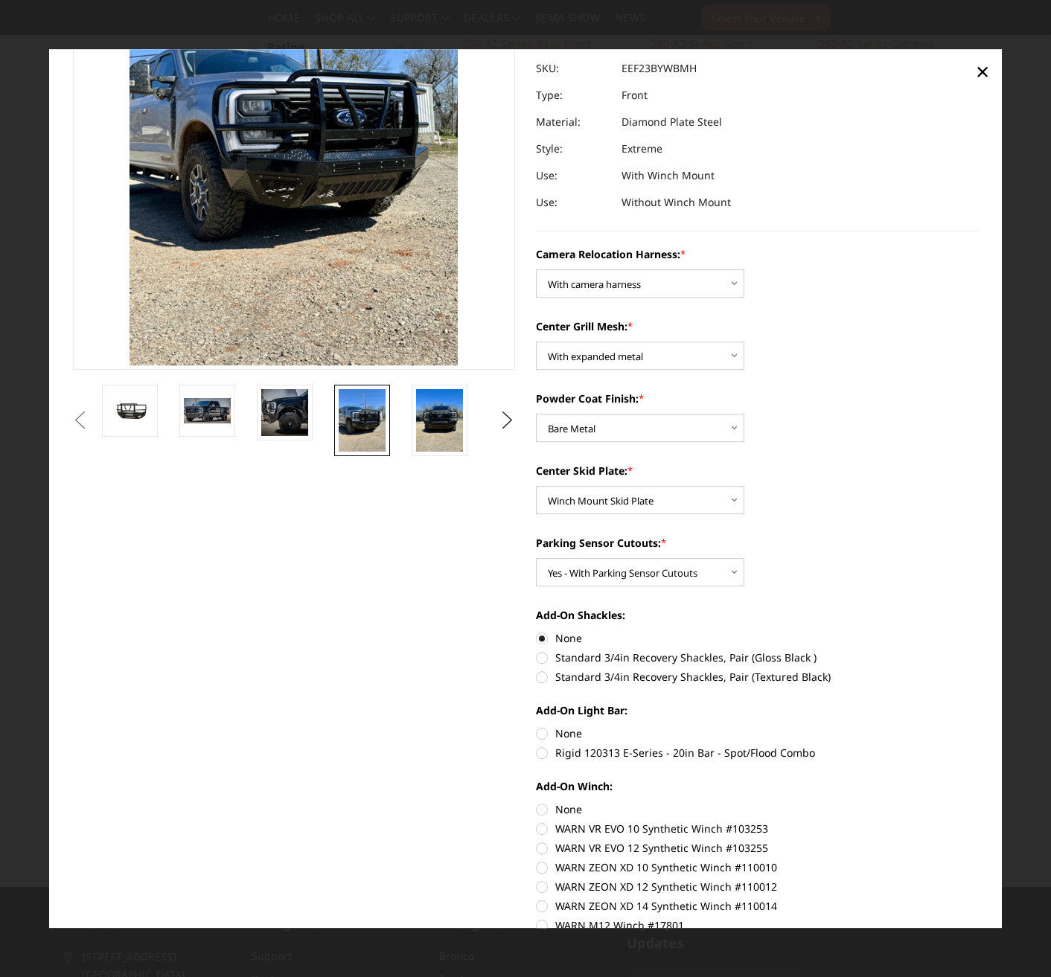
click at [540, 755] on label "Rigid 120313 E-Series - 20in Bar - Spot/Flood Combo" at bounding box center [757, 753] width 443 height 16
click at [979, 726] on input "Rigid 120313 E-Series - 20in Bar - Spot/Flood Combo" at bounding box center [979, 726] width 1 height 1
radio input "true"
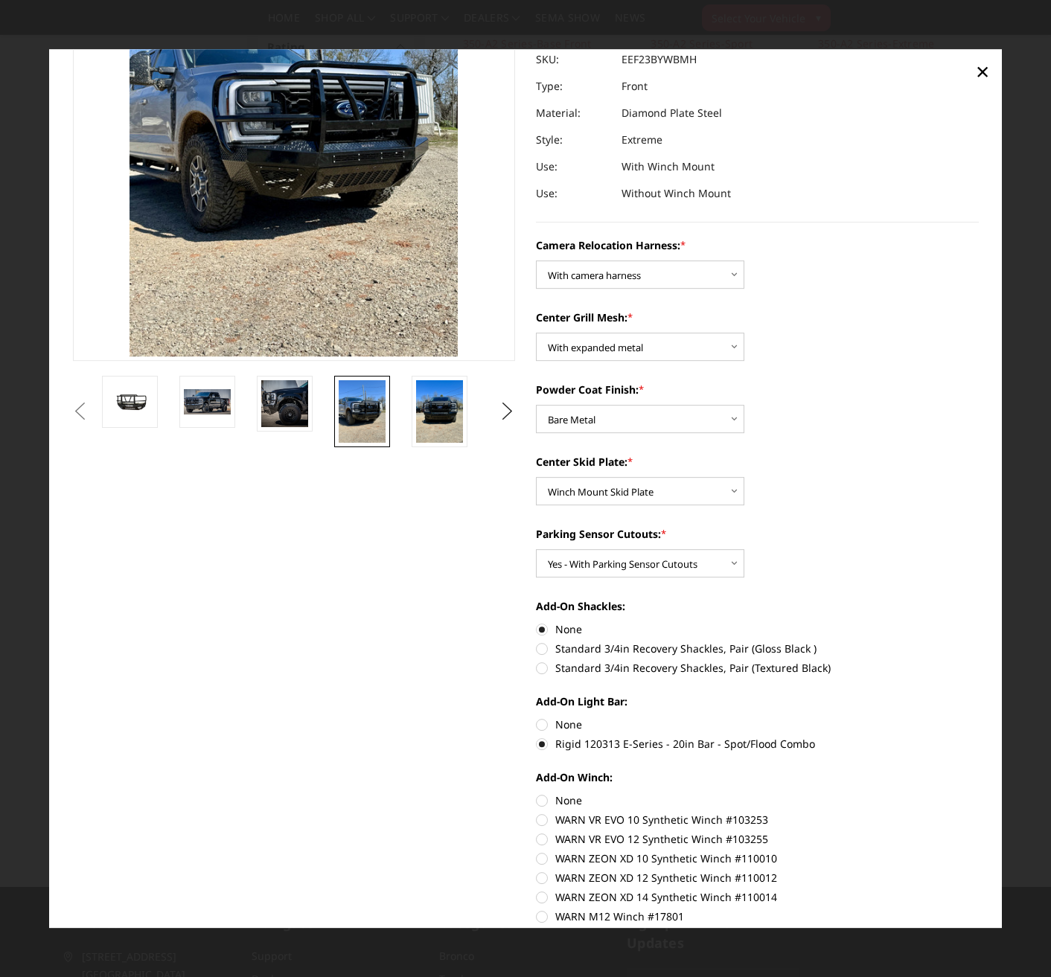
scroll to position [223, 0]
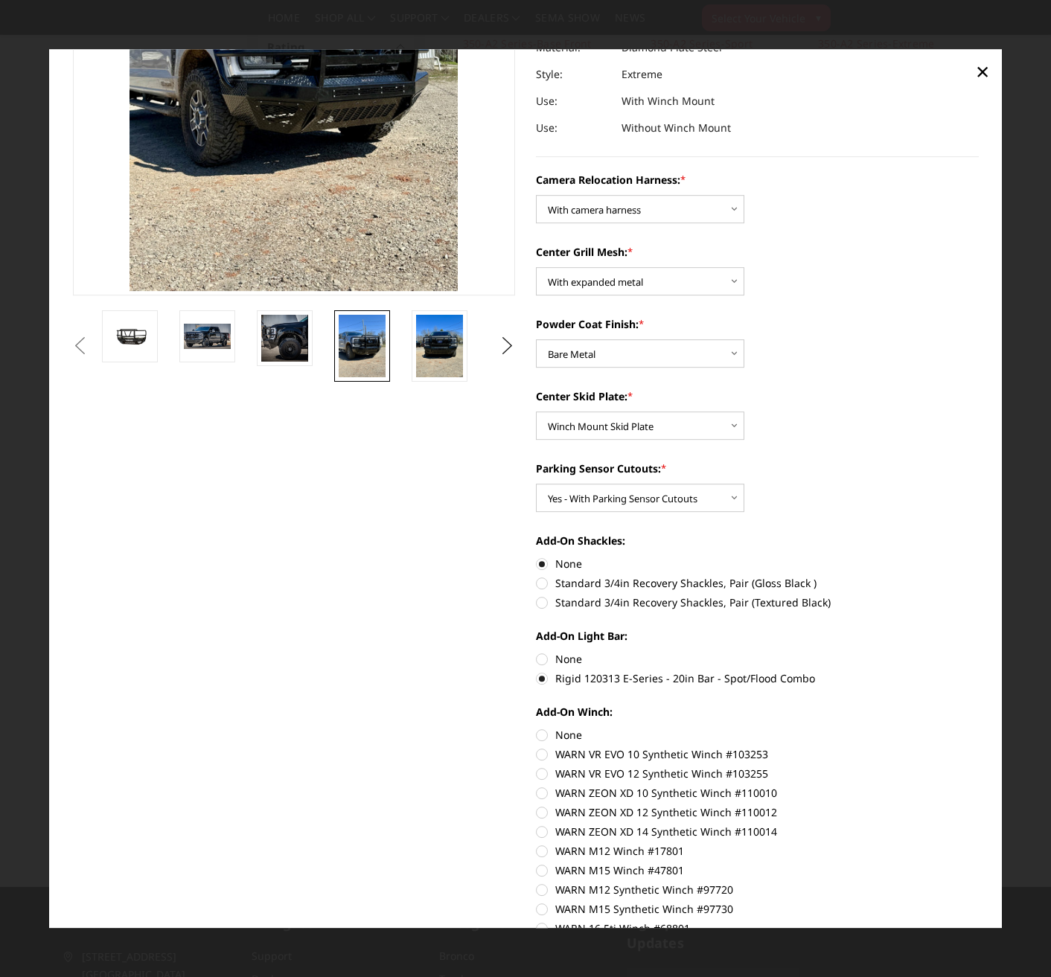
click at [540, 753] on label "WARN VR EVO 10 Synthetic Winch #103253" at bounding box center [757, 754] width 443 height 16
click at [979, 728] on input "WARN VR EVO 10 Synthetic Winch #103253" at bounding box center [979, 727] width 1 height 1
radio input "true"
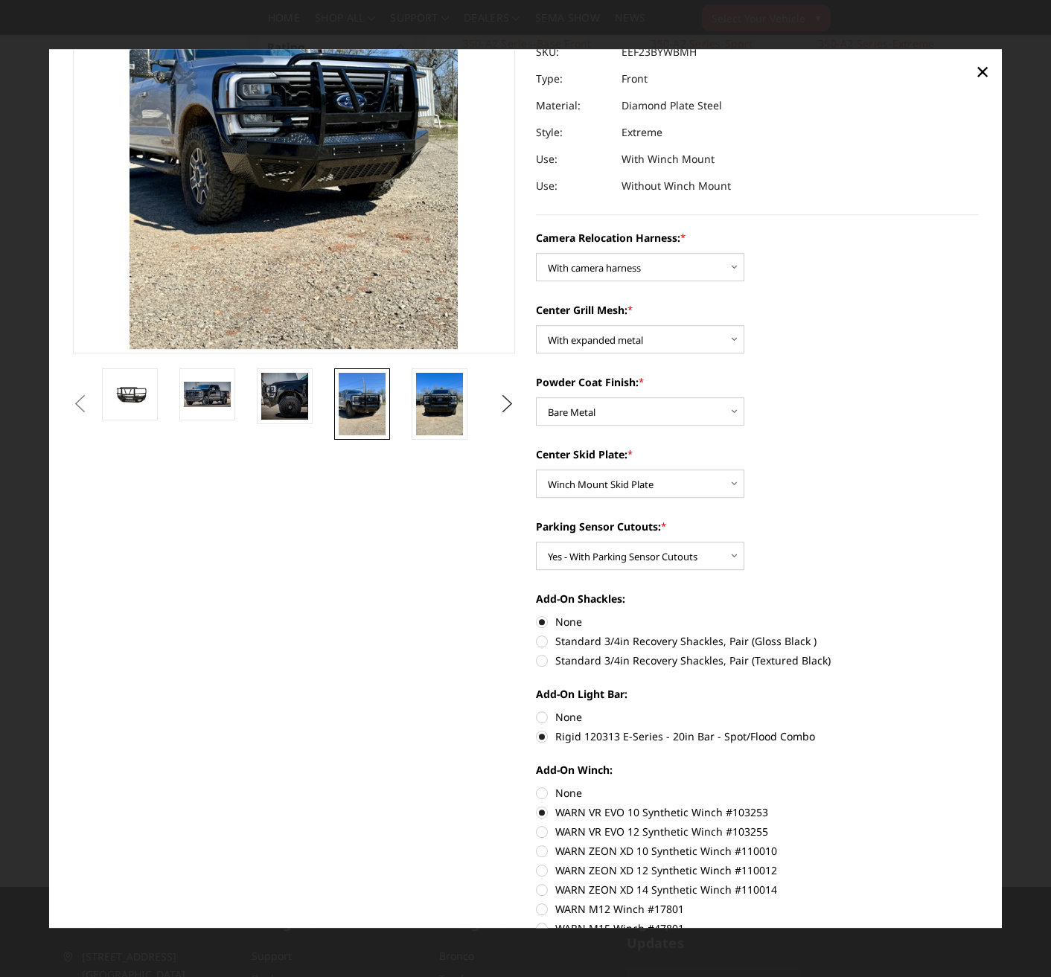
scroll to position [298, 0]
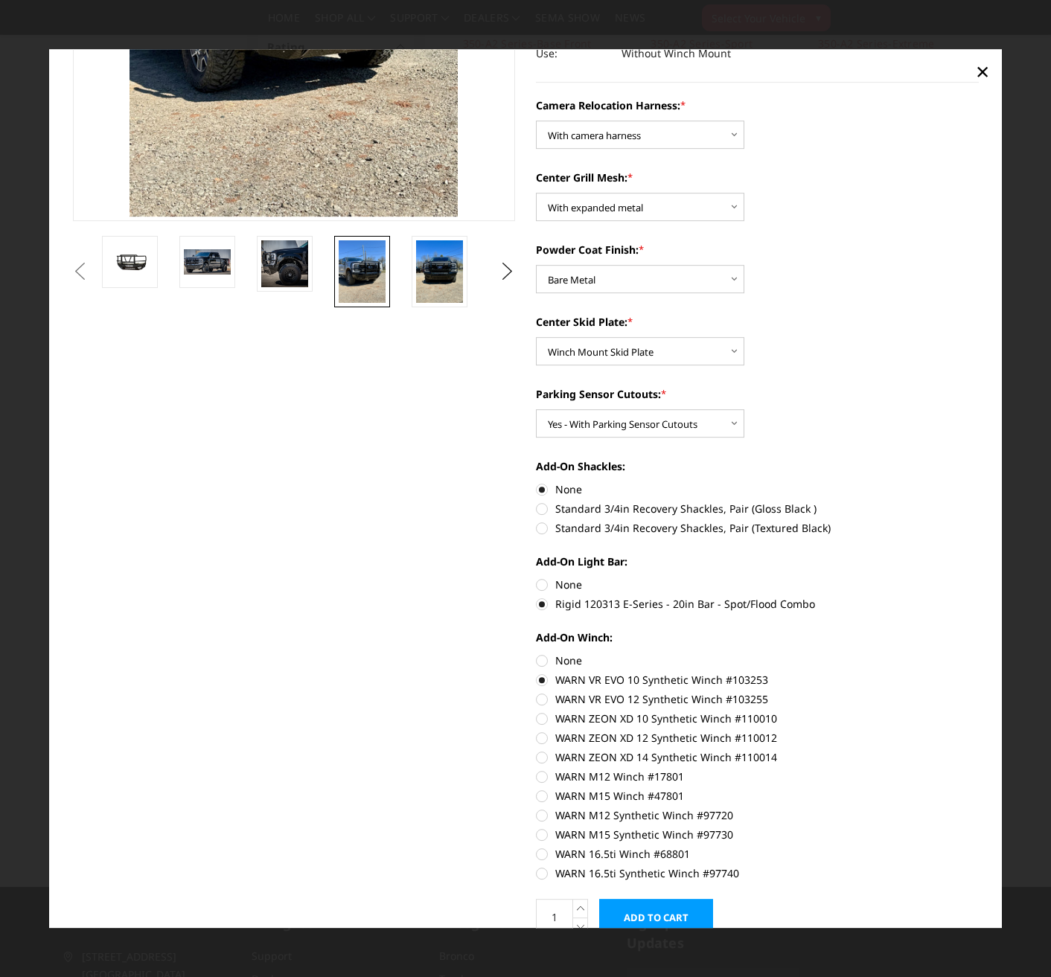
click at [536, 702] on label "WARN VR EVO 12 Synthetic Winch #103255" at bounding box center [757, 699] width 443 height 16
click at [979, 673] on input "WARN VR EVO 12 Synthetic Winch #103255" at bounding box center [979, 672] width 1 height 1
radio input "true"
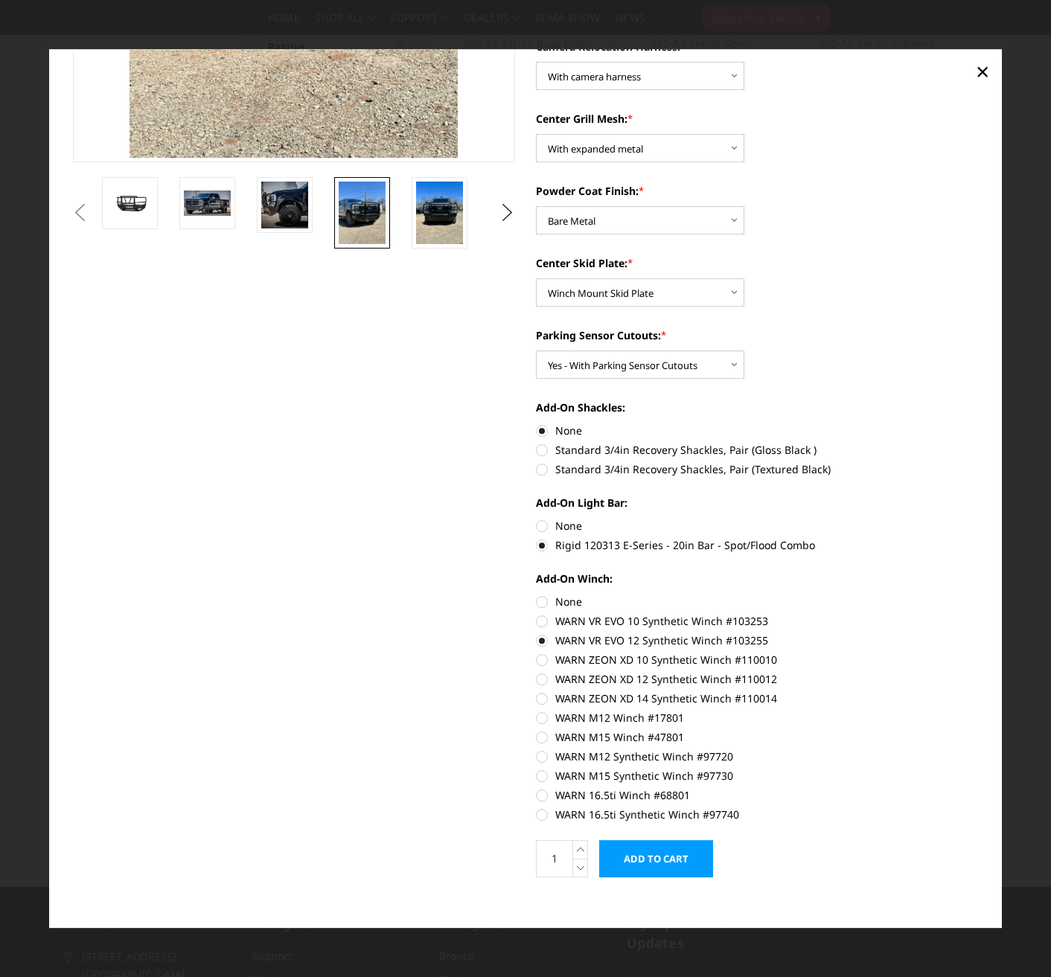
scroll to position [365, 0]
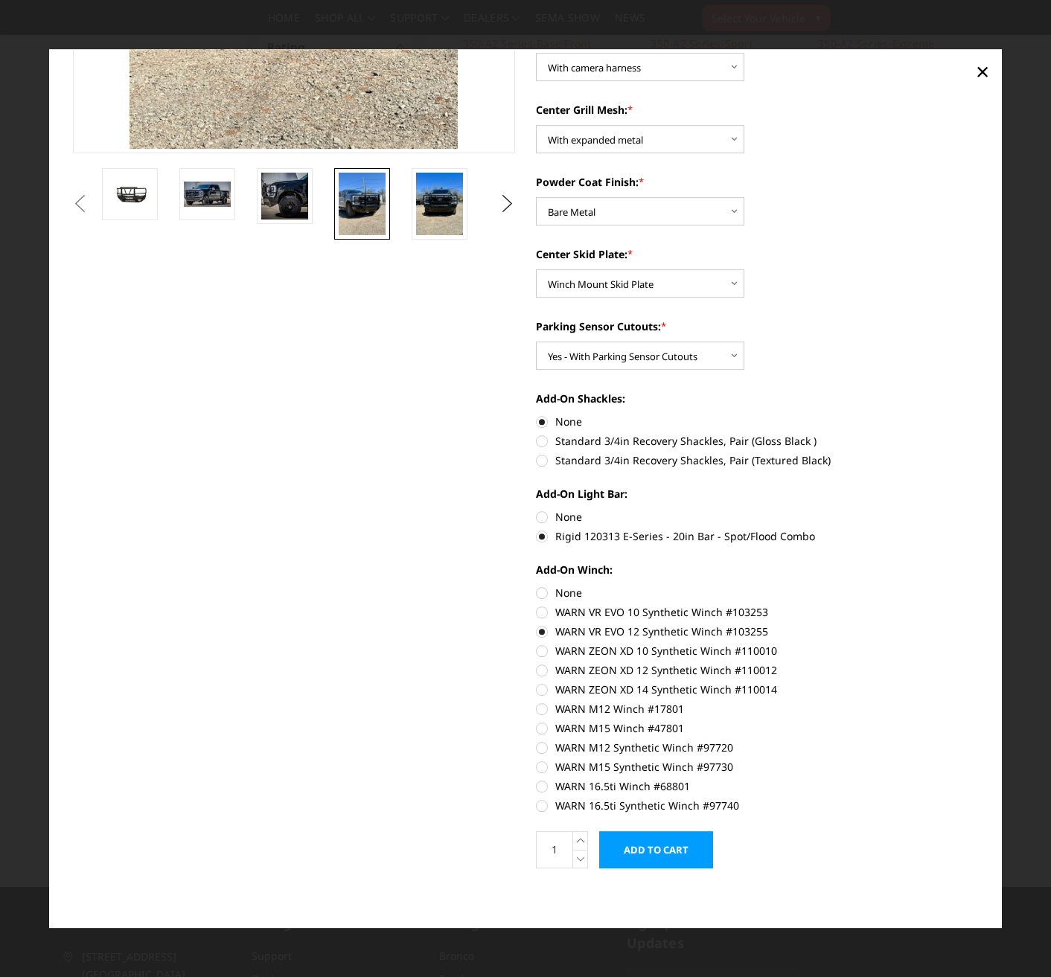
click at [543, 803] on label "WARN 16.5ti Synthetic Winch #97740" at bounding box center [757, 806] width 443 height 16
click at [979, 779] on input "WARN 16.5ti Synthetic Winch #97740" at bounding box center [979, 778] width 1 height 1
radio input "true"
click at [539, 616] on label "WARN VR EVO 10 Synthetic Winch #103253" at bounding box center [757, 612] width 443 height 16
click at [979, 586] on input "WARN VR EVO 10 Synthetic Winch #103253" at bounding box center [979, 585] width 1 height 1
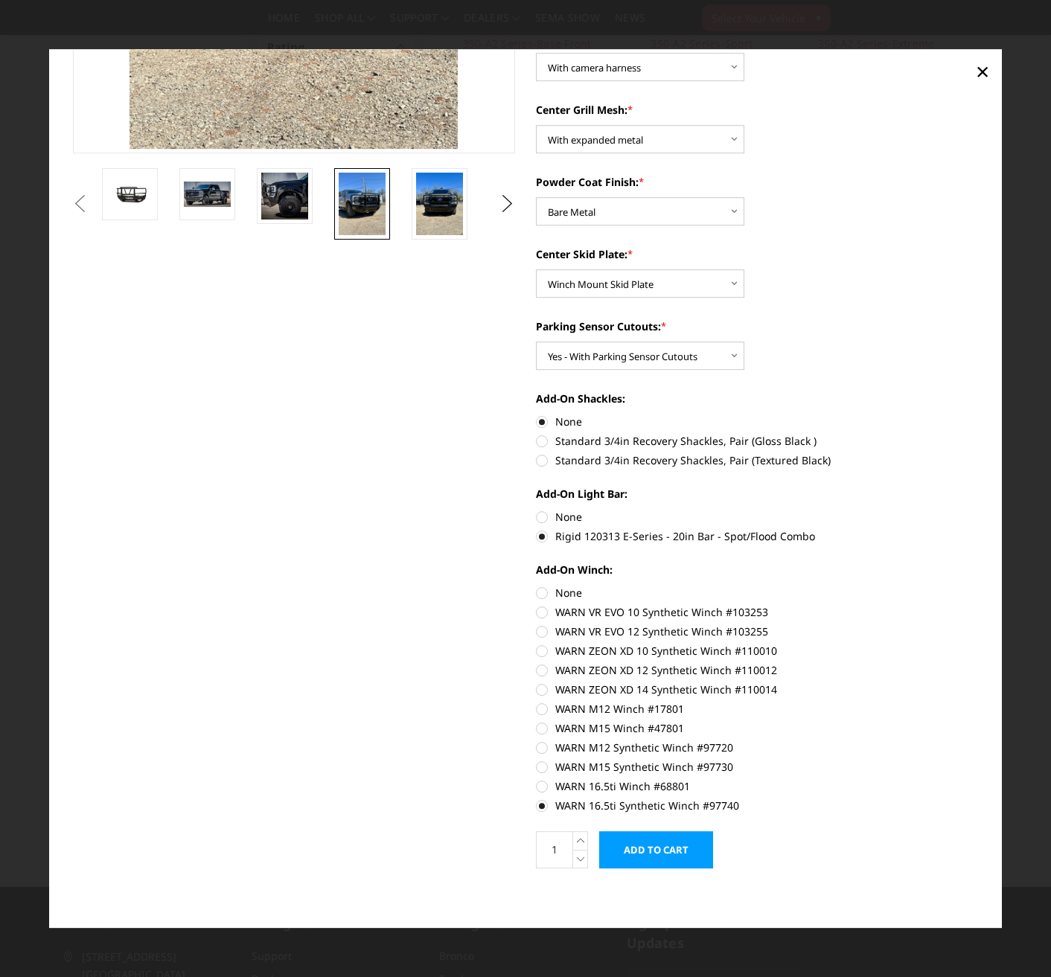
radio input "true"
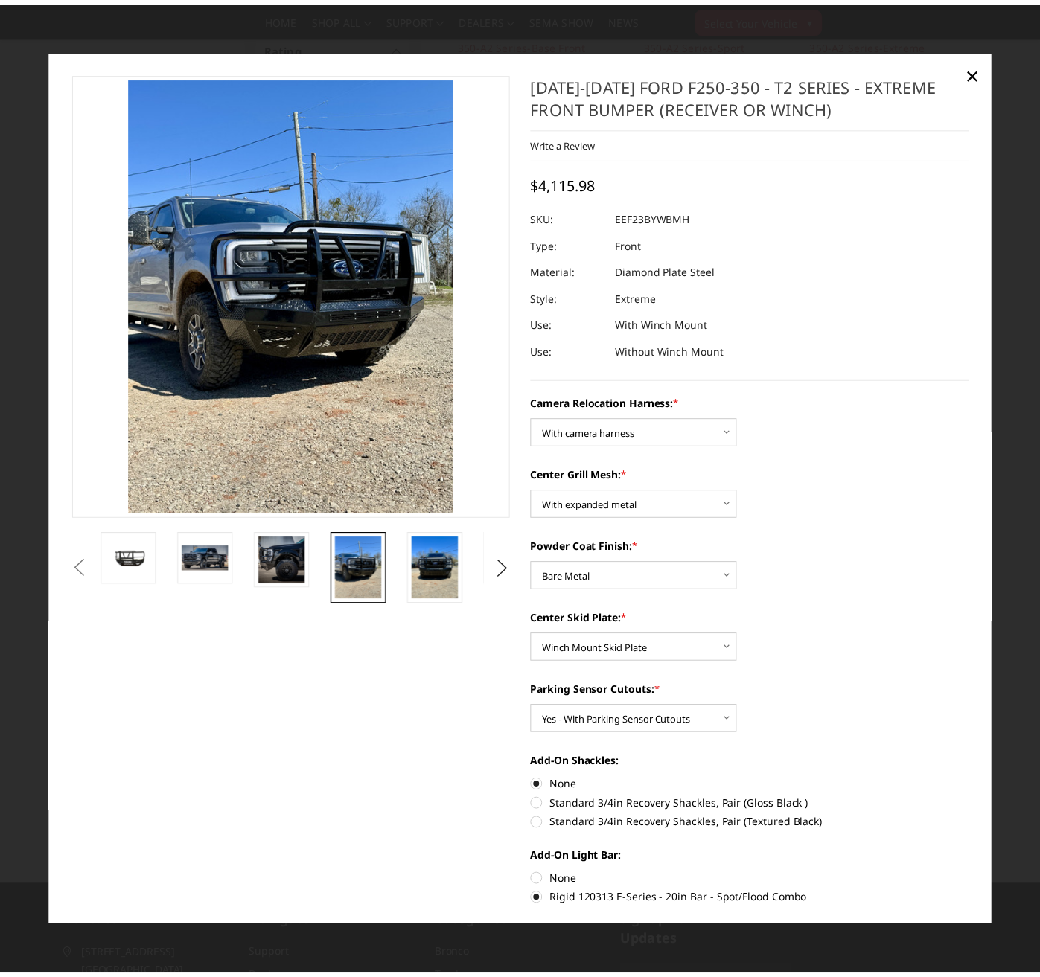
scroll to position [0, 0]
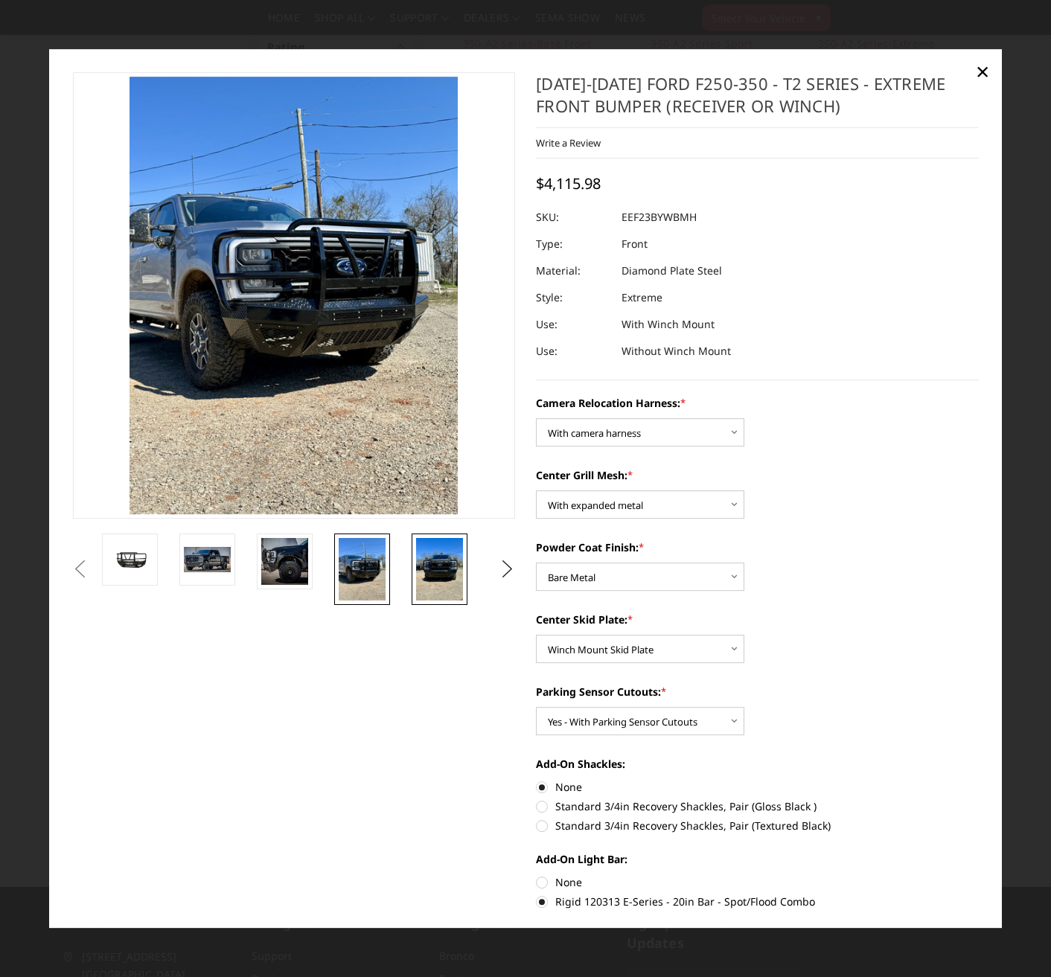
click at [432, 572] on img at bounding box center [439, 569] width 47 height 63
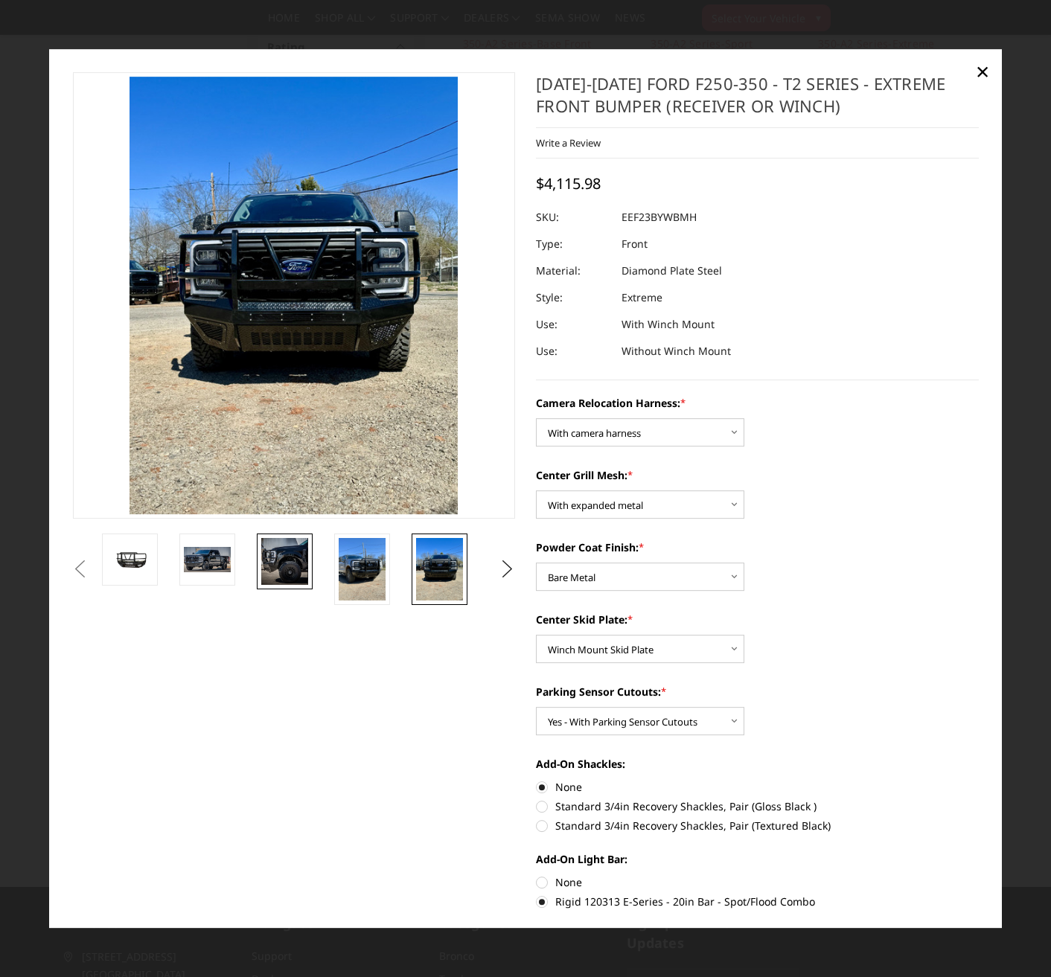
click at [291, 572] on img at bounding box center [284, 561] width 47 height 47
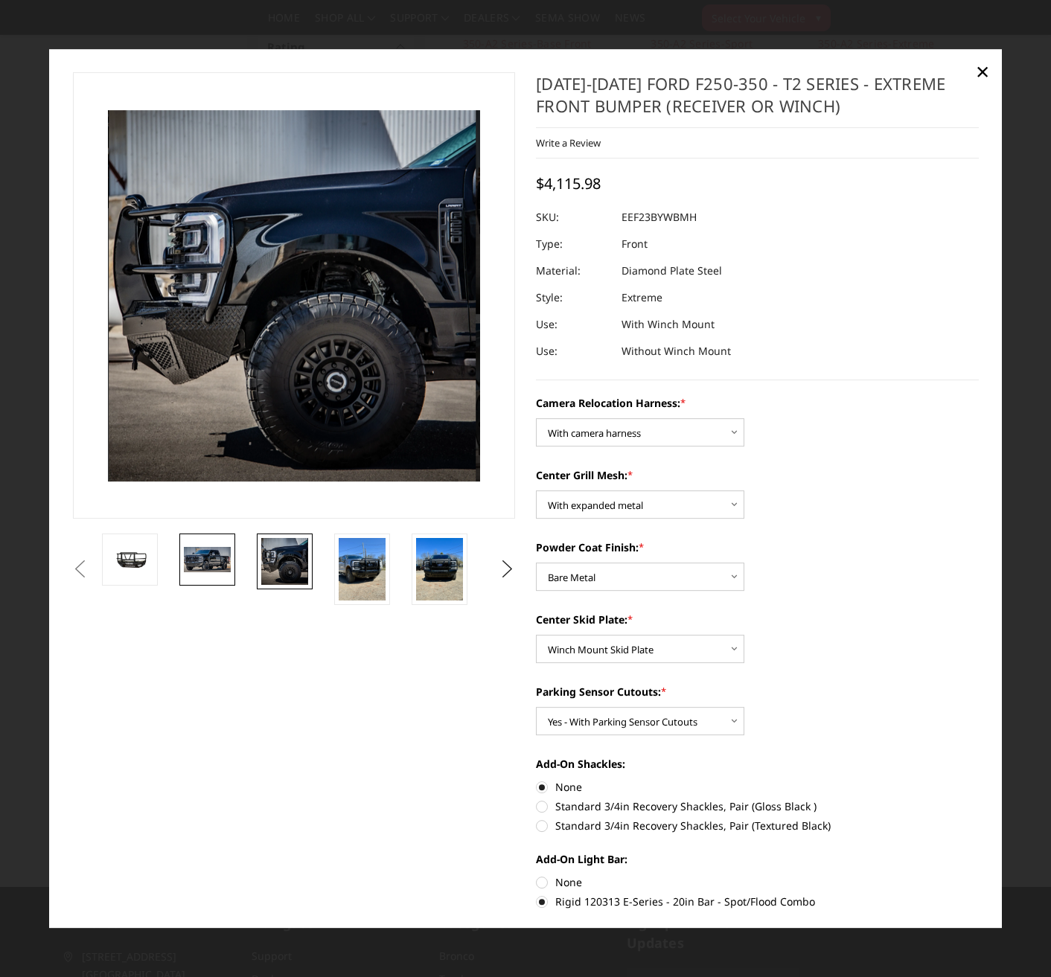
click at [227, 563] on img at bounding box center [207, 559] width 47 height 25
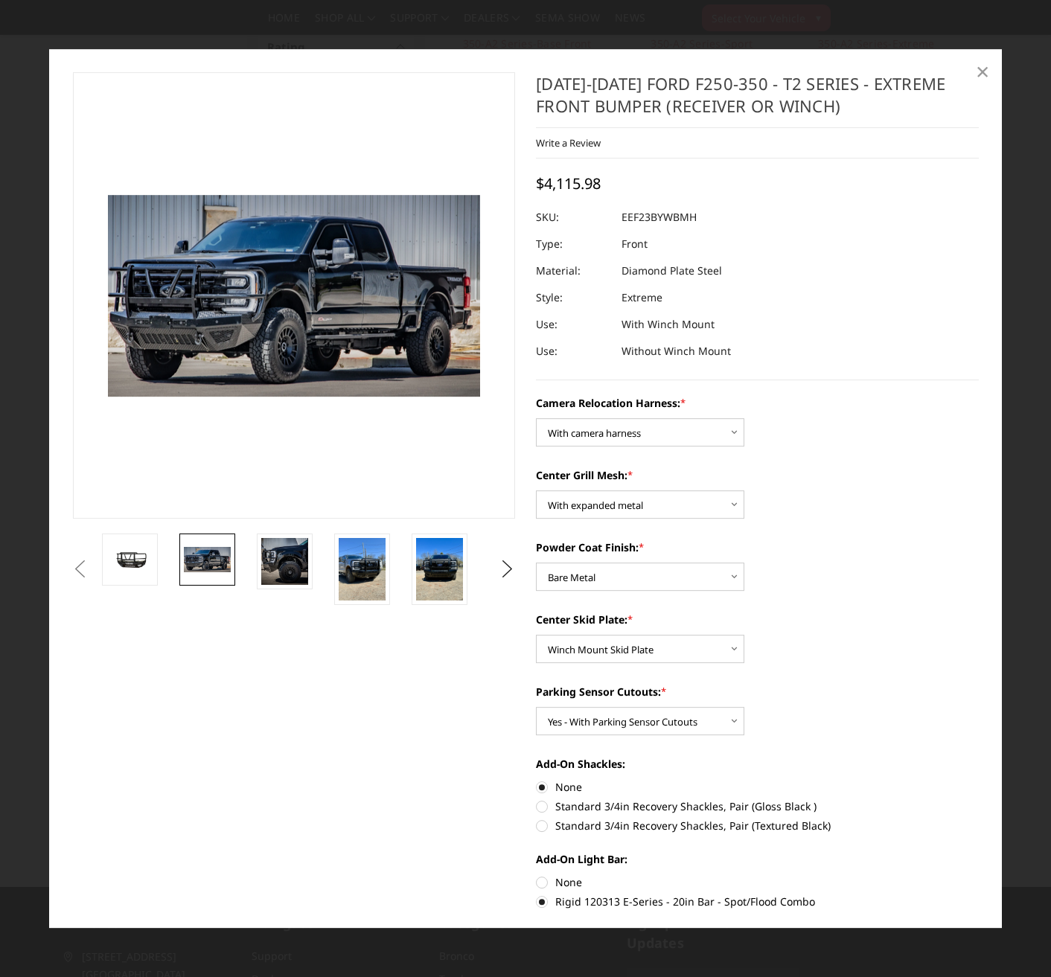
click at [981, 75] on span "×" at bounding box center [982, 71] width 13 height 32
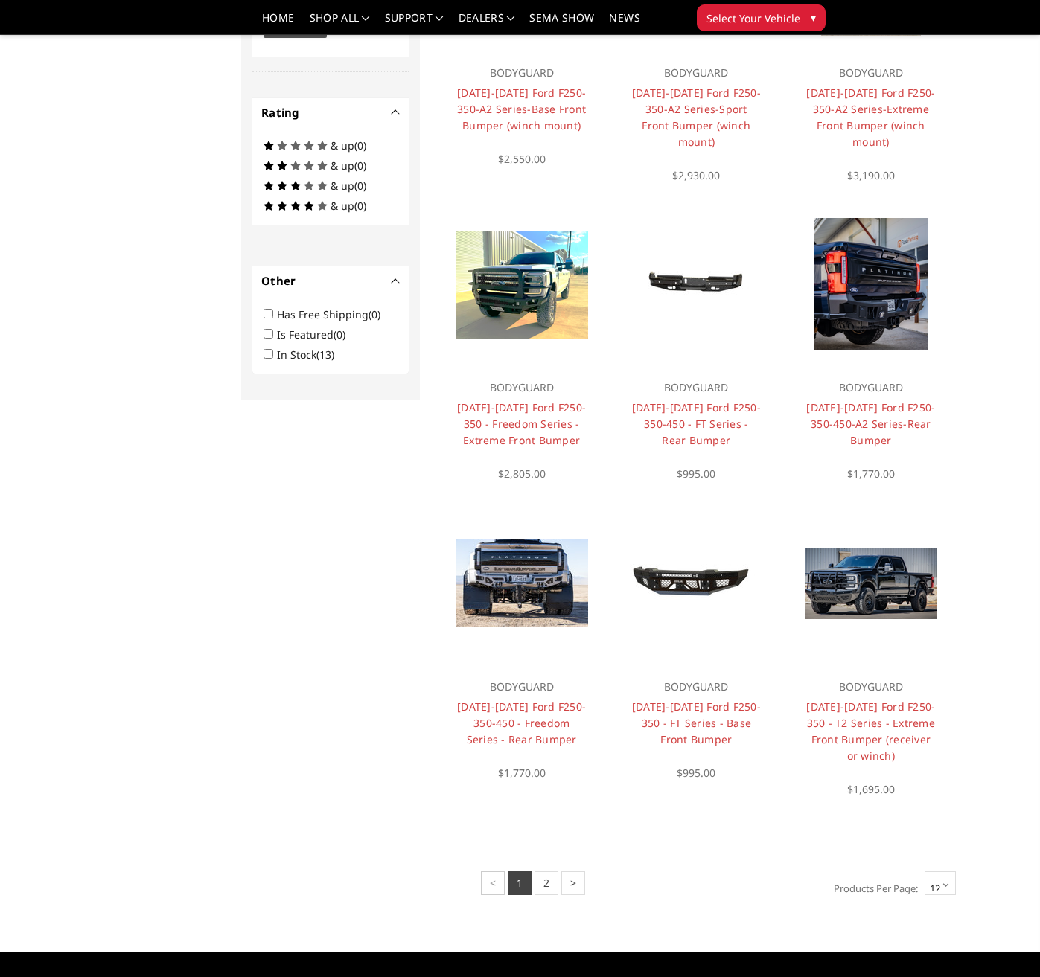
scroll to position [595, 0]
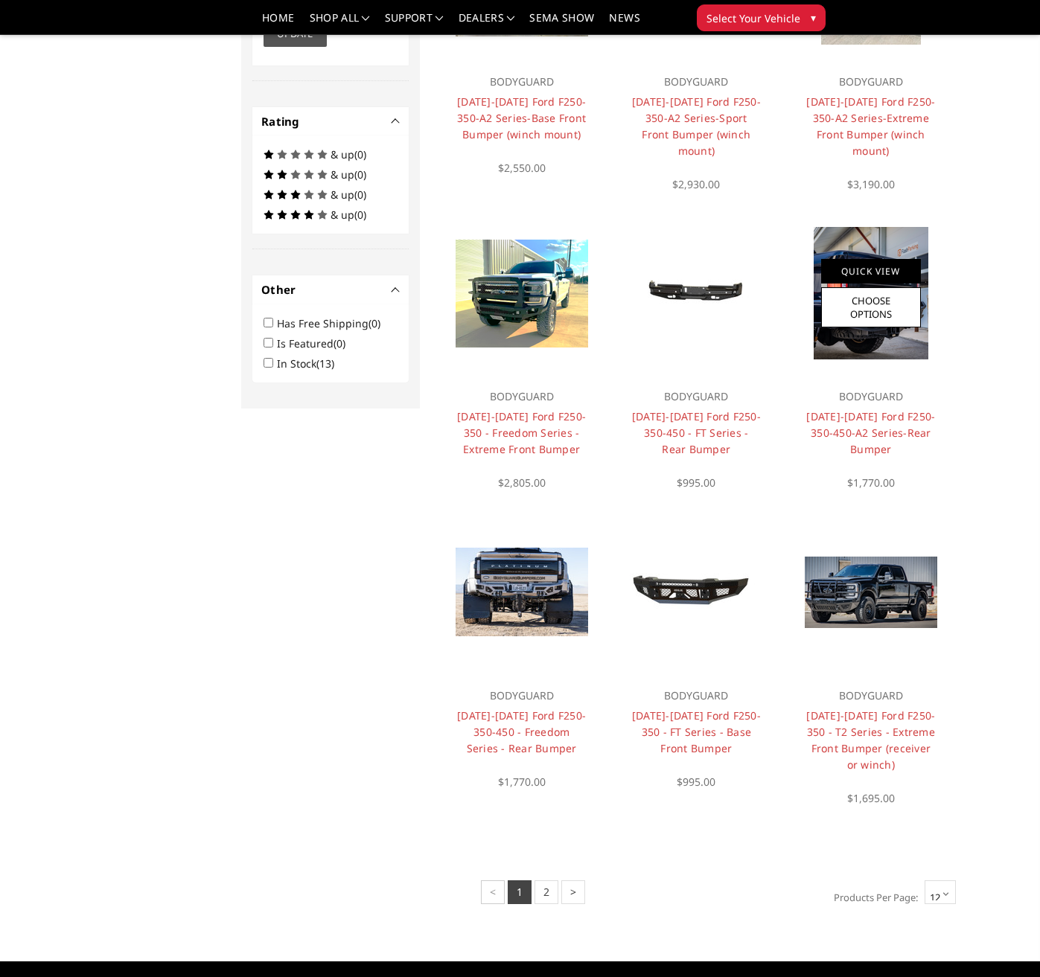
click at [872, 271] on link "Quick View" at bounding box center [871, 271] width 100 height 25
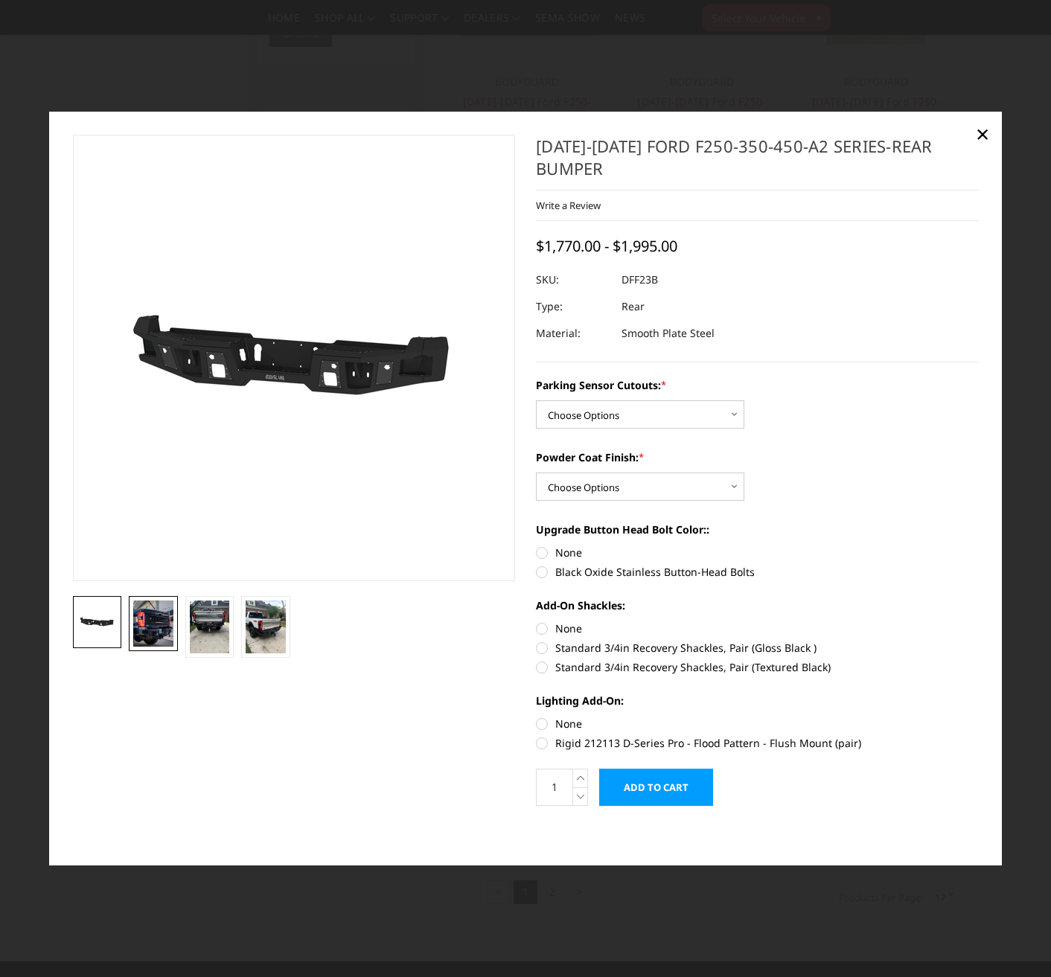
click at [161, 647] on img at bounding box center [153, 624] width 40 height 46
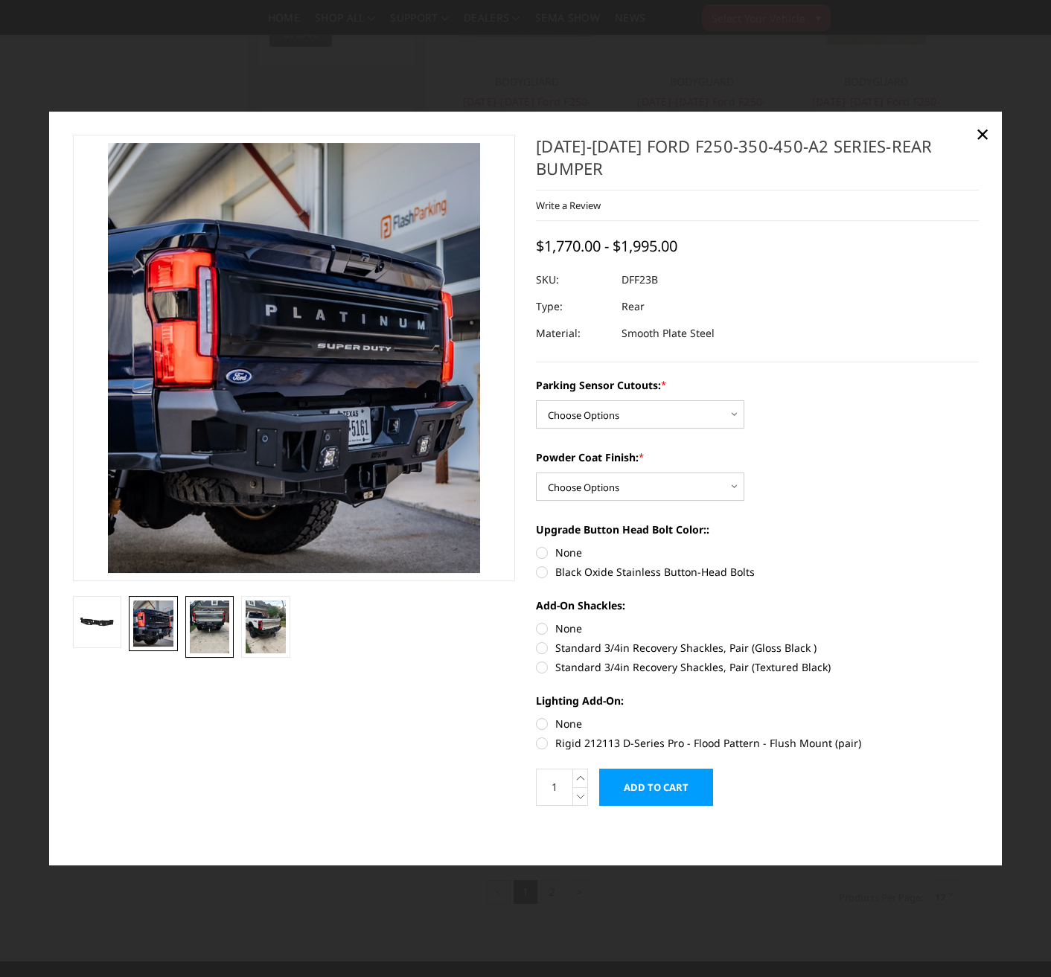
click at [202, 638] on img at bounding box center [210, 627] width 40 height 53
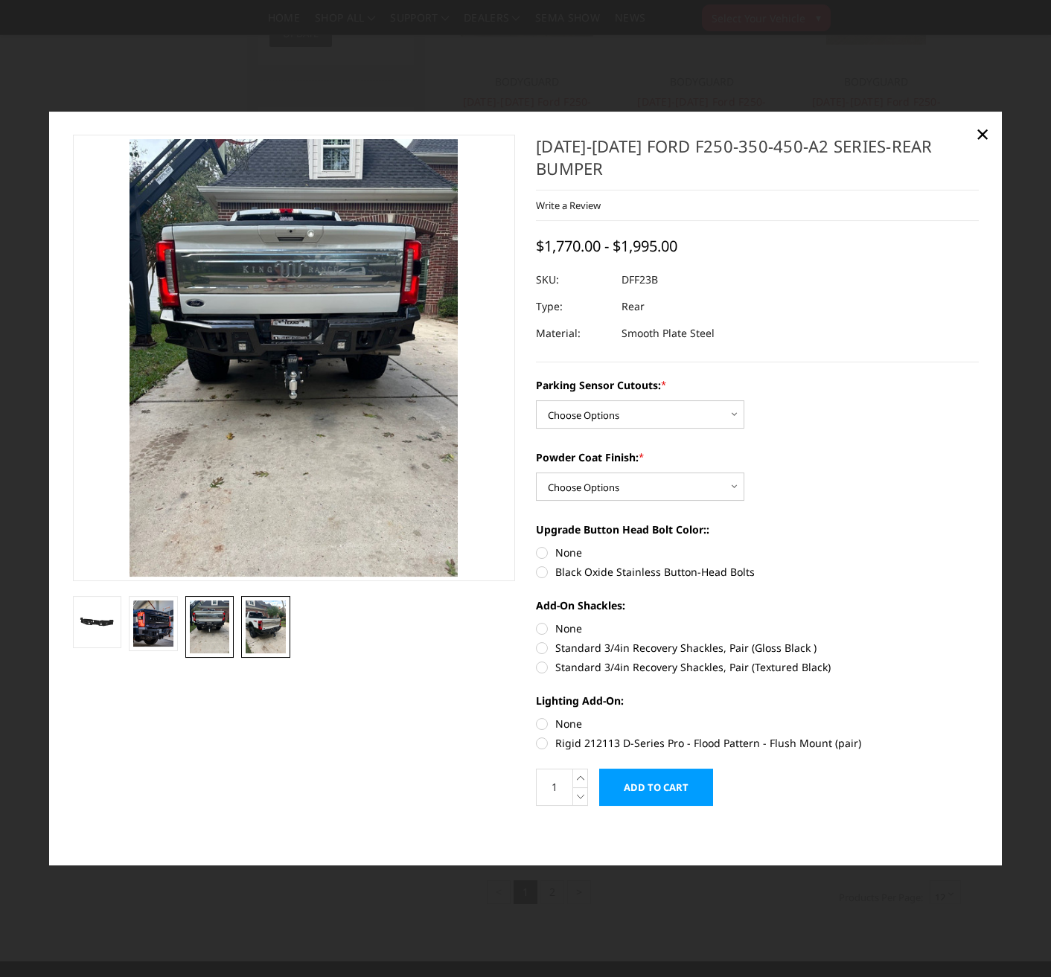
click at [254, 633] on img at bounding box center [266, 627] width 40 height 53
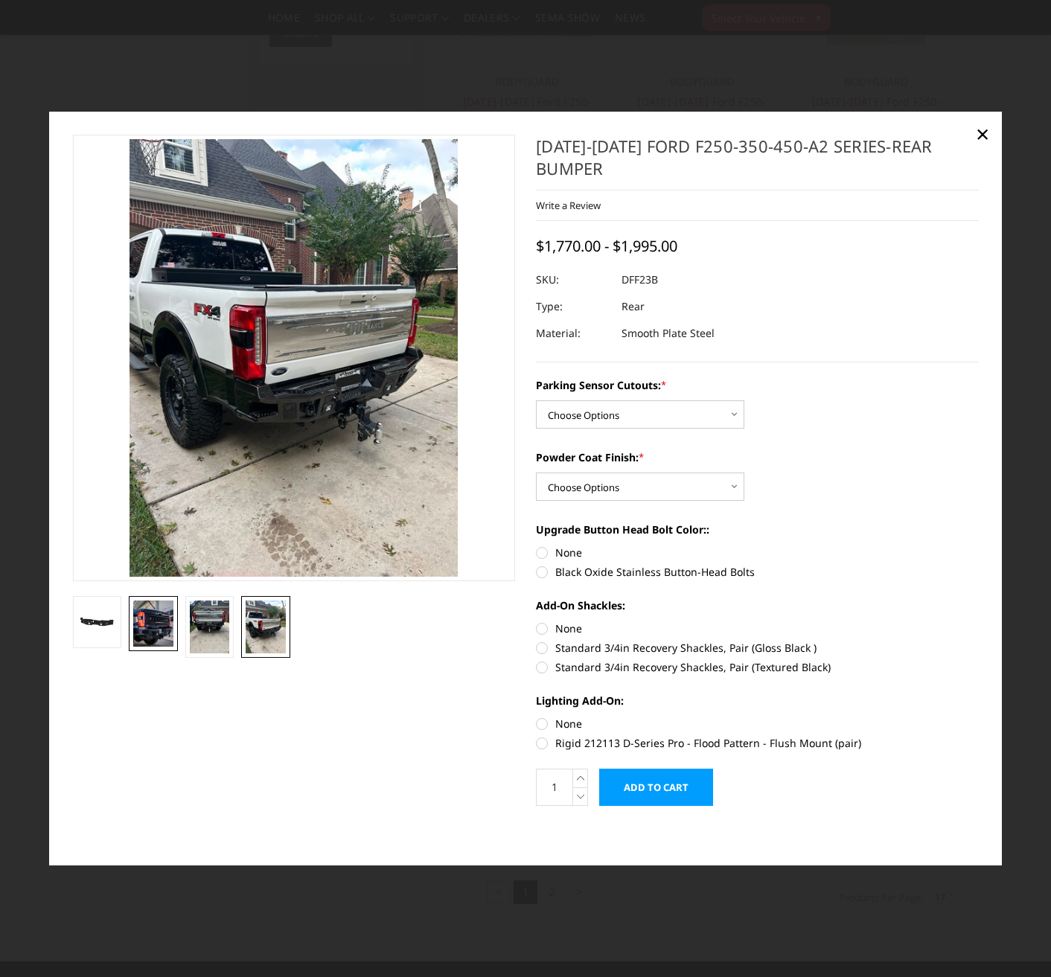
click at [157, 641] on img at bounding box center [153, 624] width 40 height 46
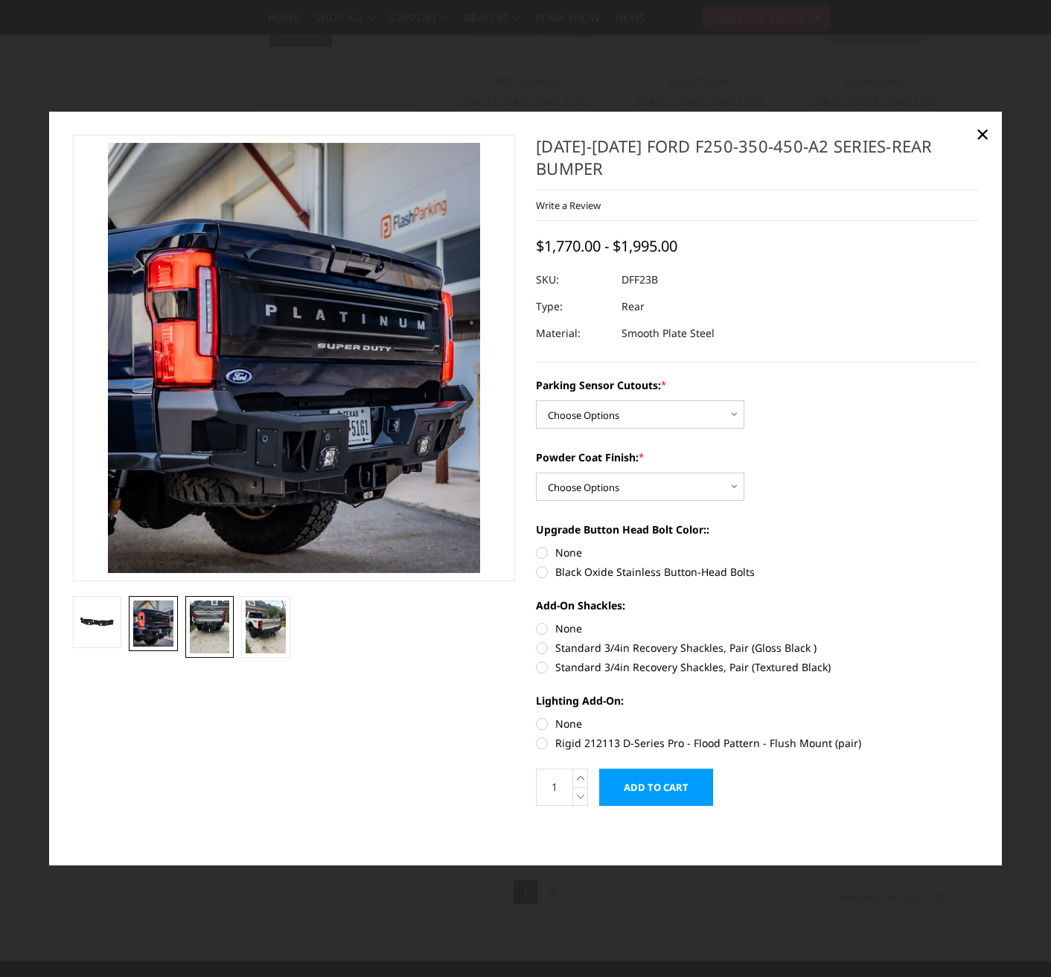
click at [204, 643] on img at bounding box center [210, 627] width 40 height 53
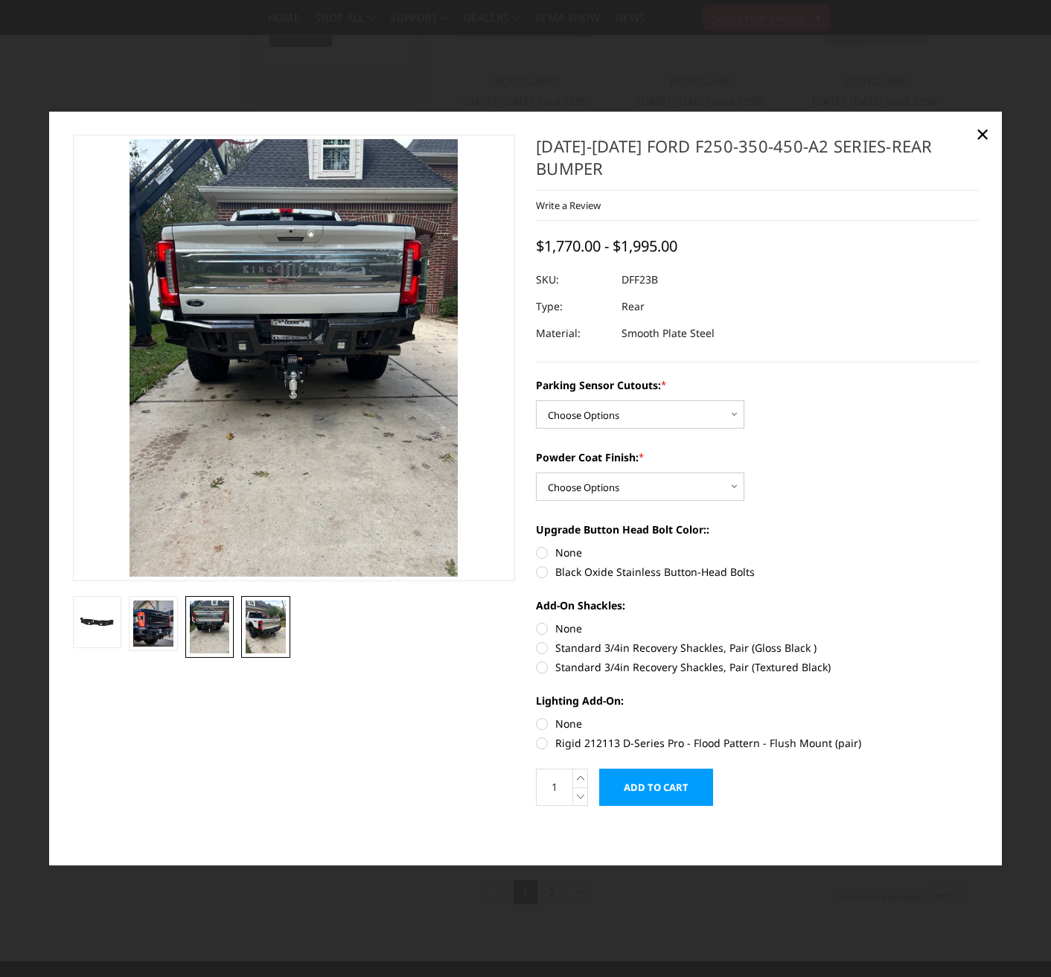
click at [251, 636] on img at bounding box center [266, 627] width 40 height 53
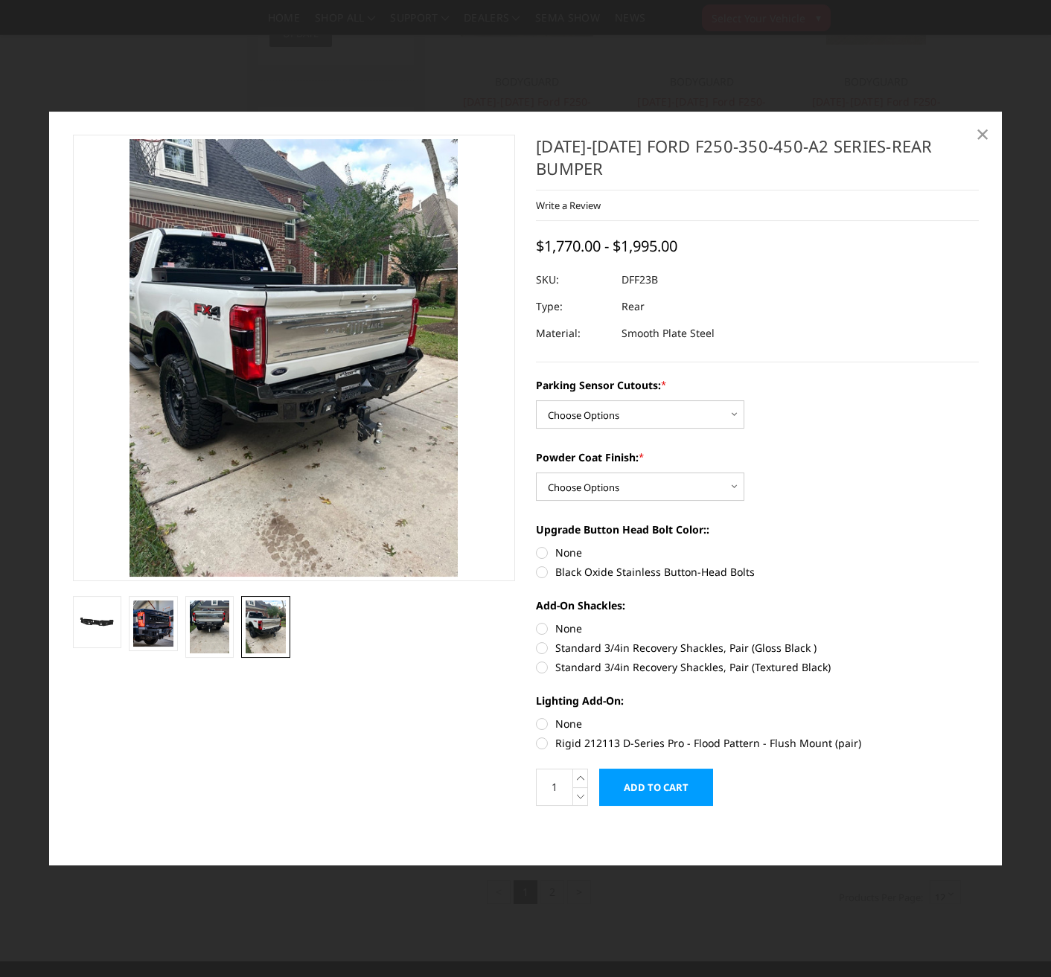
click at [982, 141] on span "×" at bounding box center [982, 134] width 13 height 32
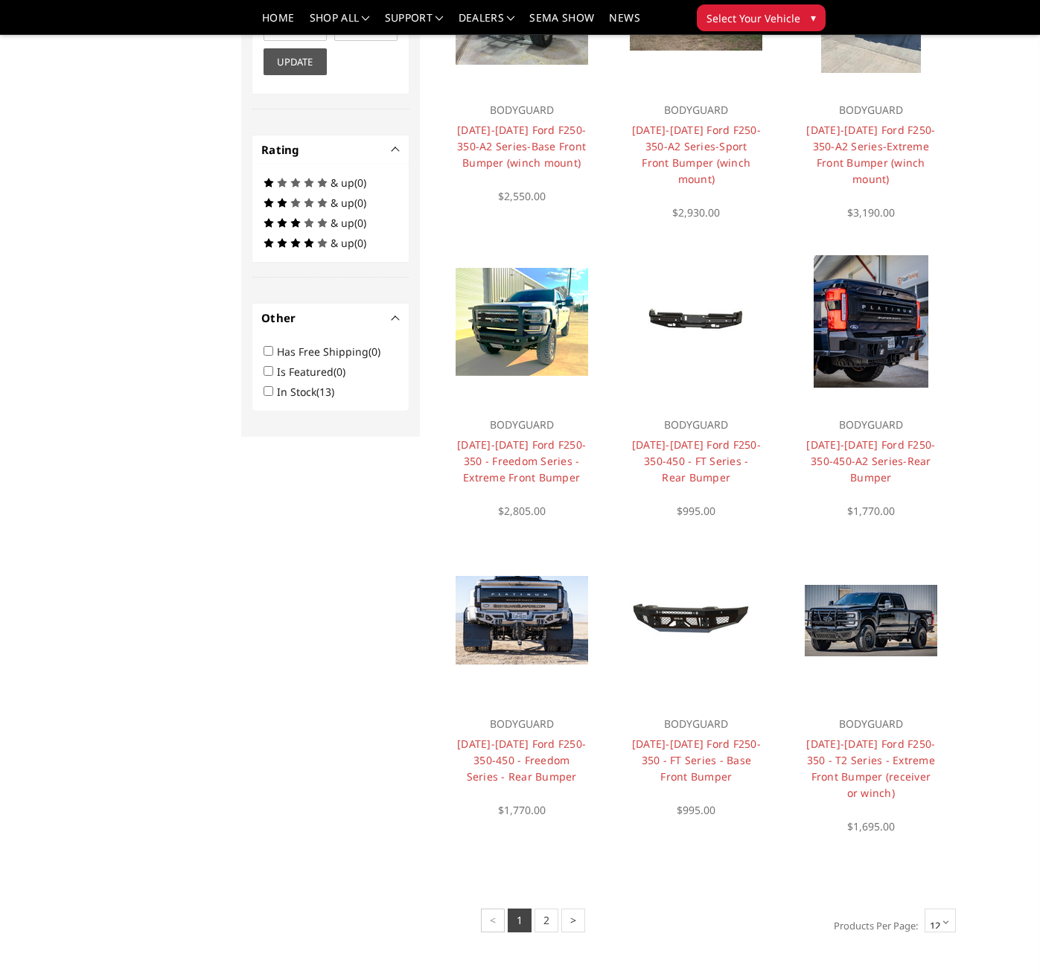
scroll to position [670, 0]
